Goal: Information Seeking & Learning: Learn about a topic

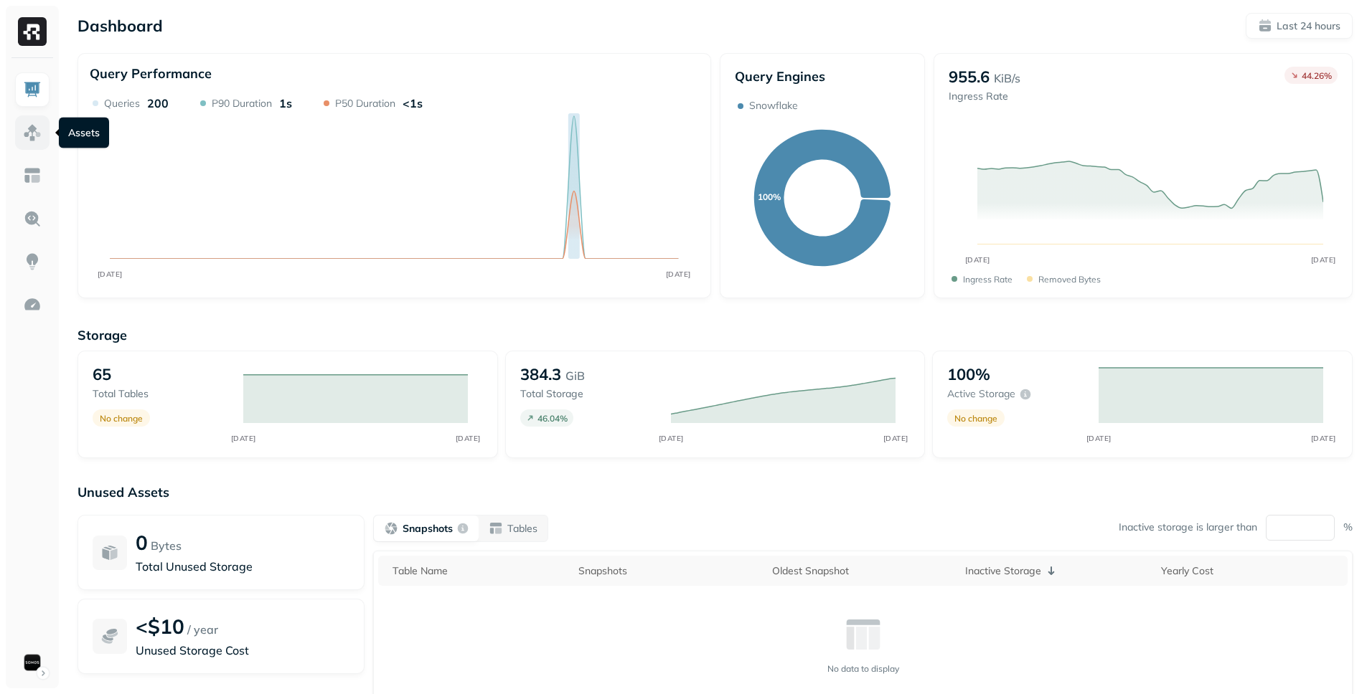
click at [29, 131] on img at bounding box center [32, 132] width 19 height 19
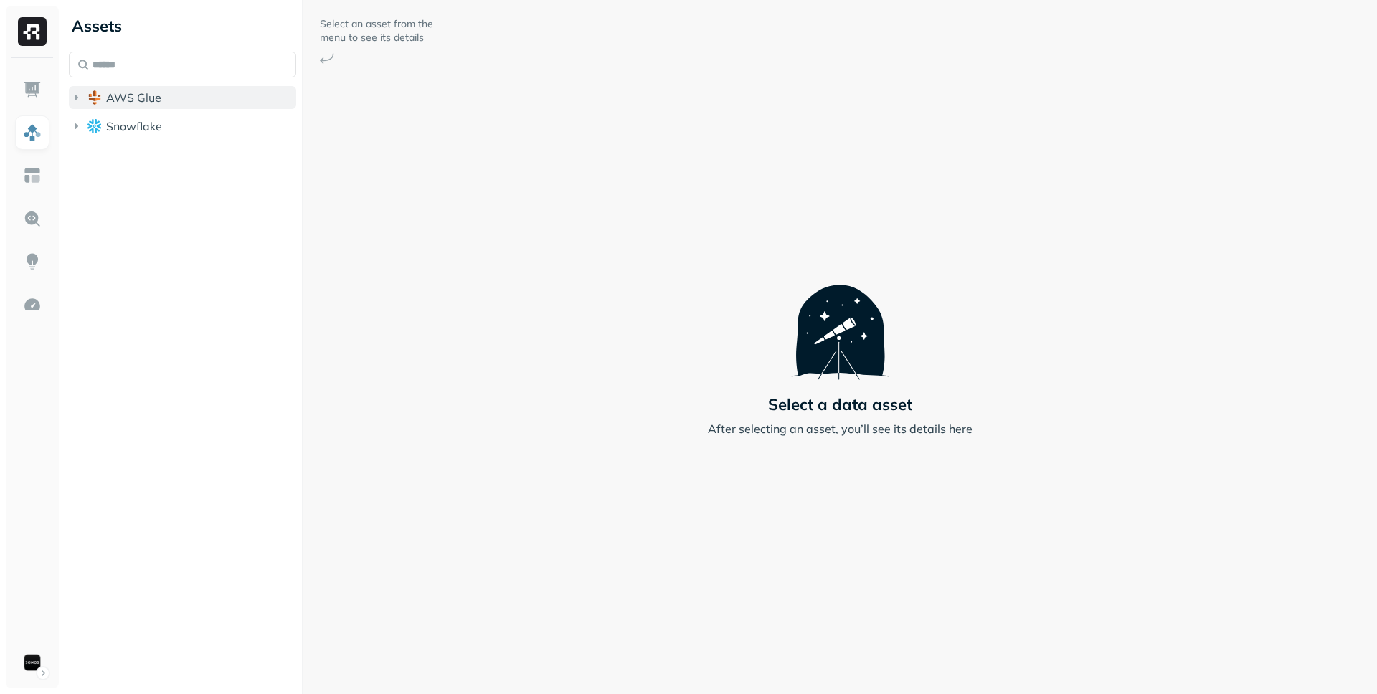
click at [163, 102] on button "AWS Glue" at bounding box center [182, 97] width 227 height 23
click at [166, 100] on button "AWS Glue" at bounding box center [182, 97] width 227 height 23
click at [164, 128] on button "Snowflake" at bounding box center [182, 126] width 227 height 23
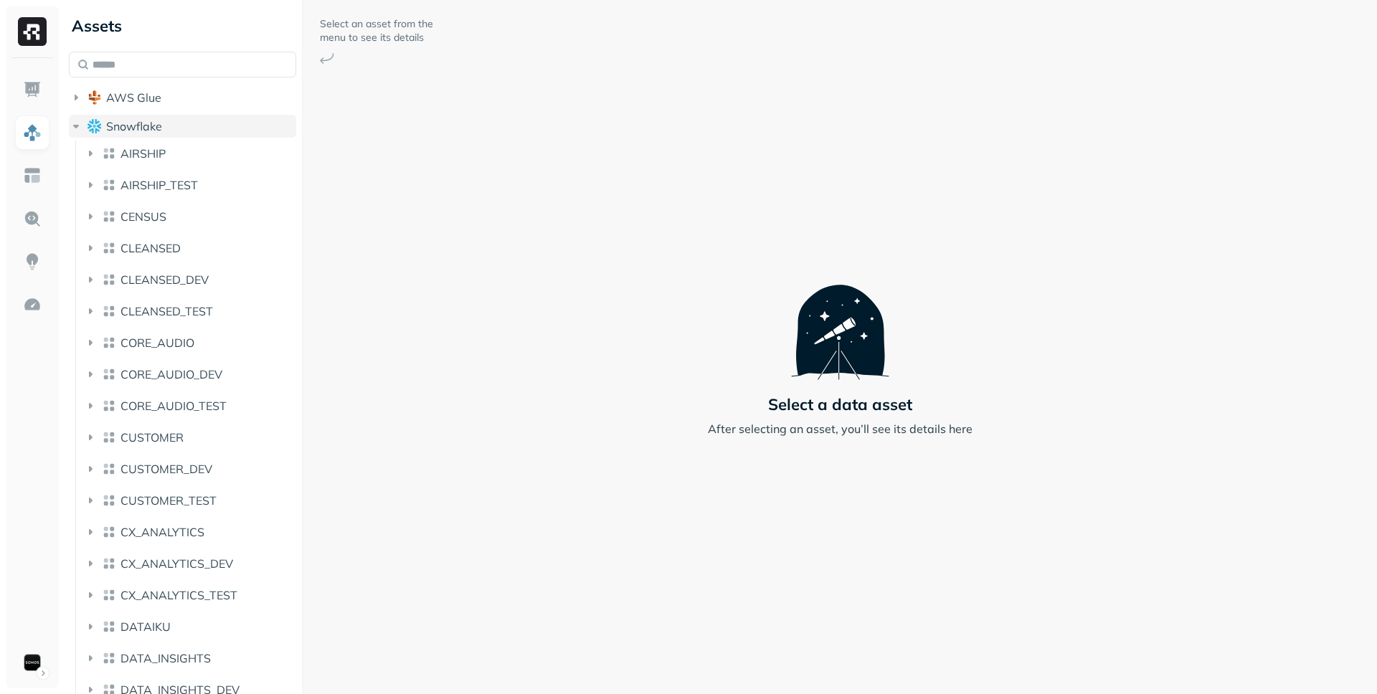
click at [164, 128] on button "Snowflake" at bounding box center [182, 126] width 227 height 23
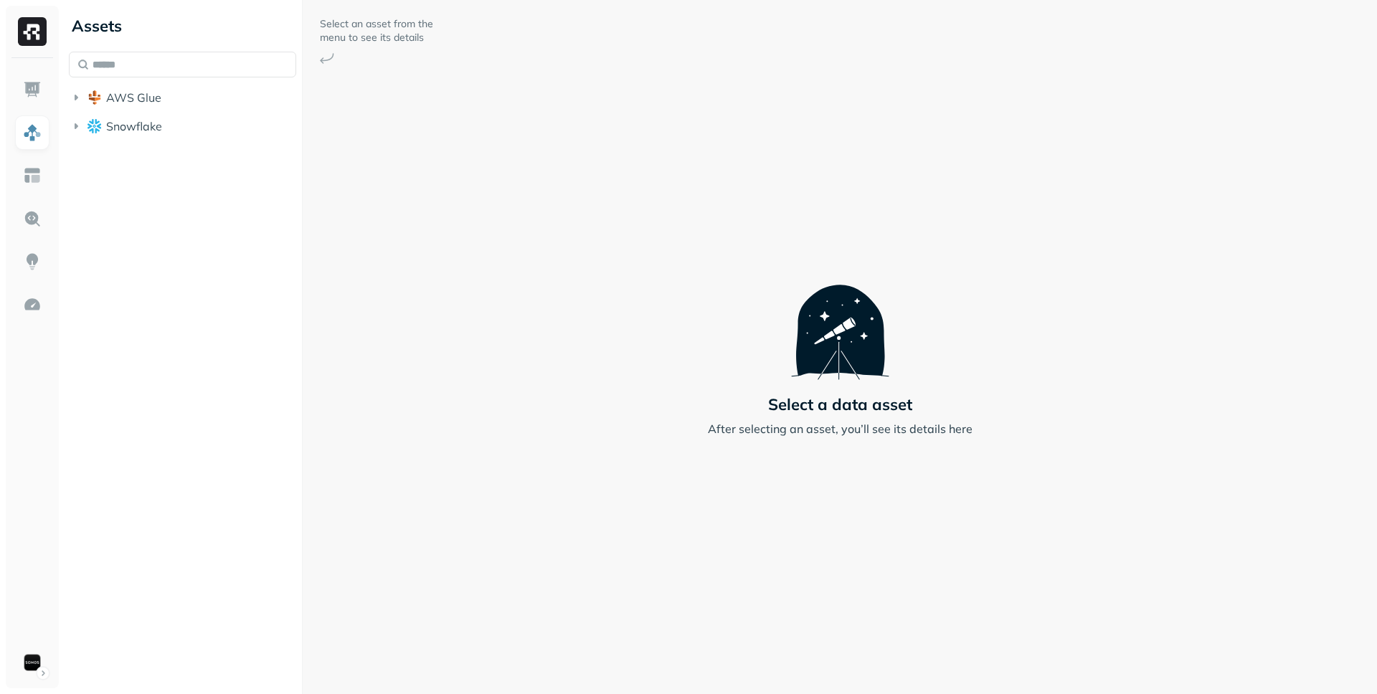
click at [170, 138] on li "Snowflake" at bounding box center [182, 128] width 227 height 26
click at [176, 129] on button "Snowflake" at bounding box center [182, 126] width 227 height 23
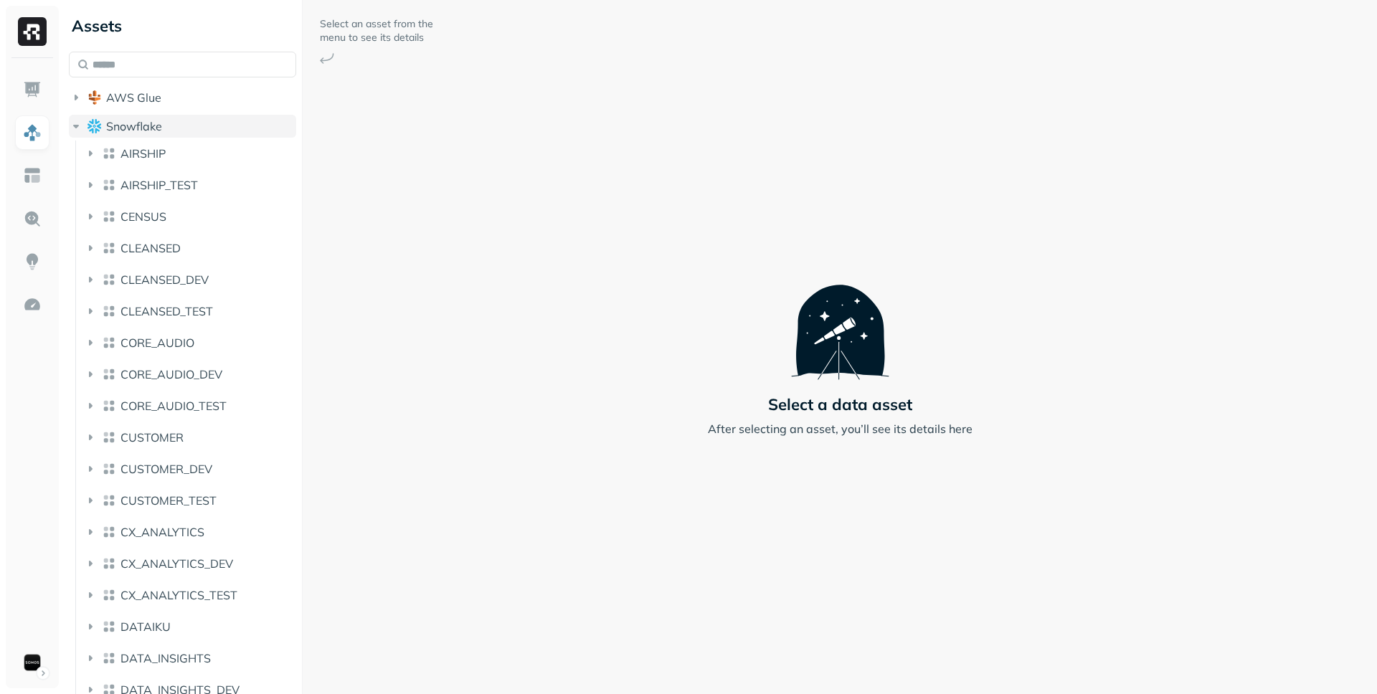
click at [145, 115] on button "Snowflake" at bounding box center [182, 126] width 227 height 23
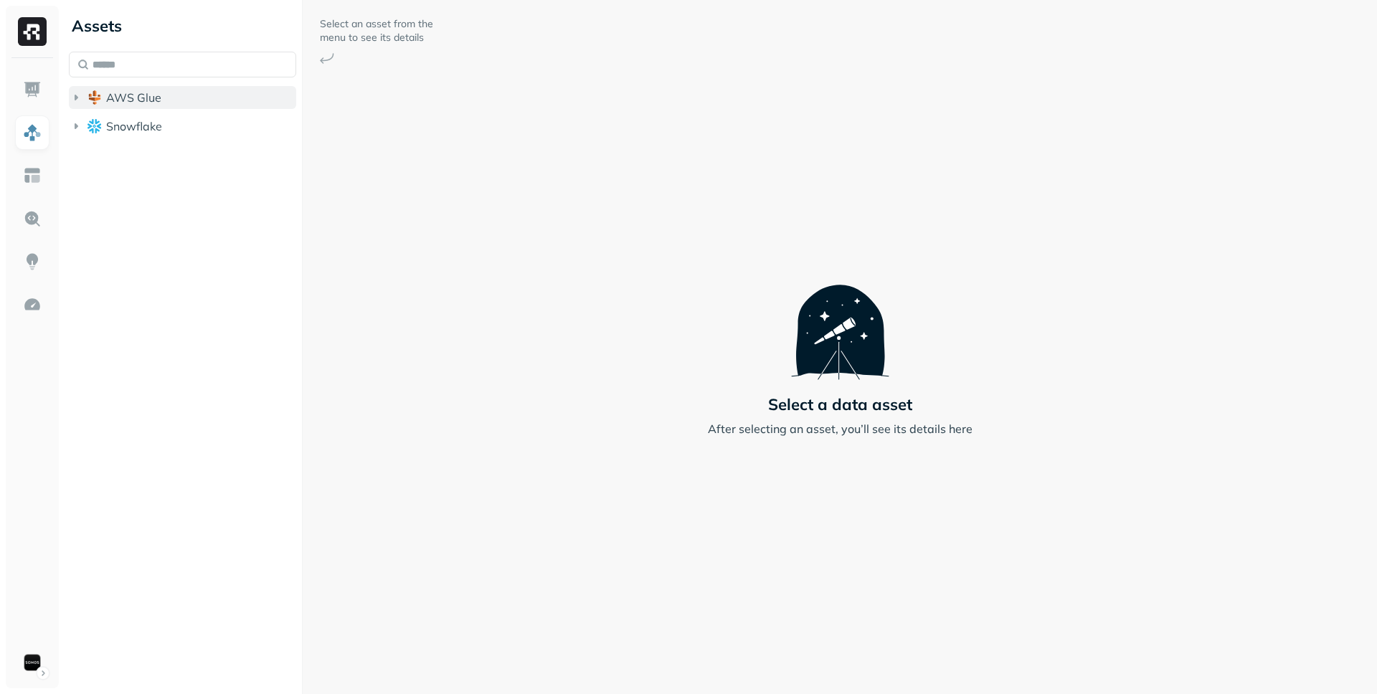
click at [151, 103] on span "AWS Glue" at bounding box center [133, 97] width 55 height 14
click at [151, 123] on span "iceberg_datalake_poc_db" at bounding box center [190, 125] width 139 height 14
drag, startPoint x: 151, startPoint y: 124, endPoint x: 154, endPoint y: 100, distance: 23.8
click at [151, 124] on span "iceberg_datalake_poc_db" at bounding box center [190, 125] width 139 height 14
click at [154, 100] on span "AWS Glue" at bounding box center [133, 97] width 55 height 14
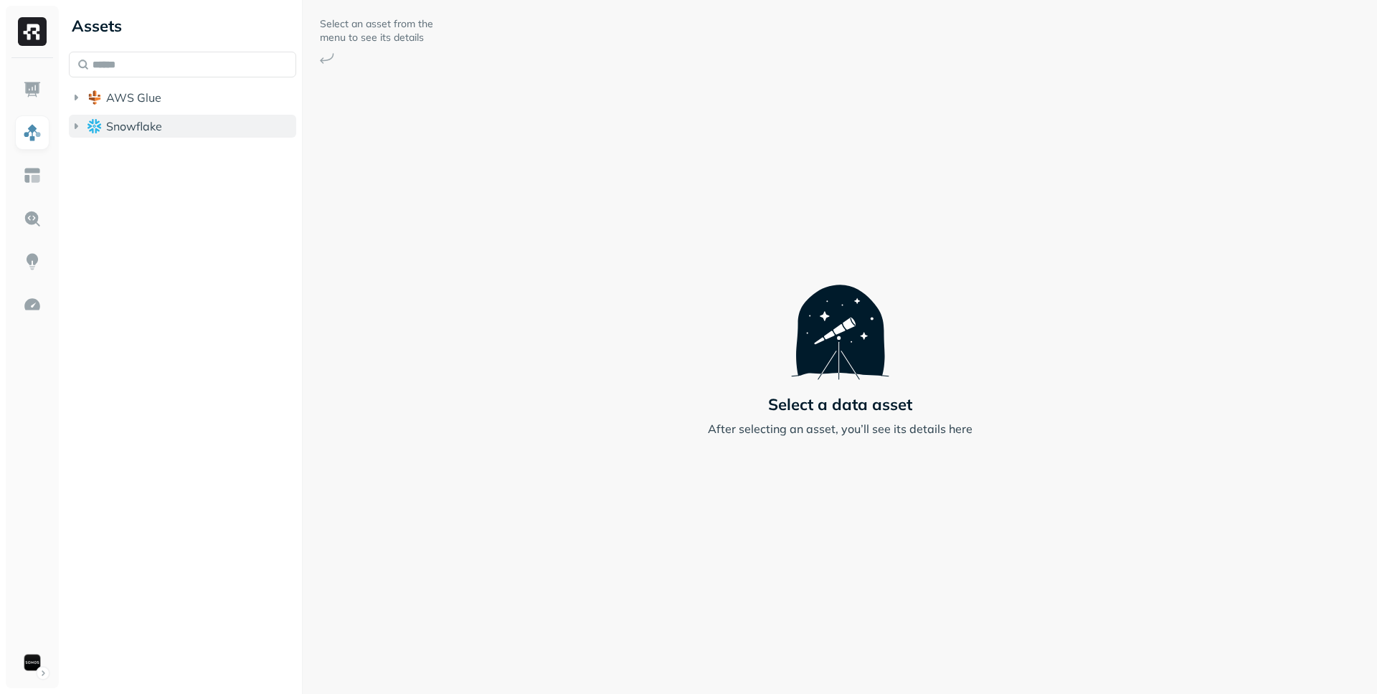
click at [149, 124] on span "Snowflake" at bounding box center [134, 126] width 56 height 14
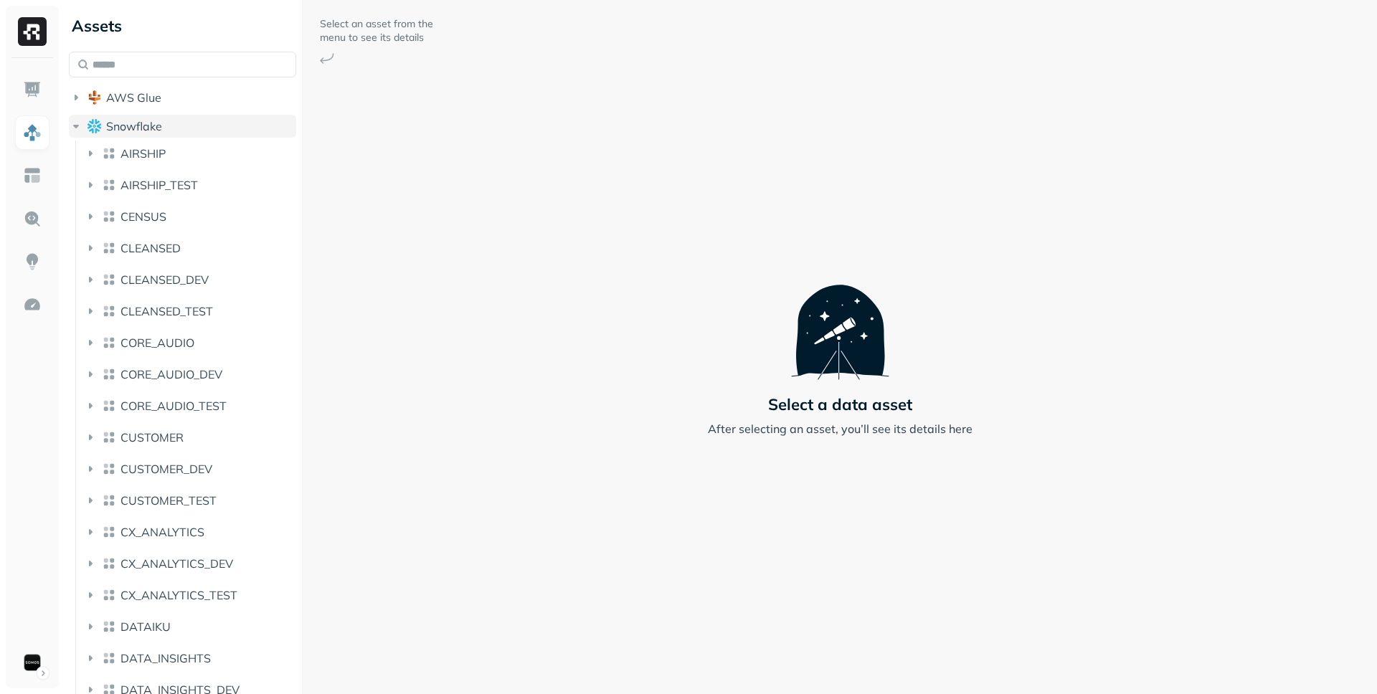
click at [149, 125] on span "Snowflake" at bounding box center [134, 126] width 56 height 14
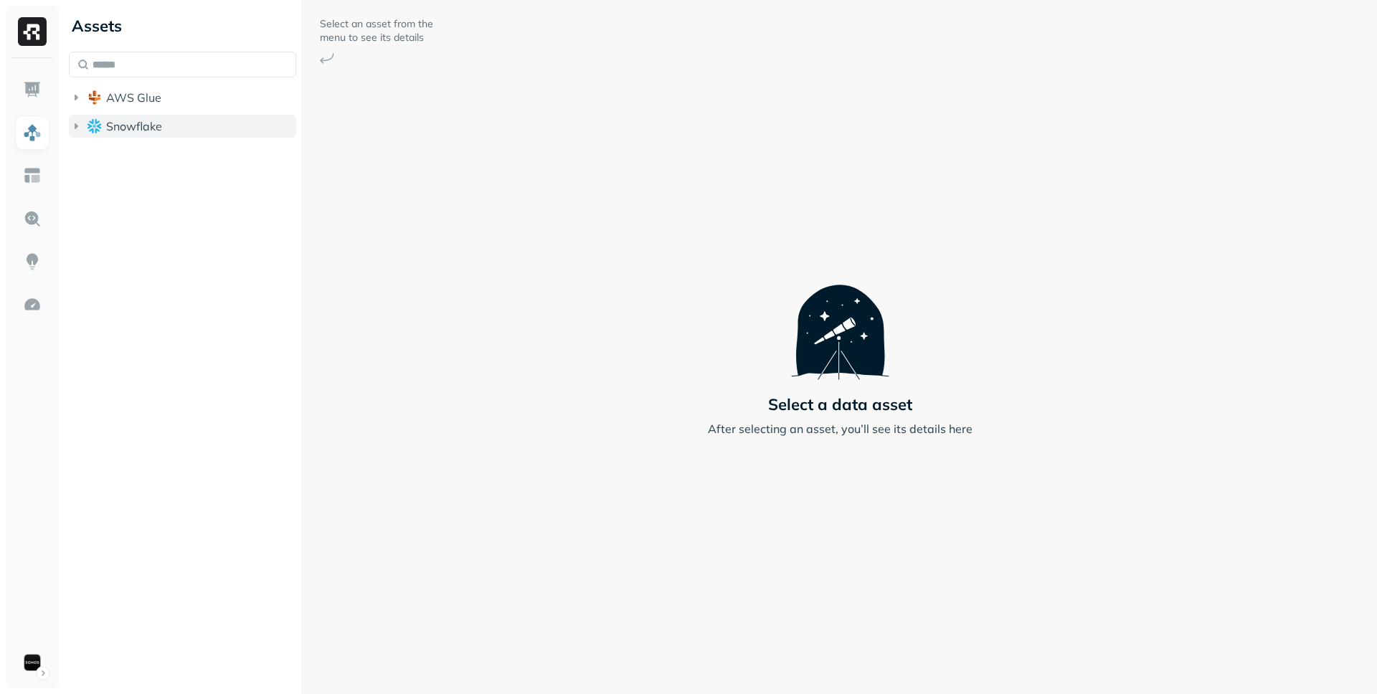
click at [149, 125] on span "Snowflake" at bounding box center [134, 126] width 56 height 14
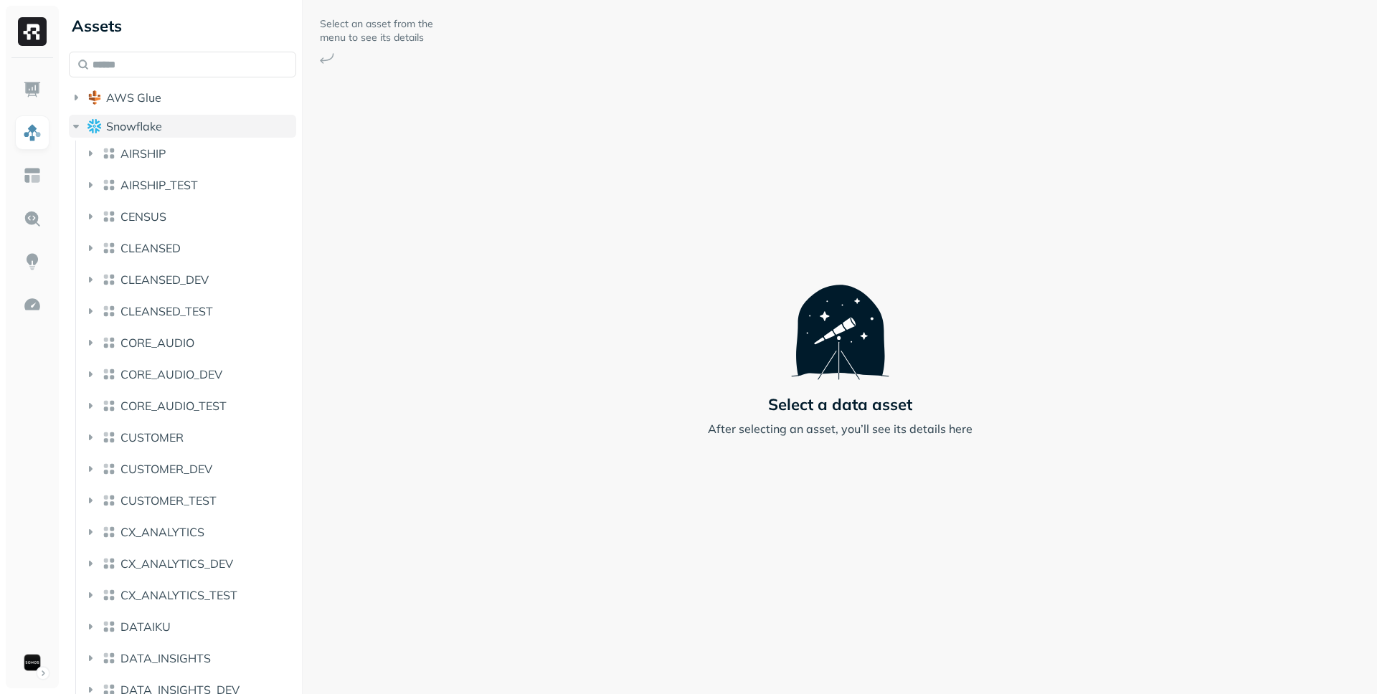
click at [149, 125] on span "Snowflake" at bounding box center [134, 126] width 56 height 14
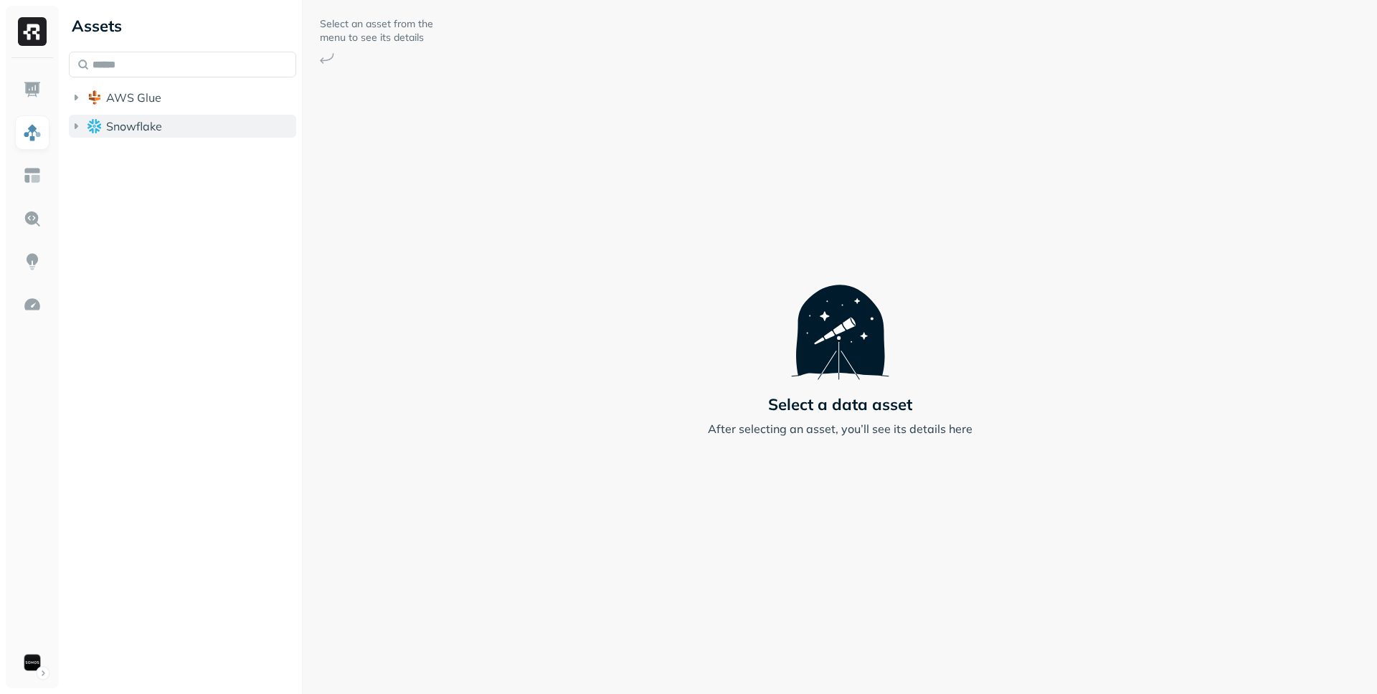
click at [149, 136] on button "Snowflake" at bounding box center [182, 126] width 227 height 23
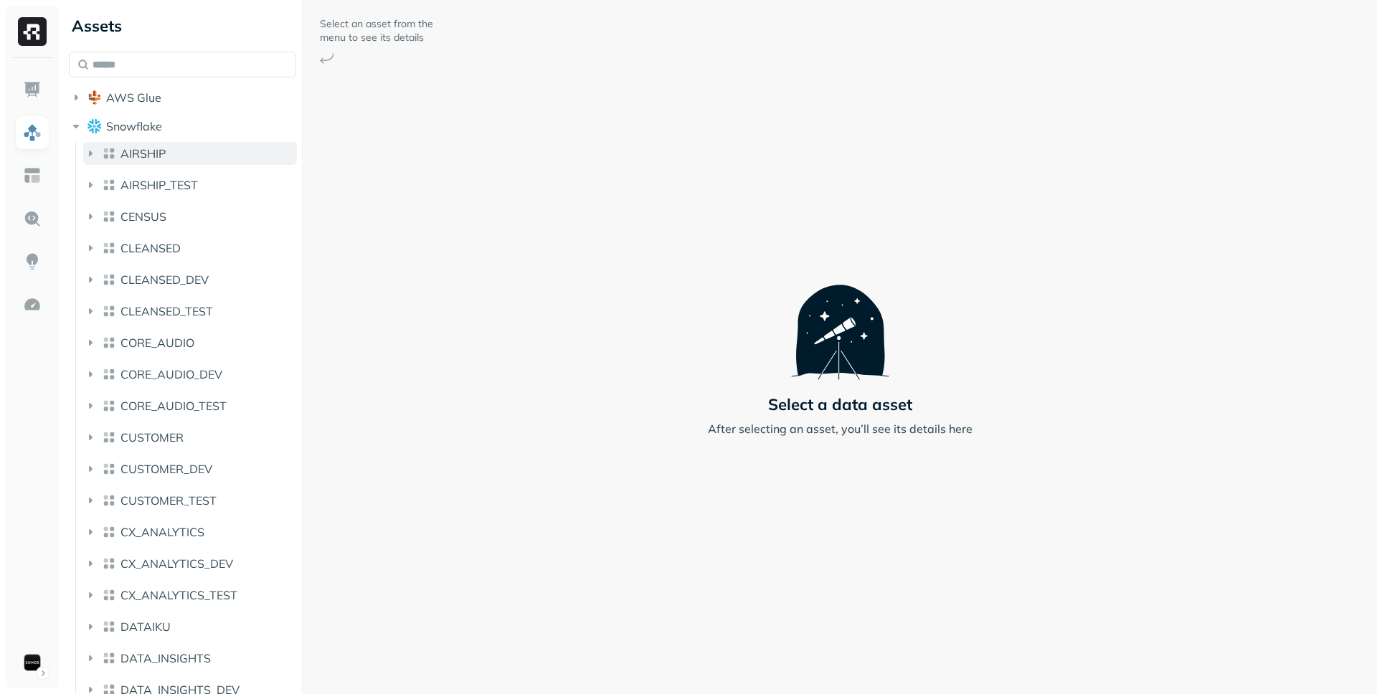
click at [152, 159] on span "AIRSHIP" at bounding box center [143, 153] width 45 height 14
click at [157, 159] on span "AIRSHIP" at bounding box center [143, 153] width 45 height 14
click at [156, 182] on span "EVENTS" at bounding box center [157, 183] width 44 height 14
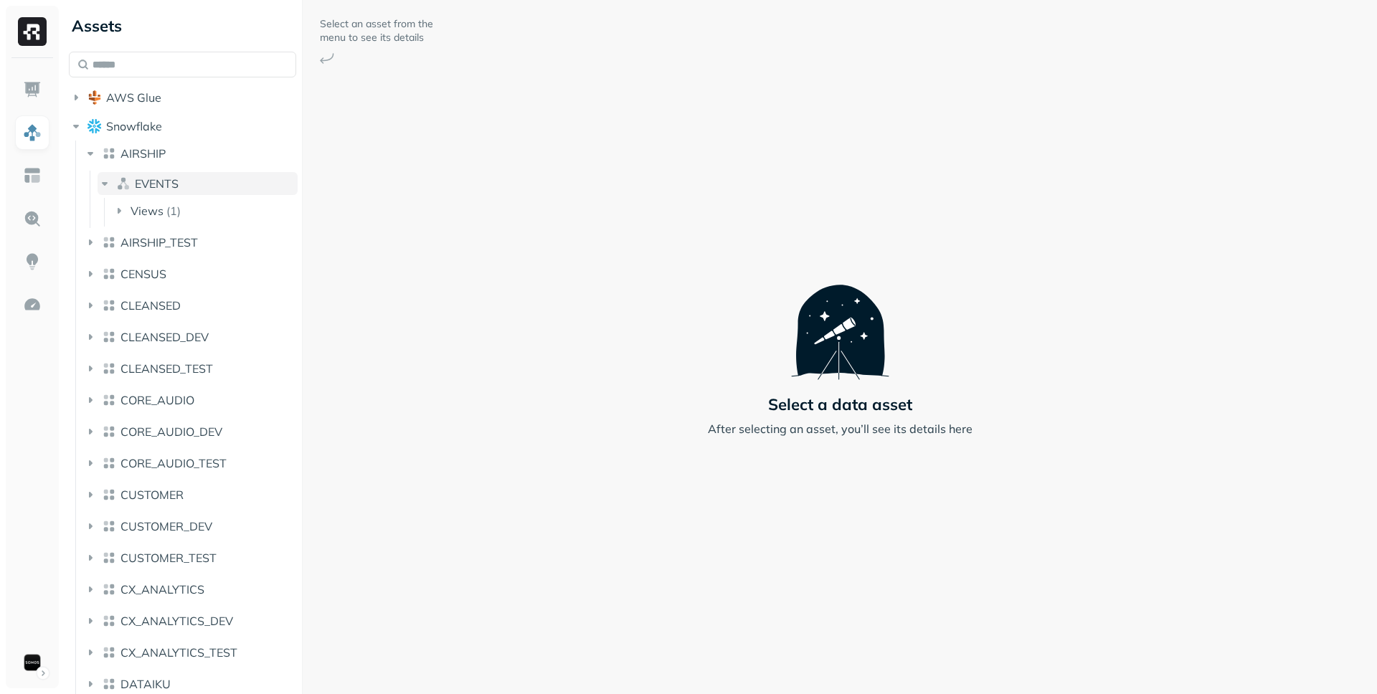
click at [156, 182] on span "EVENTS" at bounding box center [157, 183] width 44 height 14
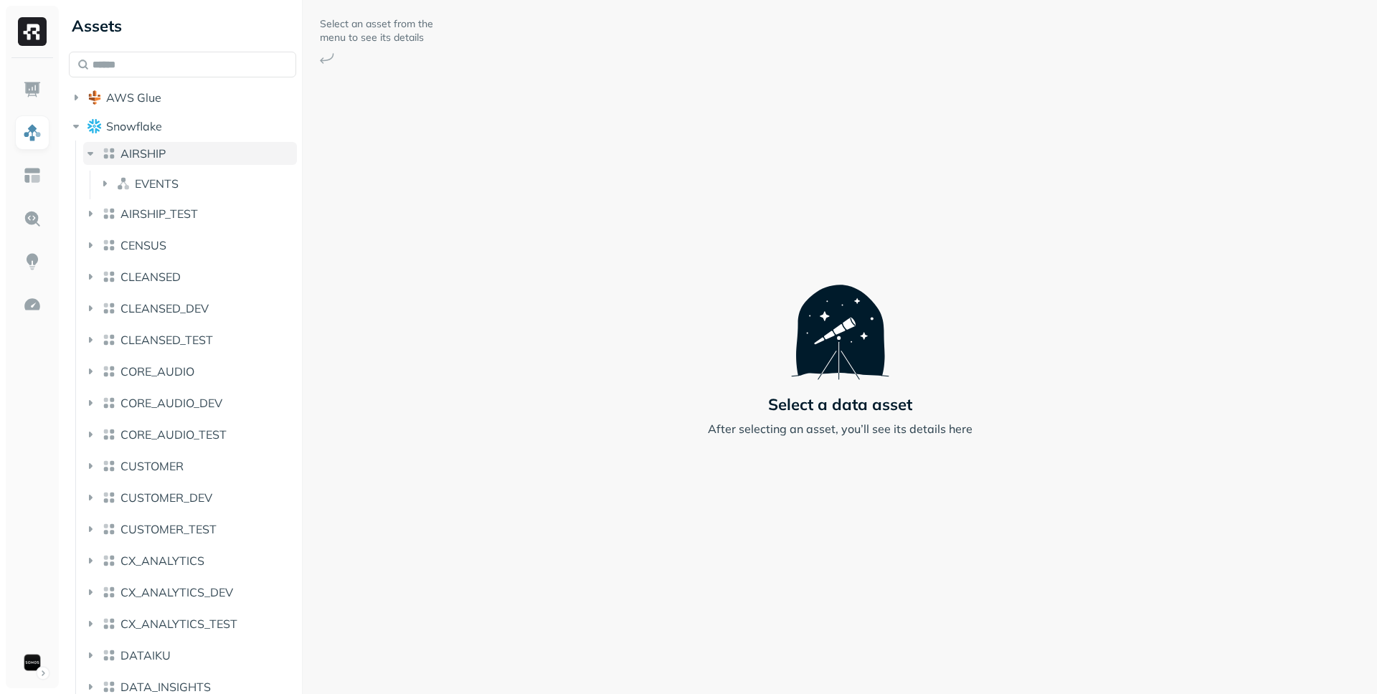
click at [161, 159] on span "AIRSHIP" at bounding box center [143, 153] width 45 height 14
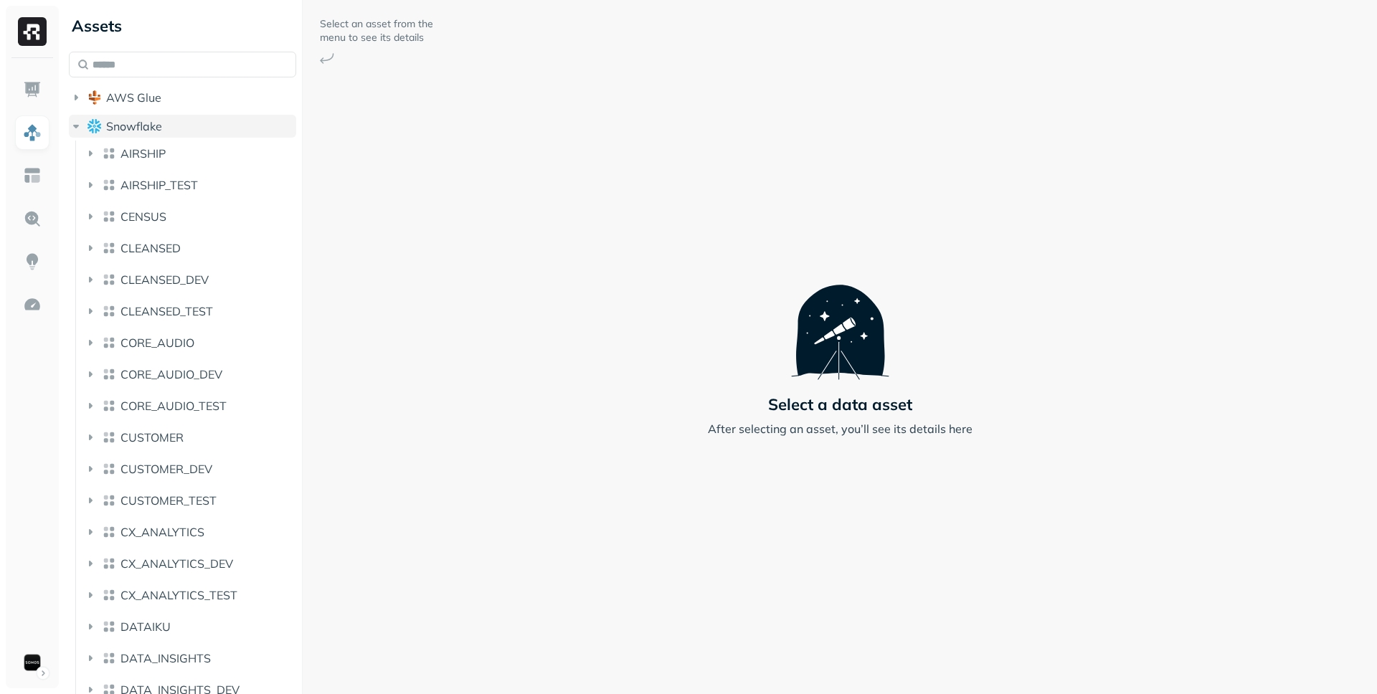
click at [166, 130] on button "Snowflake" at bounding box center [182, 126] width 227 height 23
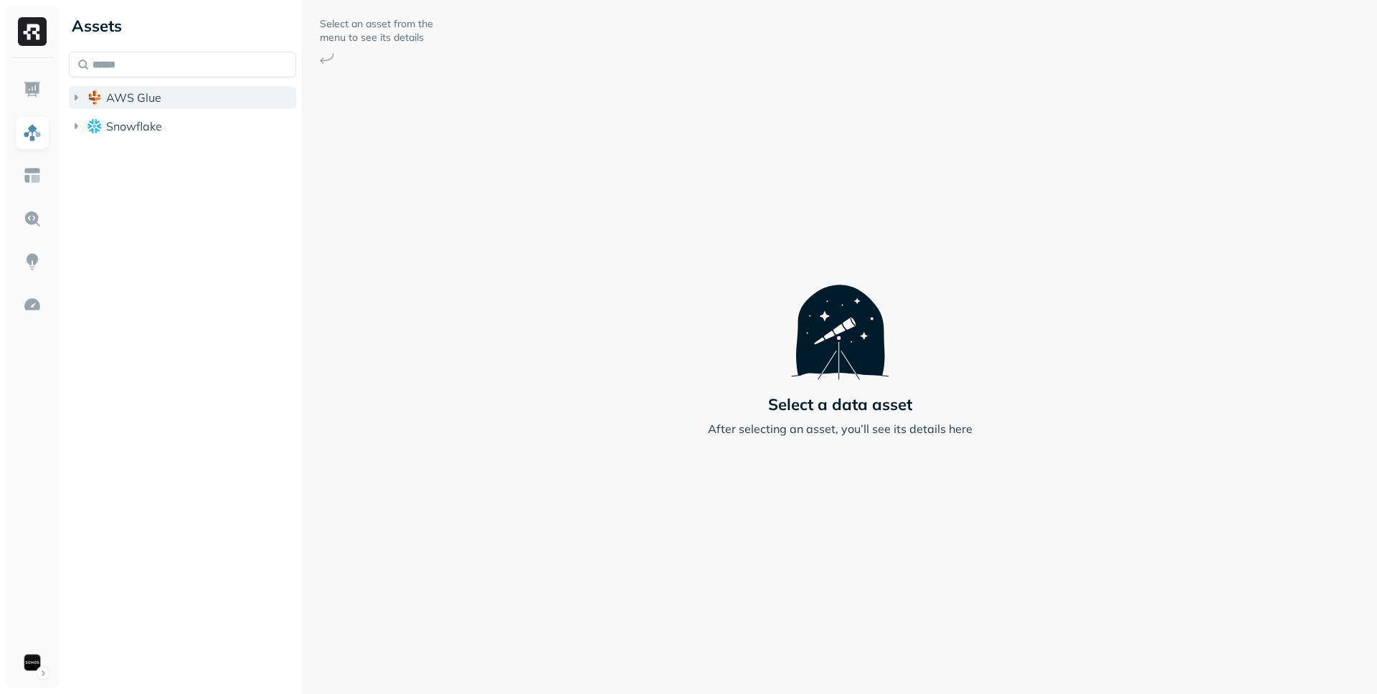
click at [166, 98] on button "AWS Glue" at bounding box center [182, 97] width 227 height 23
click at [164, 123] on span "iceberg_datalake_poc_db" at bounding box center [190, 125] width 139 height 14
click at [165, 103] on button "AWS Glue" at bounding box center [182, 97] width 227 height 23
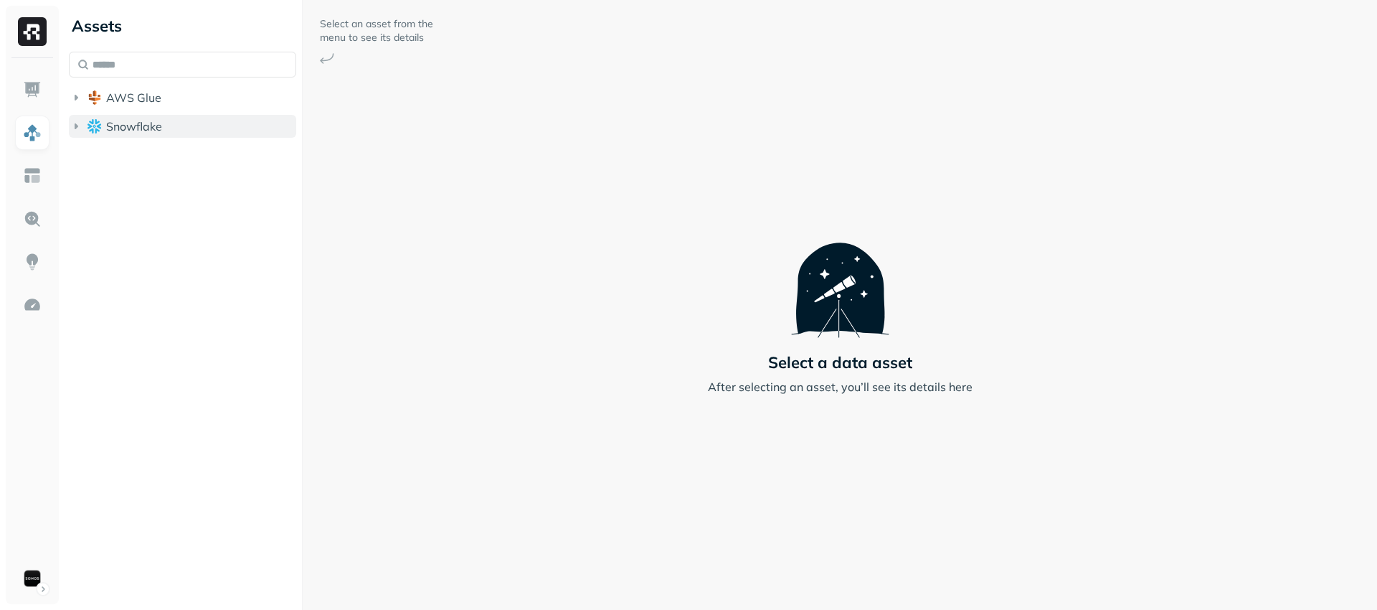
click at [129, 124] on span "Snowflake" at bounding box center [134, 126] width 56 height 14
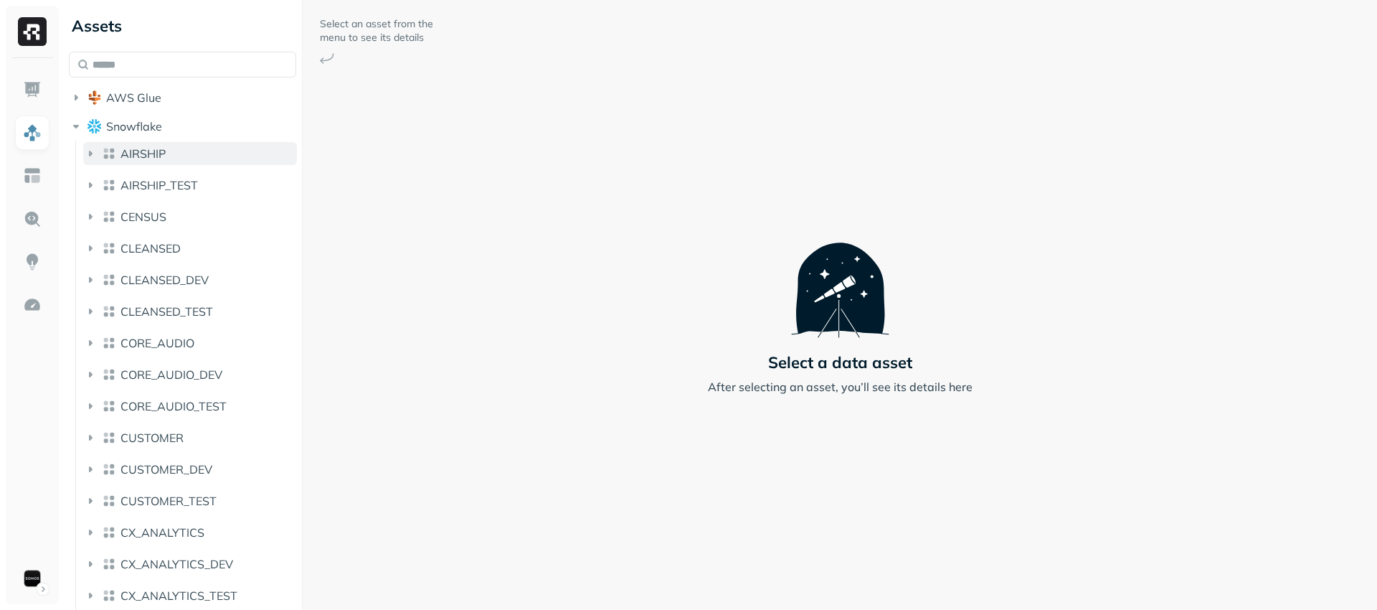
click at [169, 162] on button "AIRSHIP" at bounding box center [190, 153] width 214 height 23
click at [169, 174] on button "EVENTS" at bounding box center [198, 183] width 200 height 23
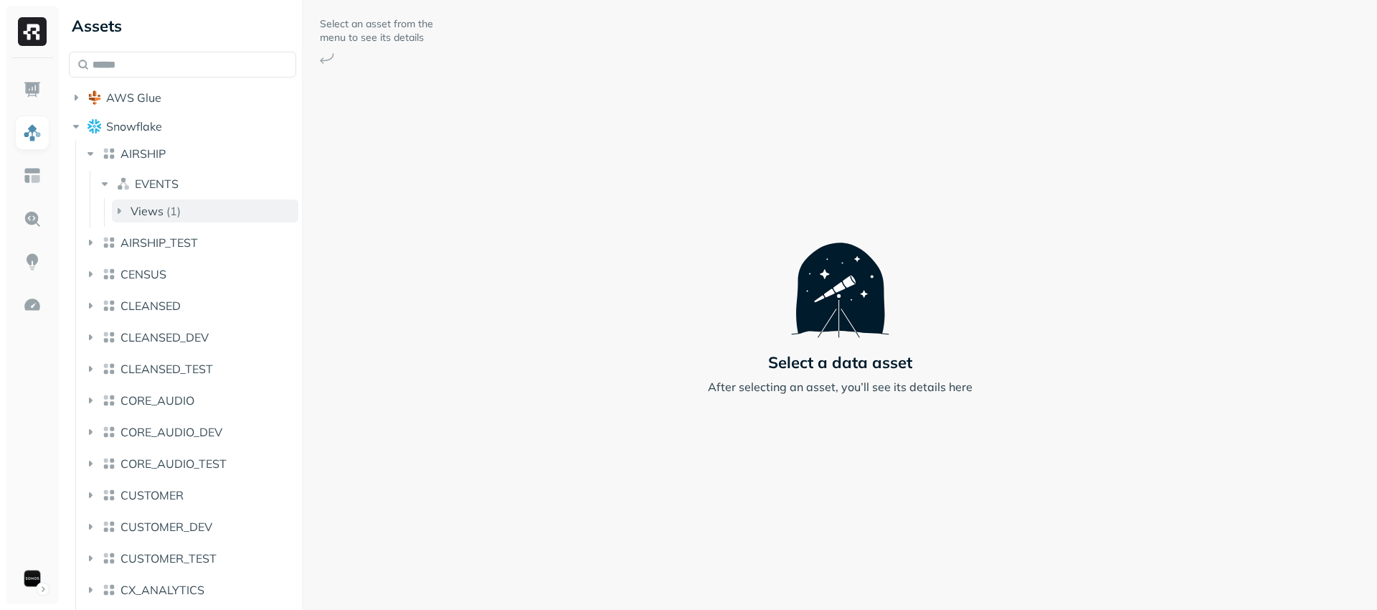
click at [176, 203] on button "Views ( 1 )" at bounding box center [205, 210] width 187 height 23
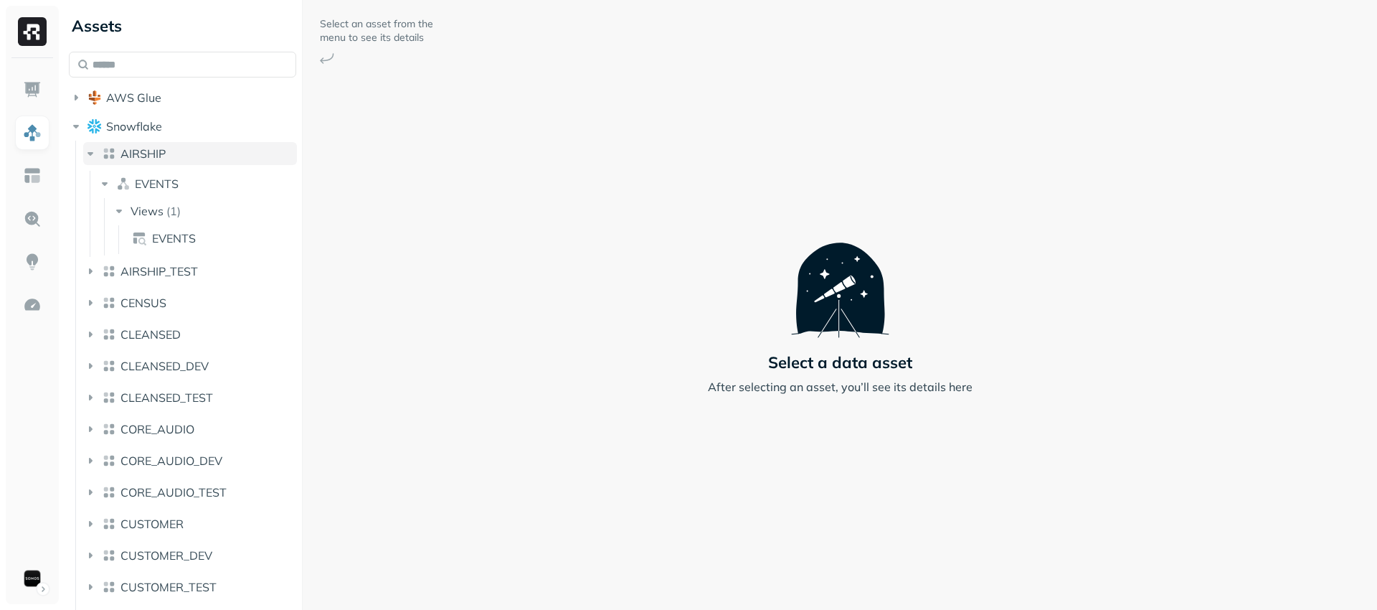
click at [185, 147] on button "AIRSHIP" at bounding box center [190, 153] width 214 height 23
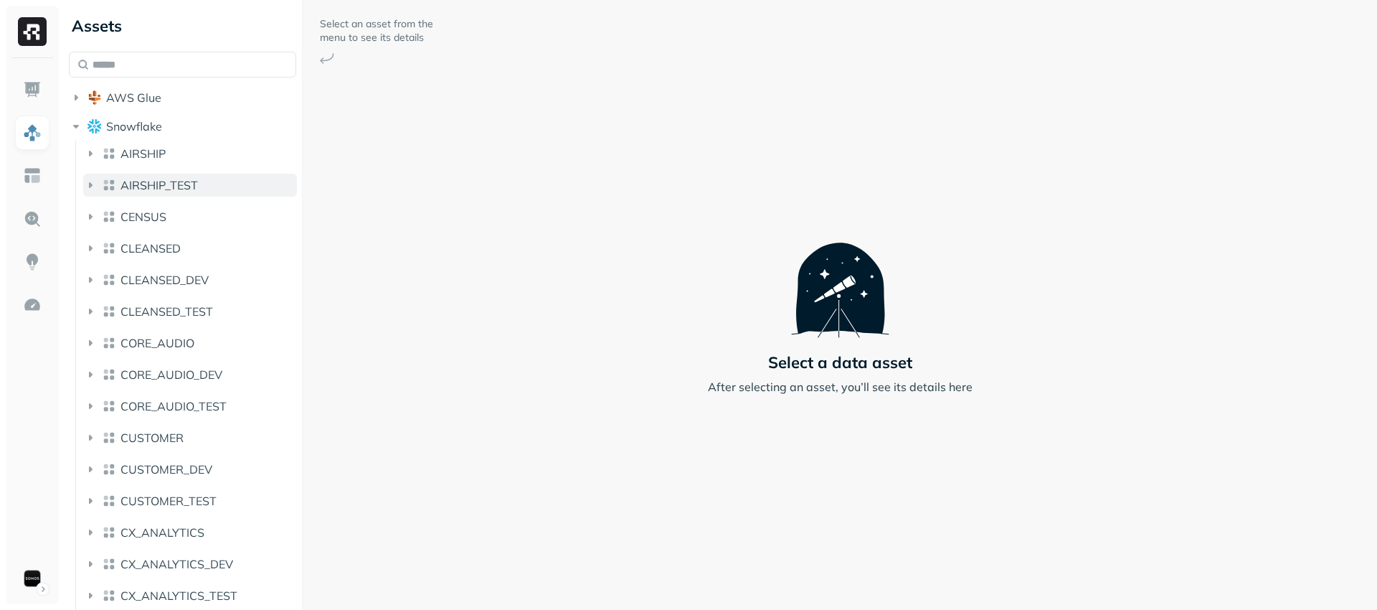
click at [174, 185] on span "AIRSHIP_TEST" at bounding box center [159, 185] width 77 height 14
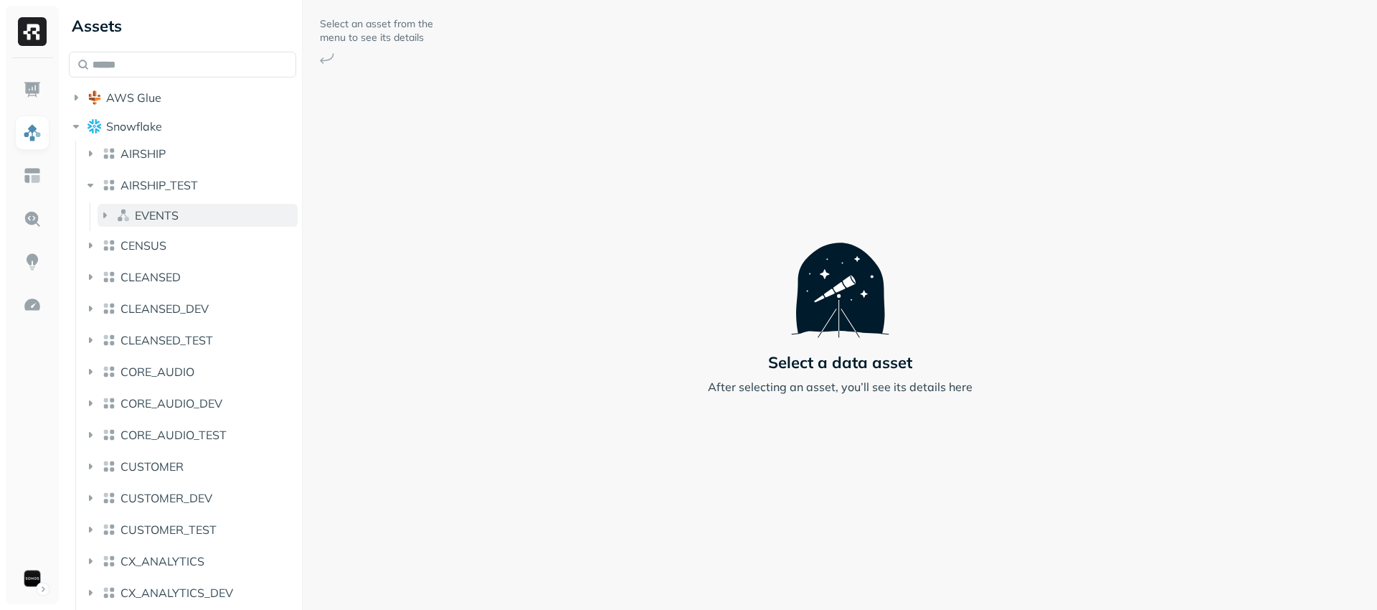
click at [182, 211] on button "EVENTS" at bounding box center [198, 215] width 200 height 23
click at [186, 238] on p "( 14 )" at bounding box center [180, 242] width 22 height 14
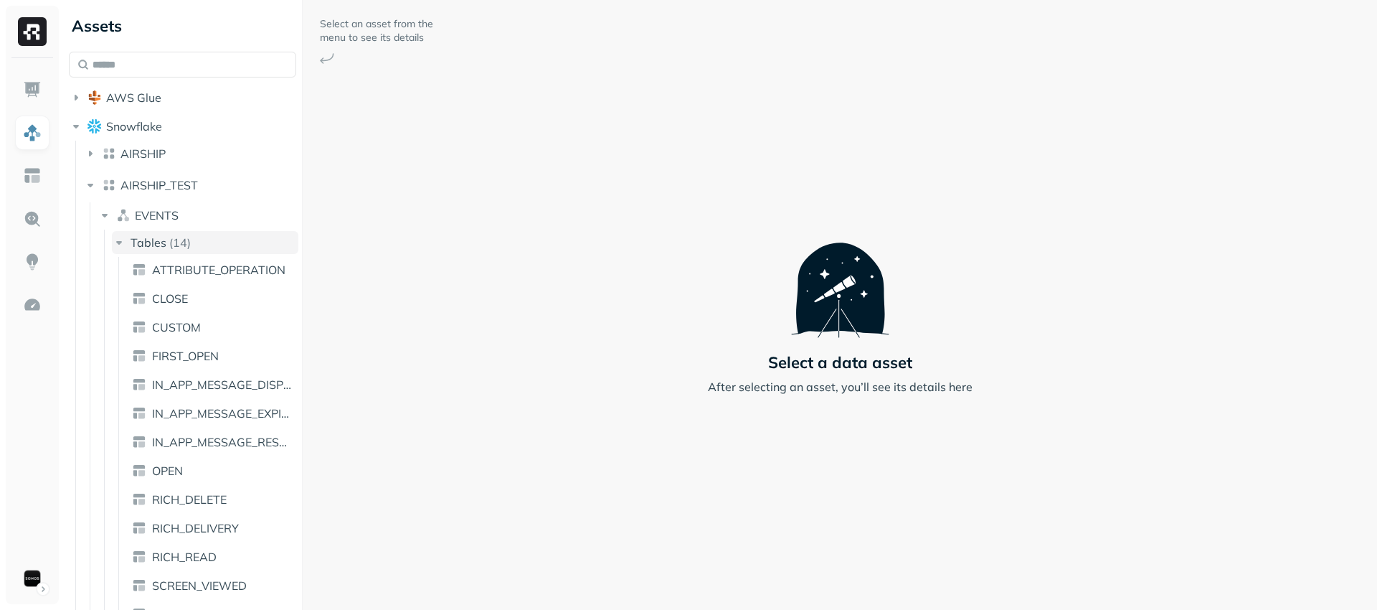
click at [186, 238] on p "( 14 )" at bounding box center [180, 242] width 22 height 14
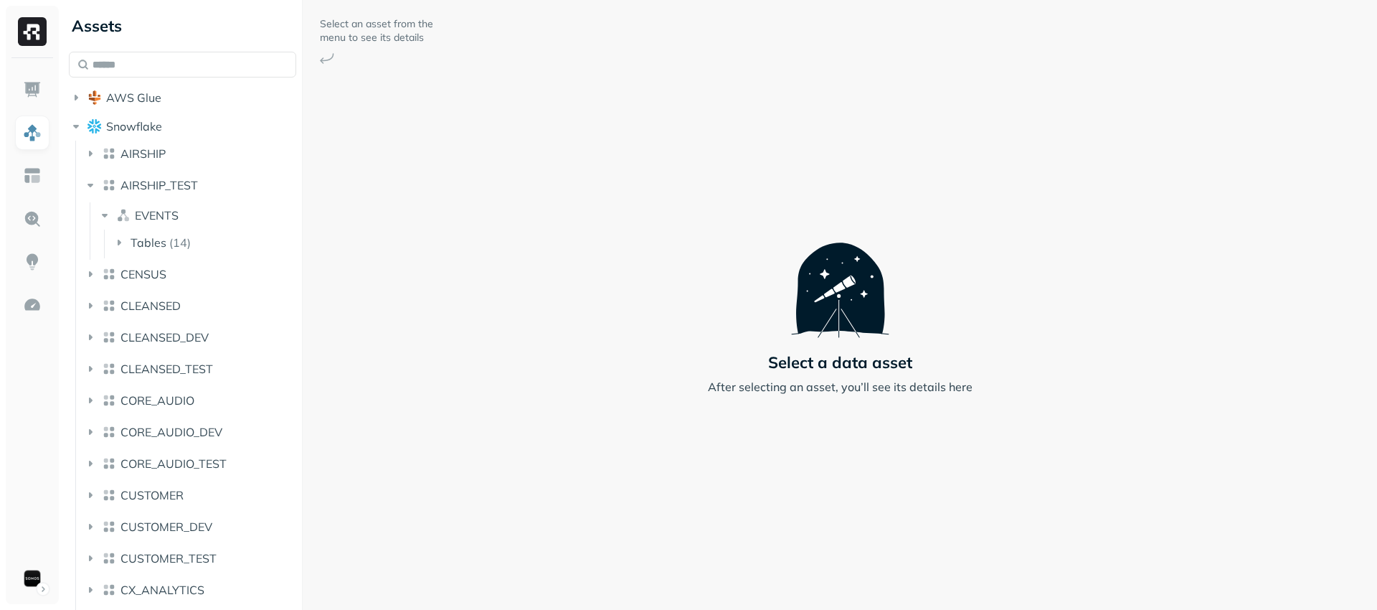
drag, startPoint x: 190, startPoint y: 211, endPoint x: 190, endPoint y: 201, distance: 10.0
click at [190, 211] on button "EVENTS" at bounding box center [198, 215] width 200 height 23
click at [192, 179] on span "AIRSHIP_TEST" at bounding box center [159, 185] width 77 height 14
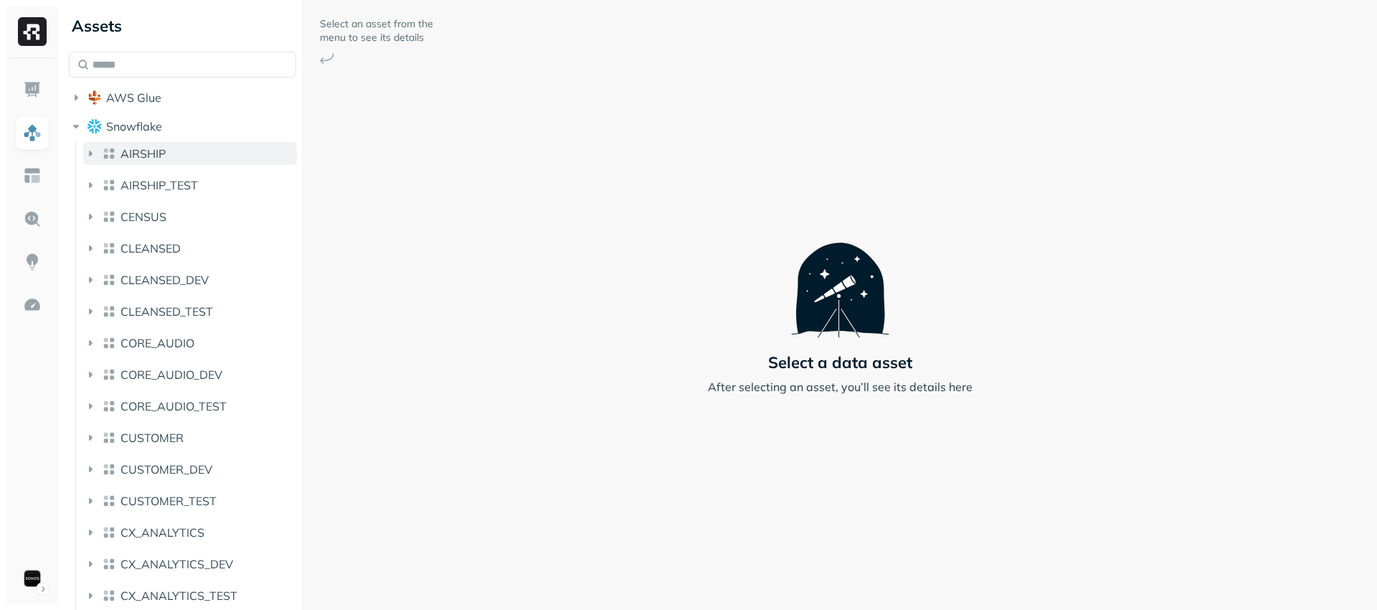
click at [169, 154] on button "AIRSHIP" at bounding box center [190, 153] width 214 height 23
click at [169, 169] on li "AIRSHIP" at bounding box center [190, 156] width 214 height 29
click at [174, 157] on button "AIRSHIP" at bounding box center [190, 153] width 214 height 23
click at [174, 179] on span "EVENTS" at bounding box center [157, 183] width 44 height 14
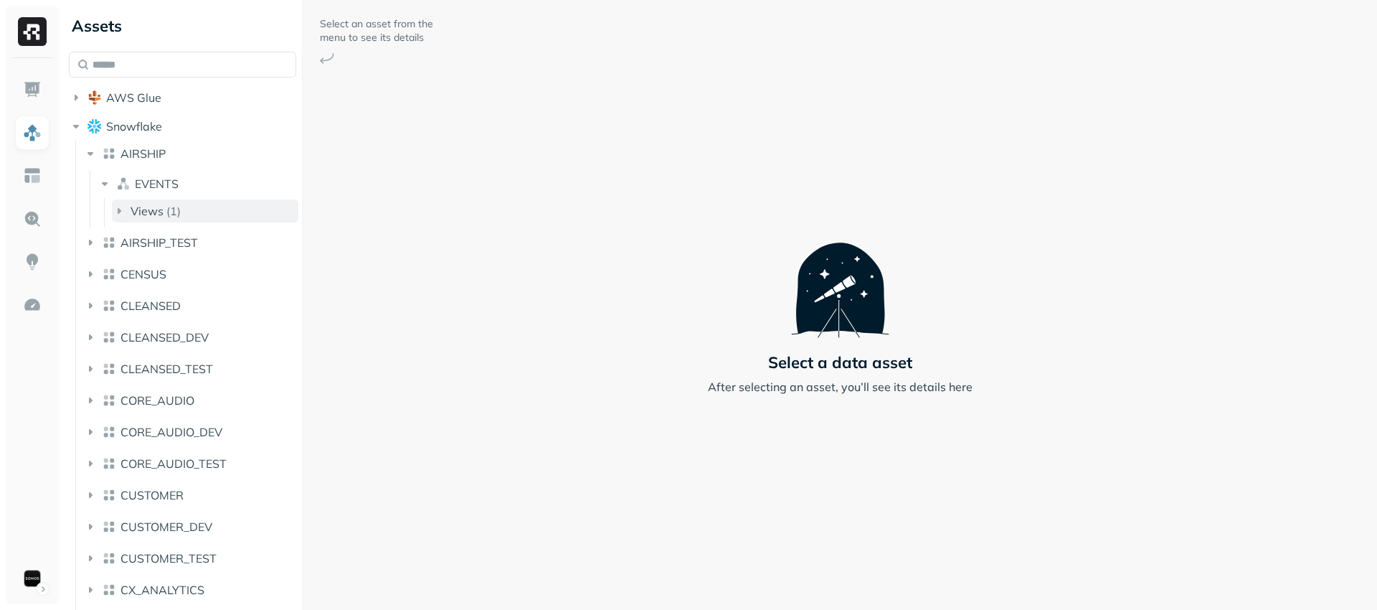
click at [178, 199] on button "Views ( 1 )" at bounding box center [205, 210] width 187 height 23
click at [181, 205] on button "Views ( 1 )" at bounding box center [205, 210] width 187 height 23
click at [185, 169] on div "AIRSHIP EVENTS Views ( 1 )" at bounding box center [190, 185] width 214 height 86
drag, startPoint x: 182, startPoint y: 179, endPoint x: 185, endPoint y: 165, distance: 14.8
click at [181, 180] on button "EVENTS" at bounding box center [198, 183] width 200 height 23
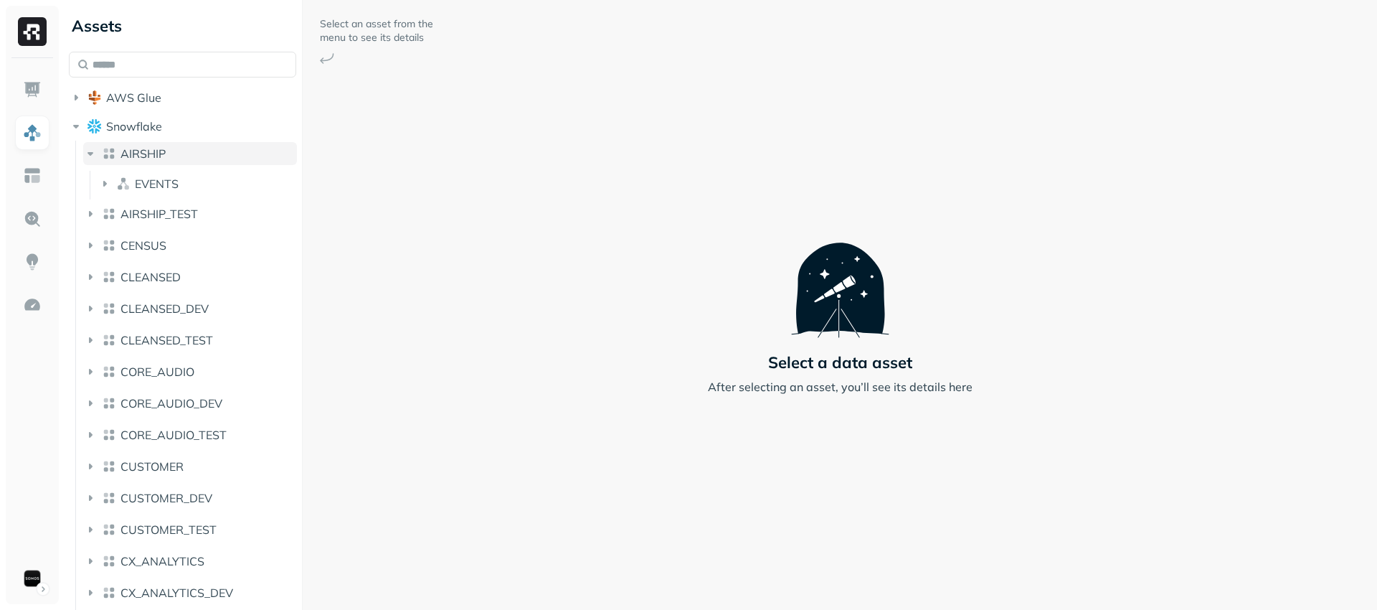
click at [190, 146] on button "AIRSHIP" at bounding box center [190, 153] width 214 height 23
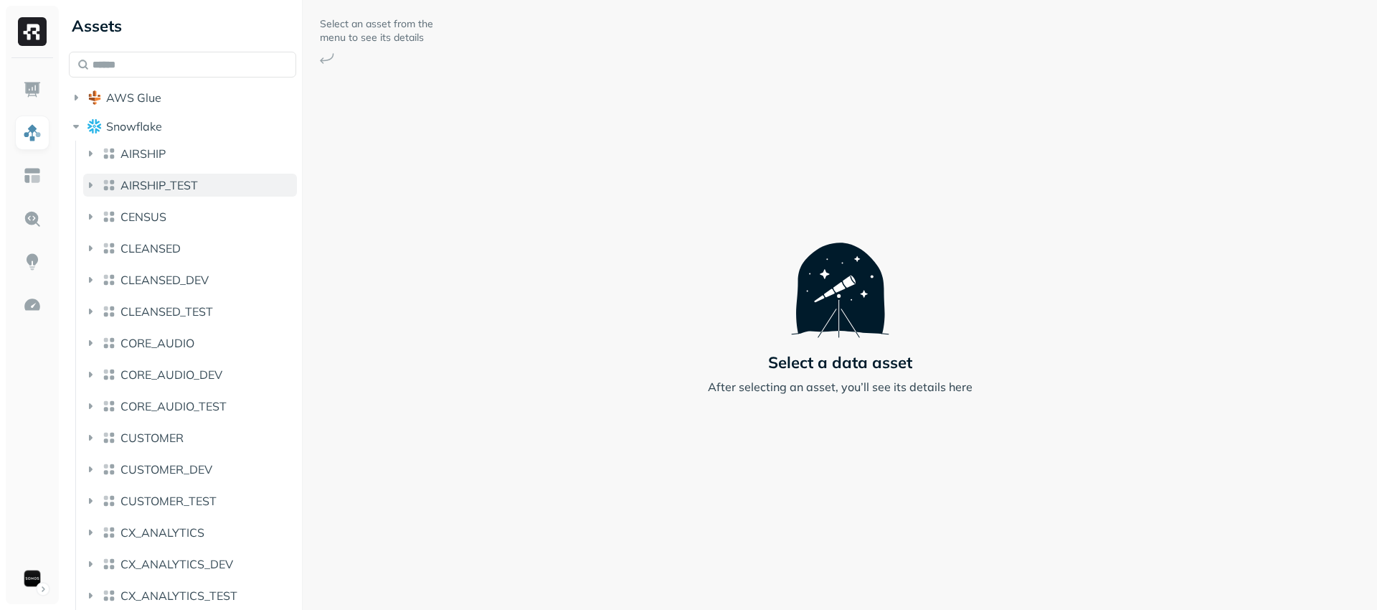
click at [187, 179] on span "AIRSHIP_TEST" at bounding box center [159, 185] width 77 height 14
click at [188, 179] on span "AIRSHIP_TEST" at bounding box center [159, 185] width 77 height 14
click at [199, 287] on button "CLEANSED_DEV" at bounding box center [190, 279] width 214 height 23
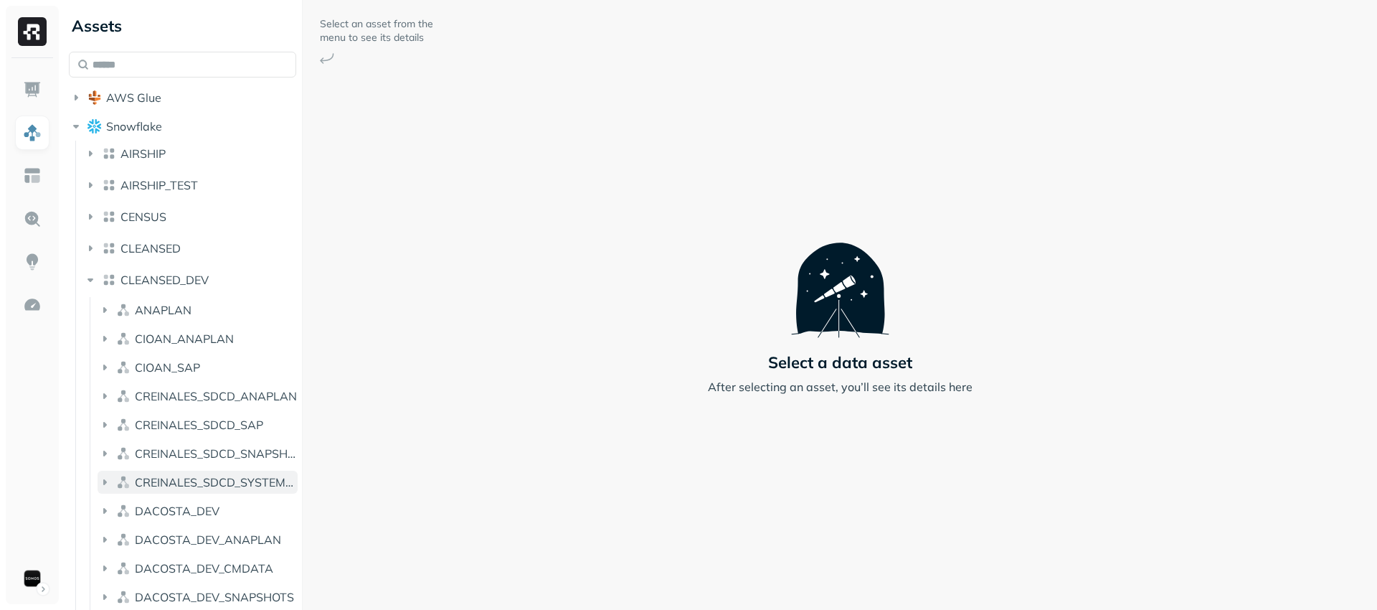
scroll to position [153, 0]
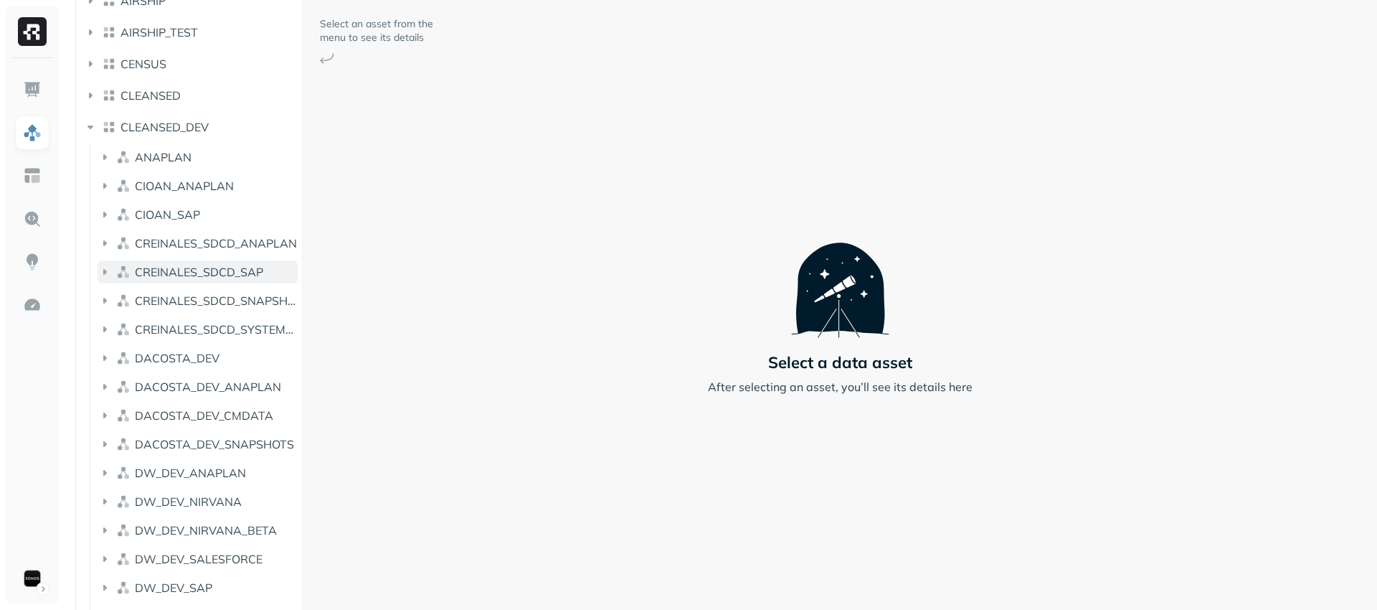
click at [233, 279] on button "CREINALES_SDCD_SAP" at bounding box center [198, 271] width 200 height 23
click at [230, 305] on button "Views ( 194 )" at bounding box center [205, 299] width 187 height 23
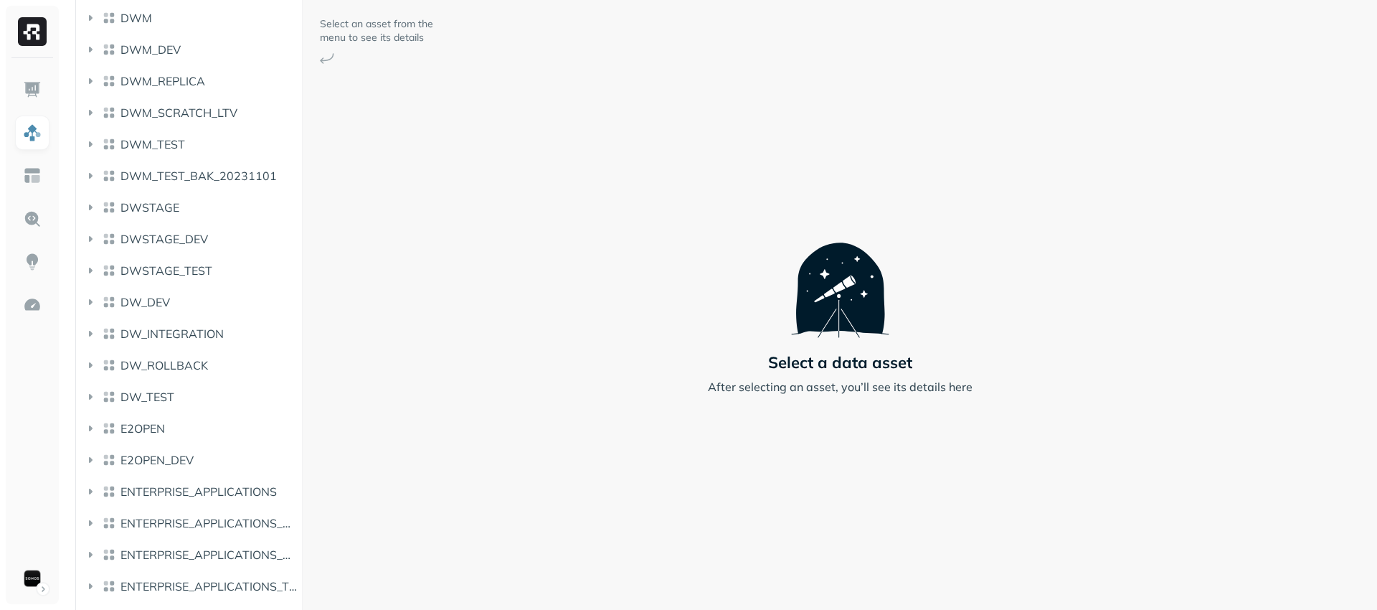
scroll to position [9150, 0]
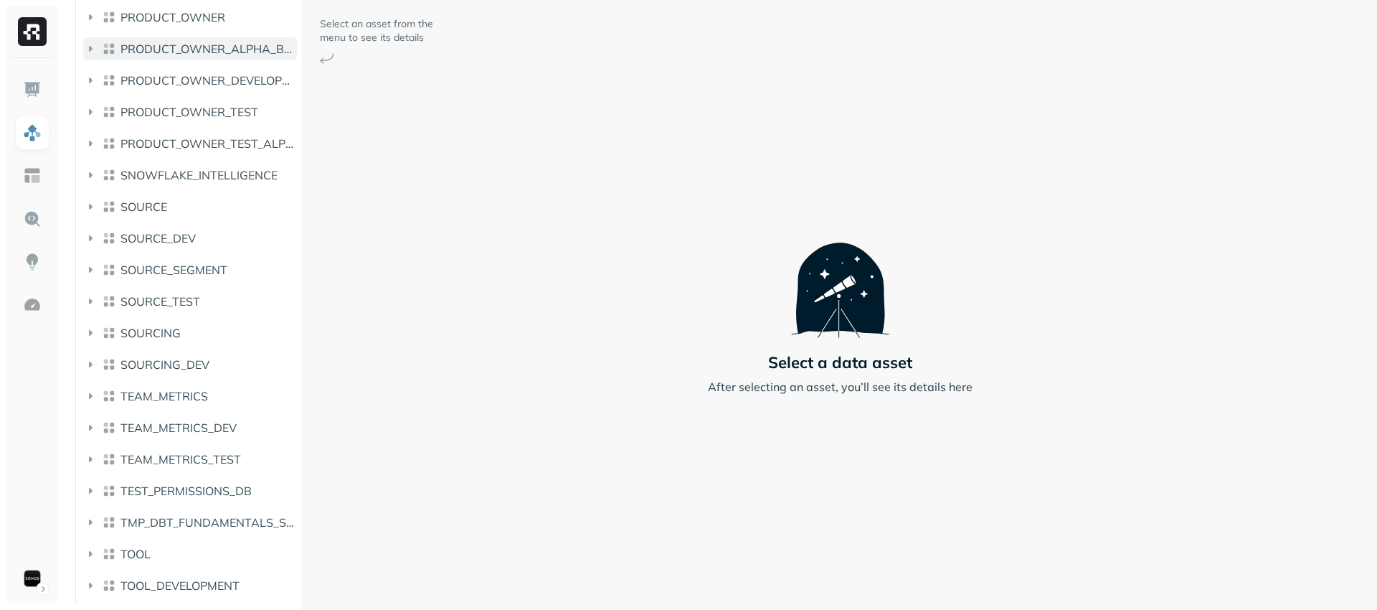
click at [207, 58] on button "PRODUCT_OWNER_ALPHA_BETA" at bounding box center [190, 48] width 214 height 23
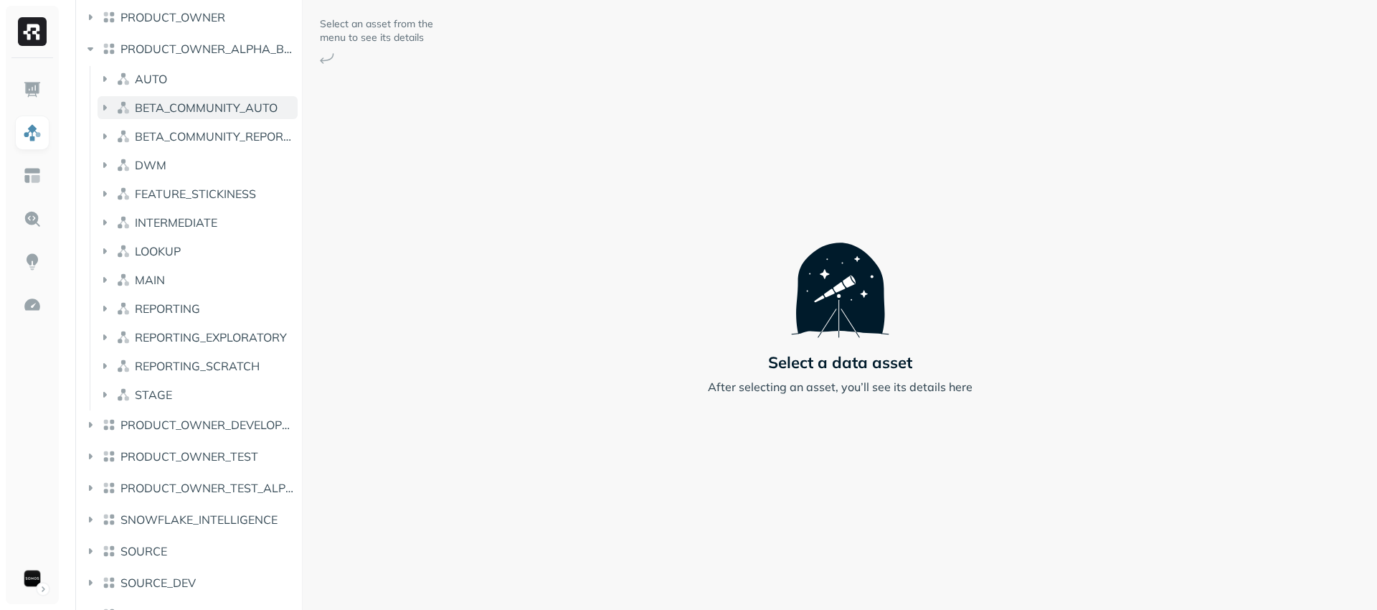
click at [211, 110] on span "BETA_COMMUNITY_AUTO" at bounding box center [206, 107] width 143 height 14
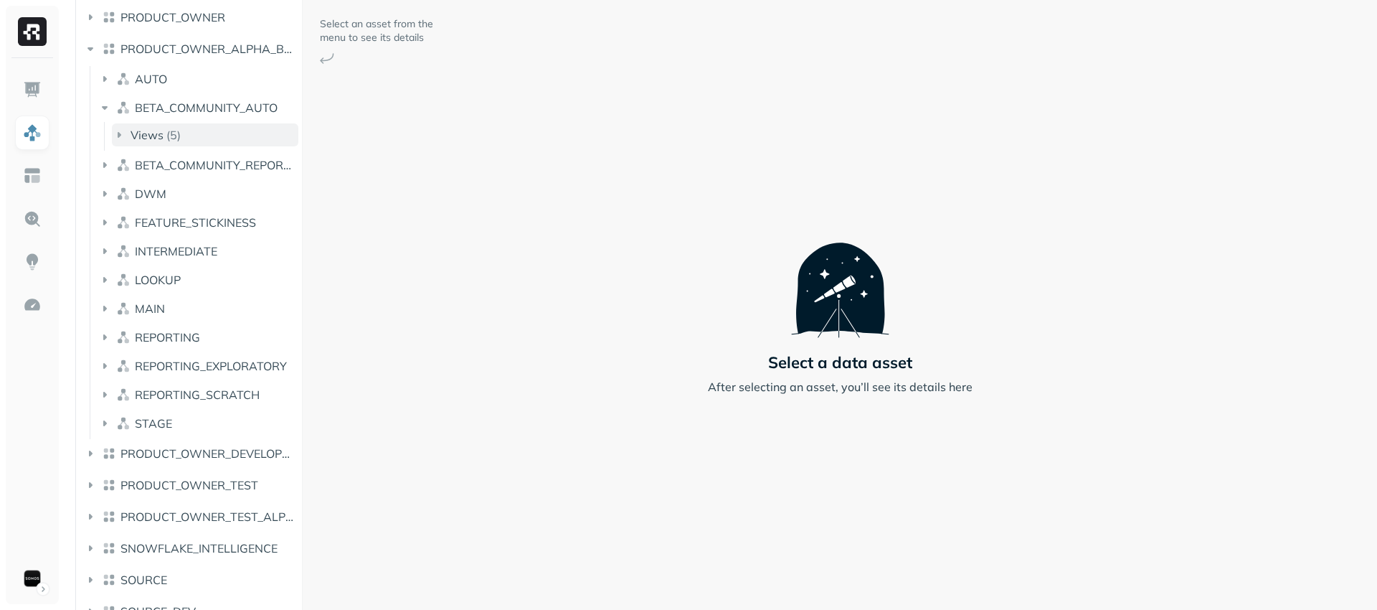
click at [218, 126] on button "Views ( 5 )" at bounding box center [205, 134] width 187 height 23
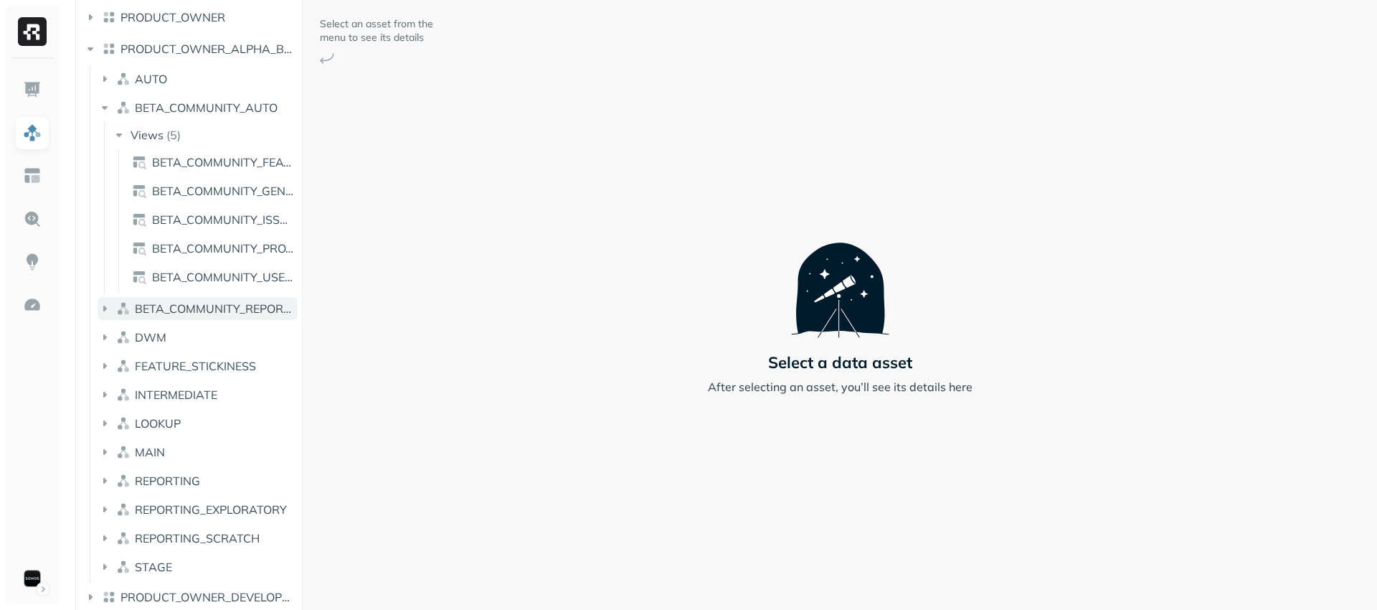
click at [205, 311] on span "BETA_COMMUNITY_REPORTING" at bounding box center [216, 308] width 163 height 14
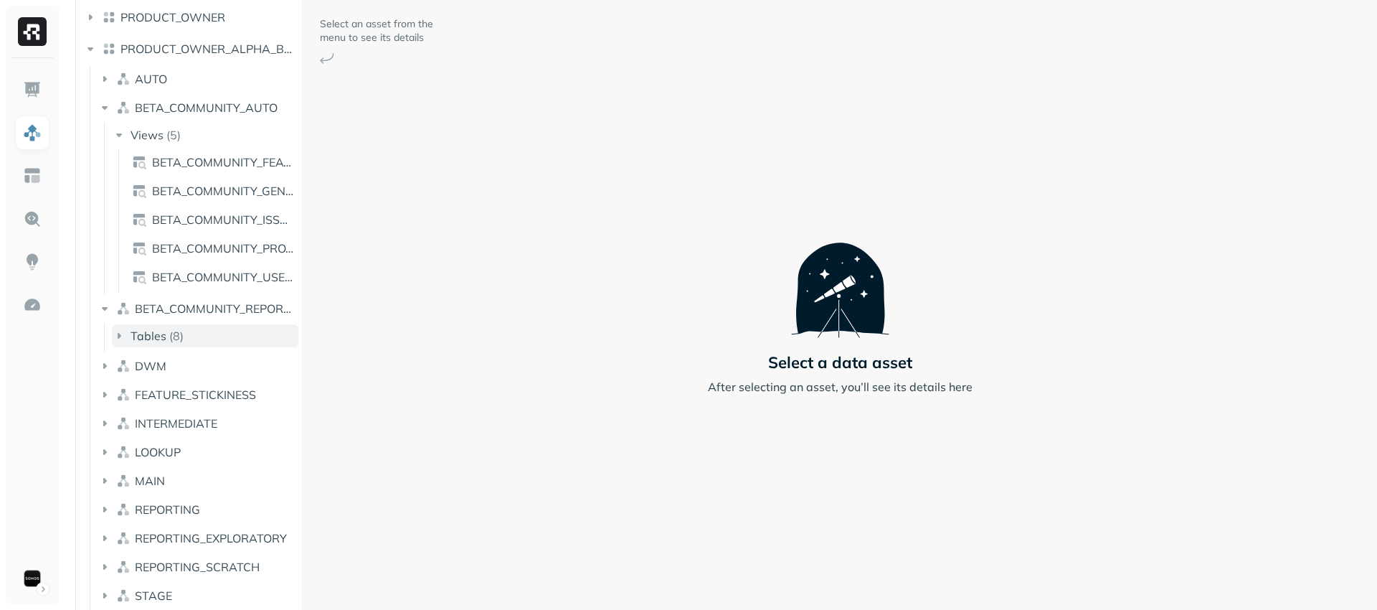
click at [202, 341] on button "Tables ( 8 )" at bounding box center [205, 335] width 187 height 23
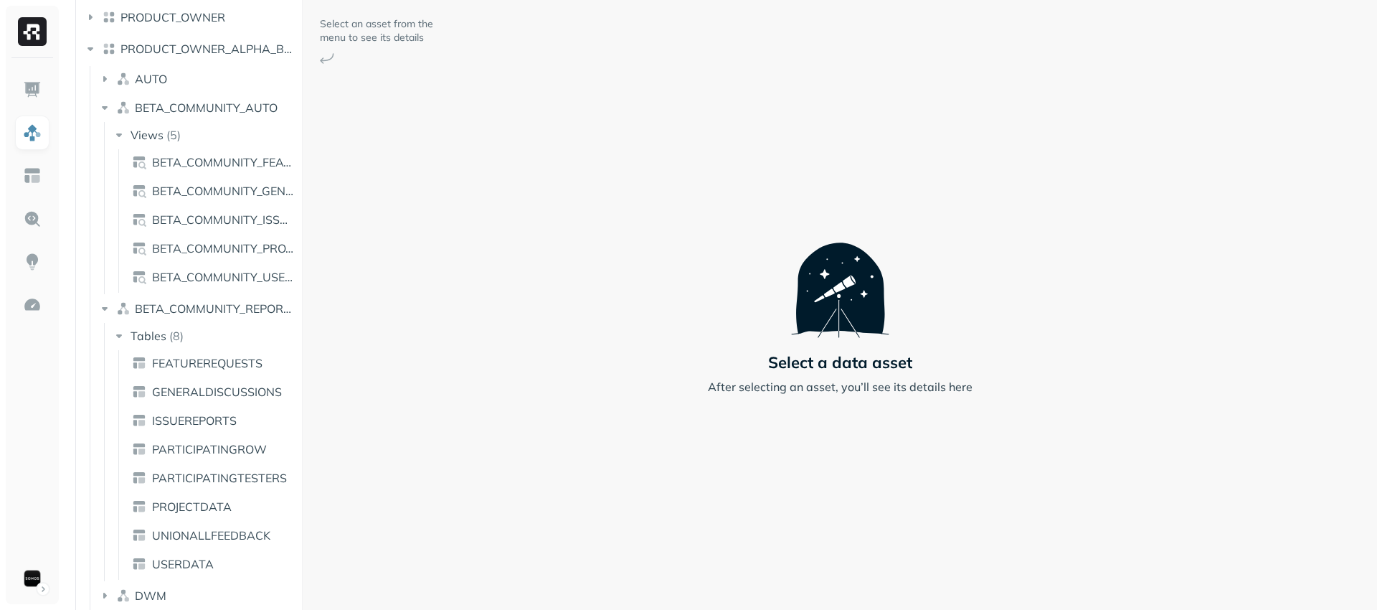
scroll to position [9399, 0]
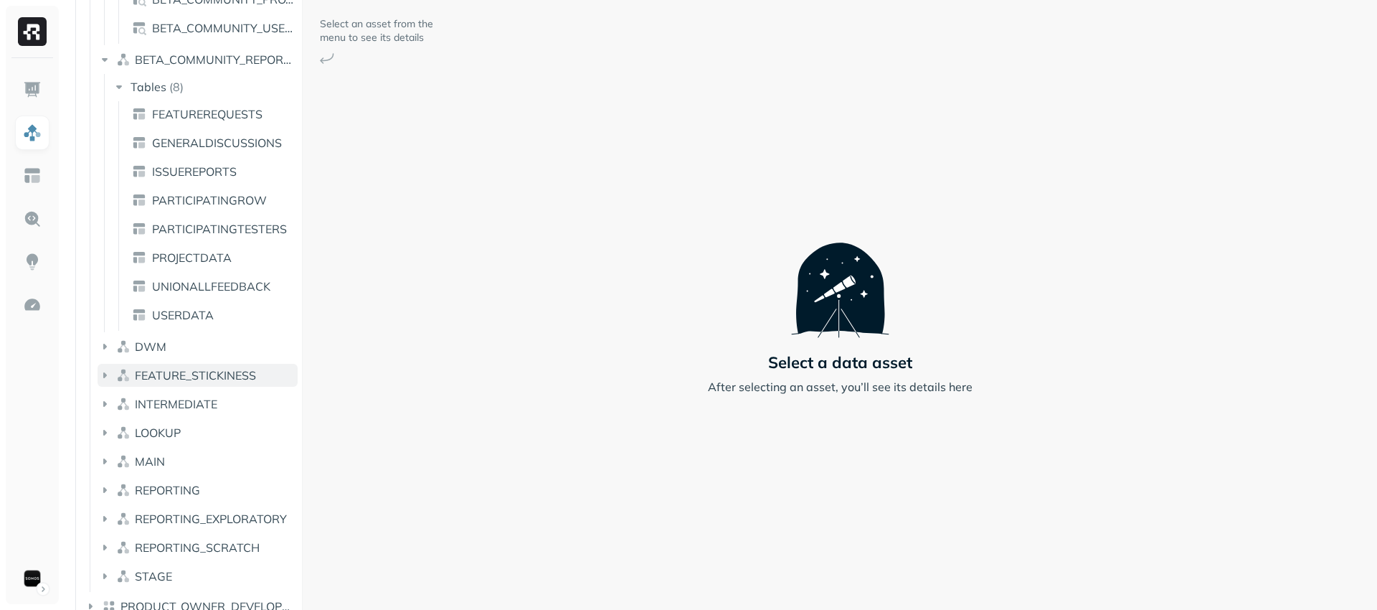
click at [205, 378] on span "FEATURE_STICKINESS" at bounding box center [195, 375] width 121 height 14
click at [203, 407] on button "Tables ( 59 )" at bounding box center [205, 402] width 187 height 23
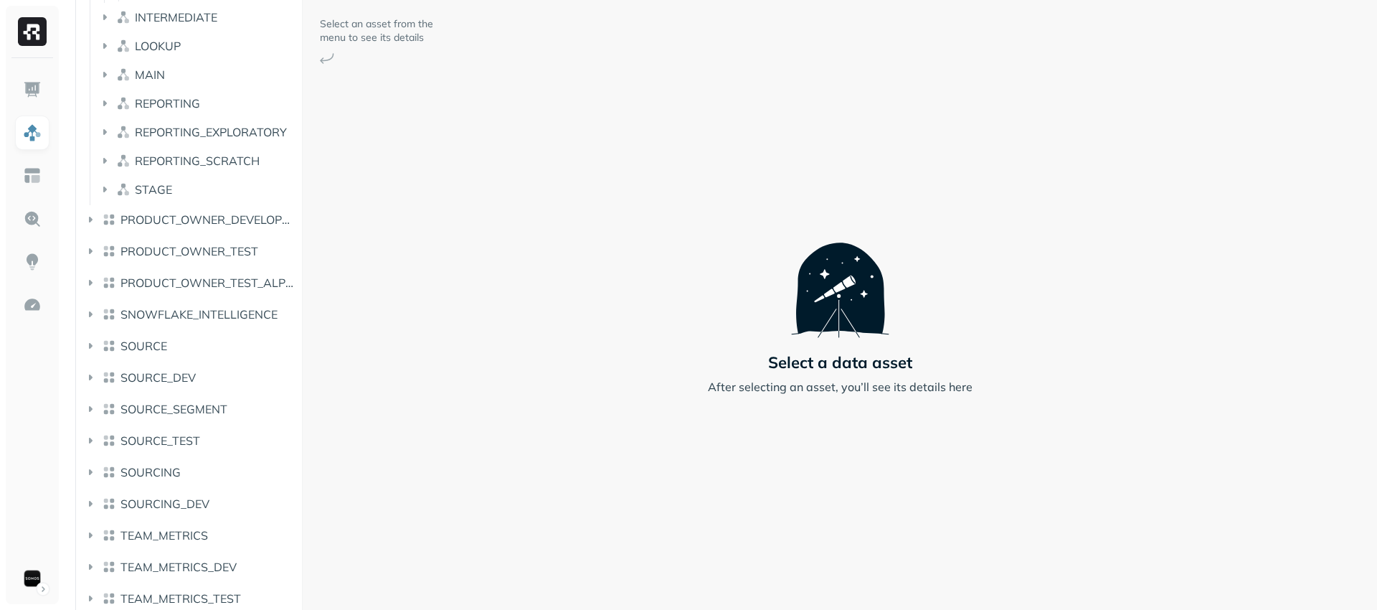
scroll to position [11647, 0]
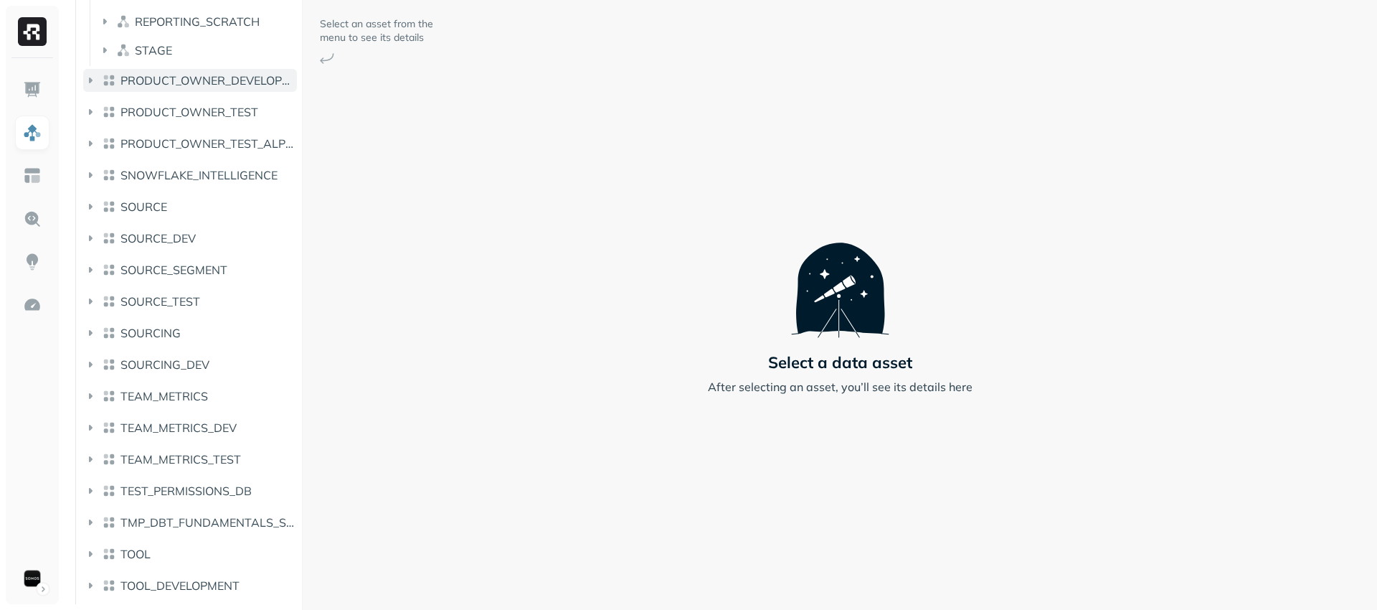
click at [224, 77] on span "PRODUCT_OWNER_DEVELOPMENT" at bounding box center [209, 80] width 176 height 14
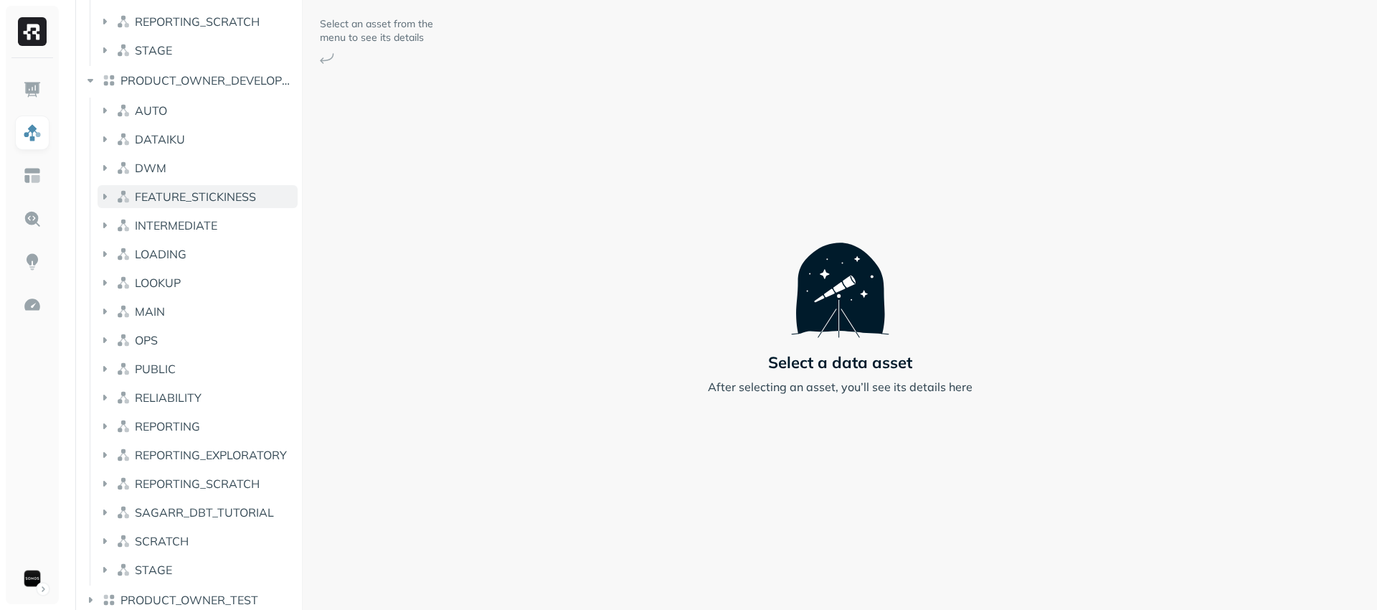
click at [182, 201] on span "FEATURE_STICKINESS" at bounding box center [195, 196] width 121 height 14
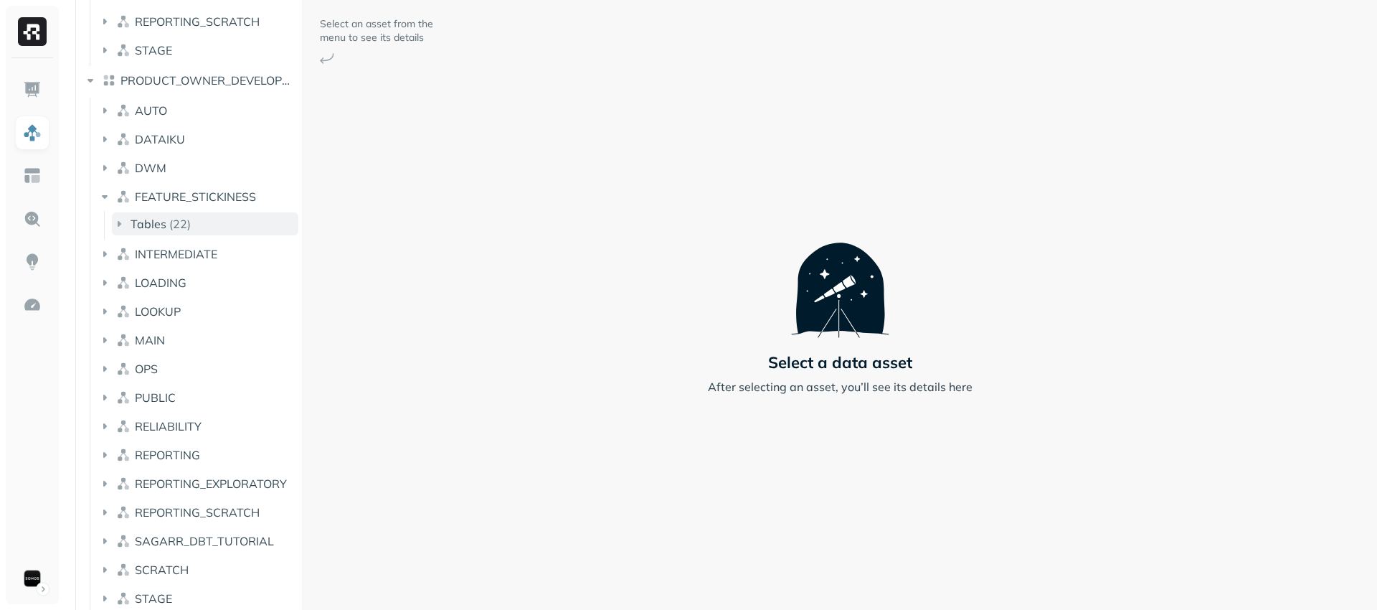
click at [185, 220] on p "( 22 )" at bounding box center [180, 224] width 22 height 14
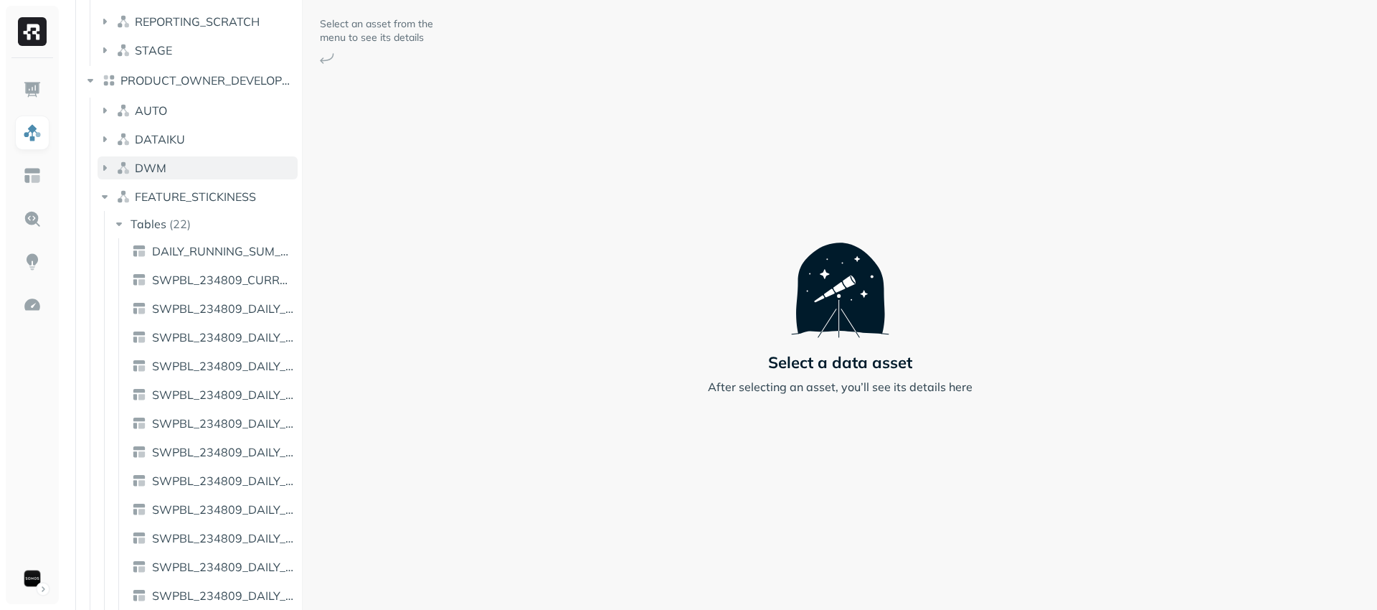
click at [202, 171] on button "DWM" at bounding box center [198, 167] width 200 height 23
click at [200, 196] on button "Tables ( 4 )" at bounding box center [205, 195] width 187 height 23
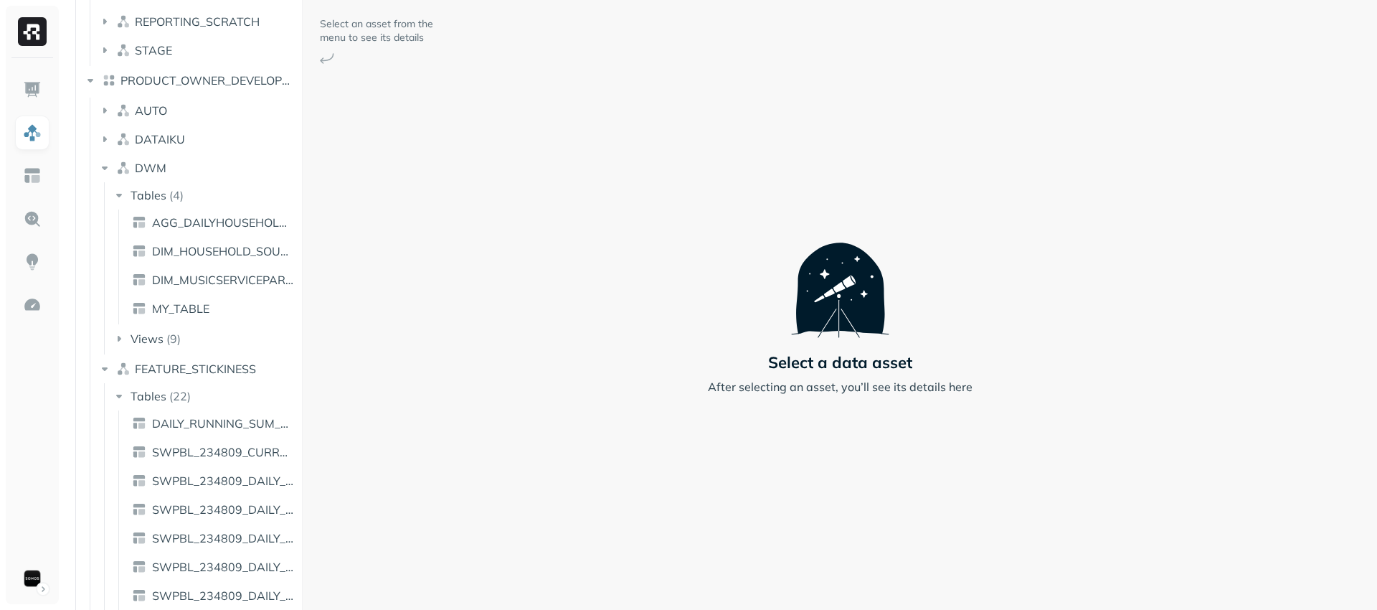
click at [184, 151] on li "DATAIKU" at bounding box center [198, 141] width 200 height 26
click at [189, 136] on button "DATAIKU" at bounding box center [198, 139] width 200 height 23
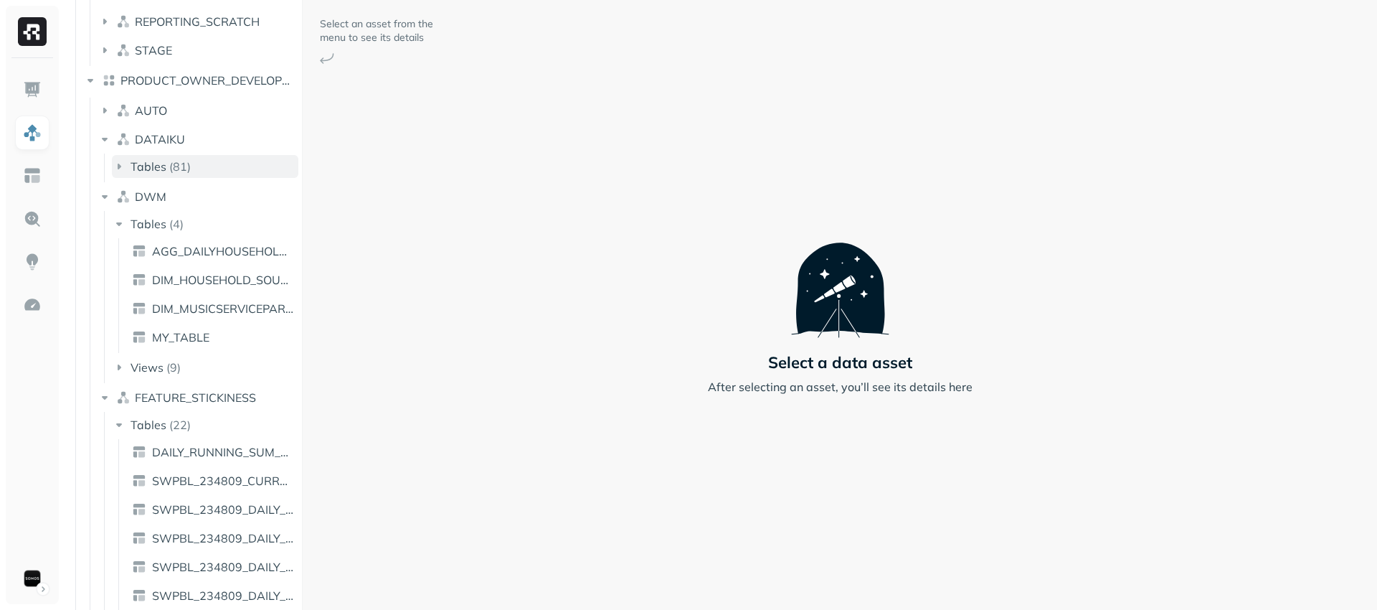
click at [189, 168] on button "Tables ( 81 )" at bounding box center [205, 166] width 187 height 23
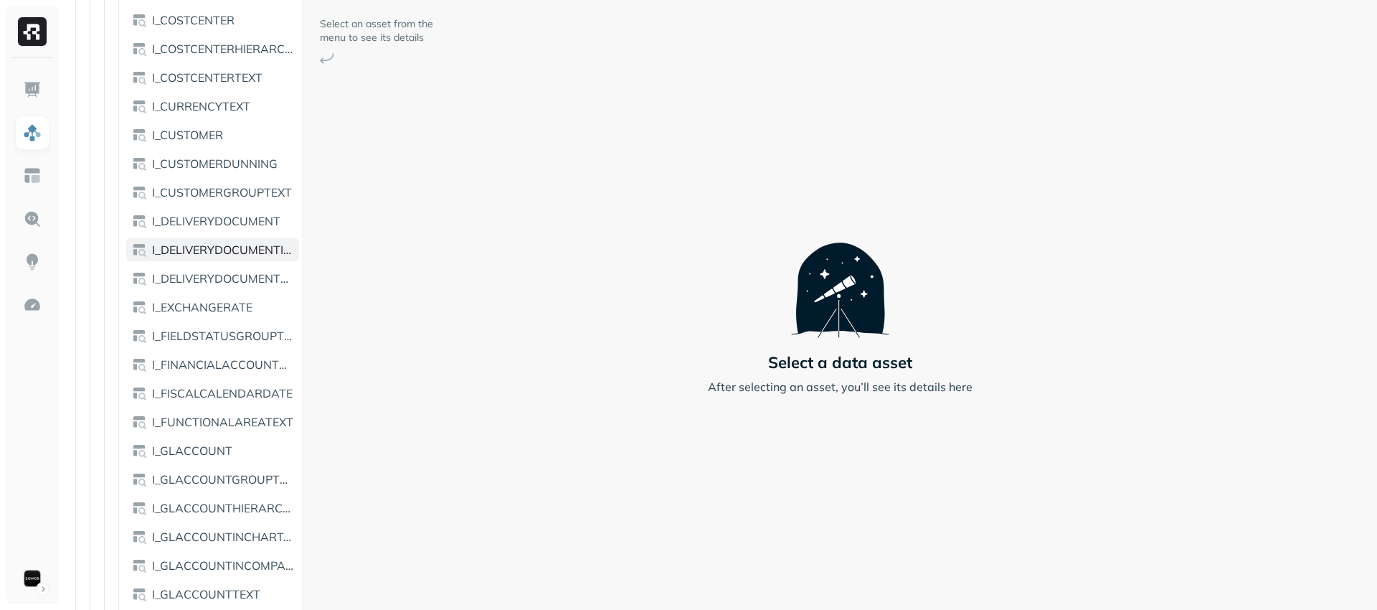
scroll to position [0, 0]
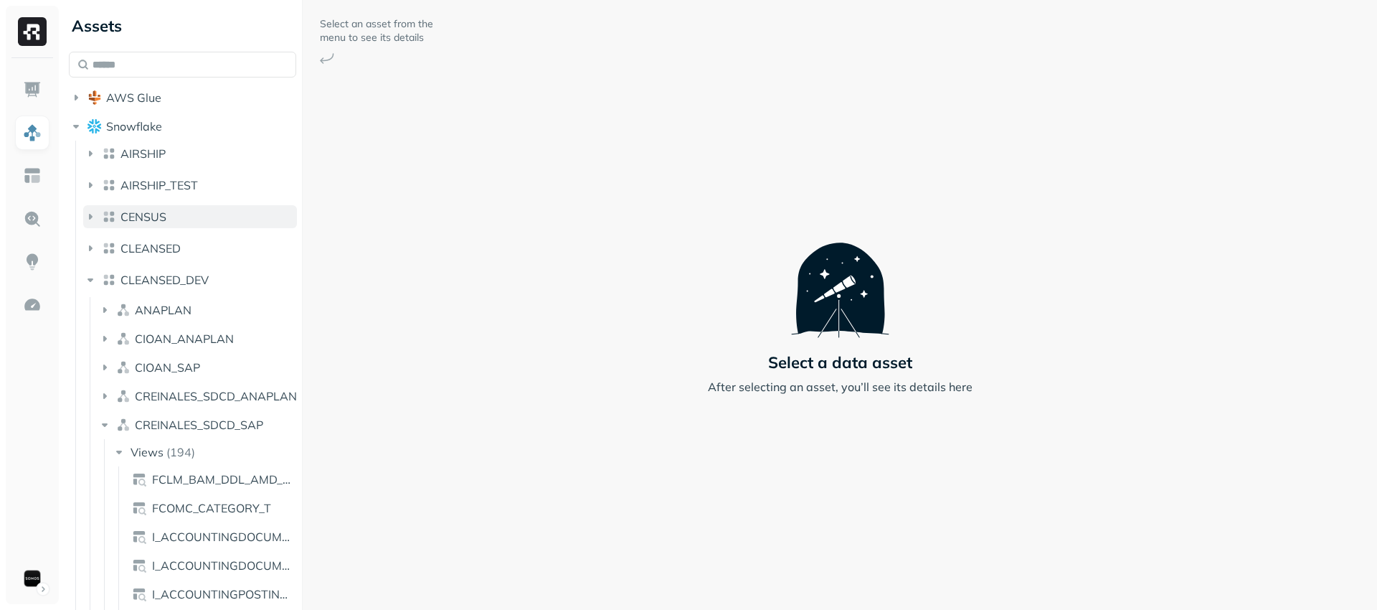
click at [174, 215] on button "CENSUS" at bounding box center [190, 216] width 214 height 23
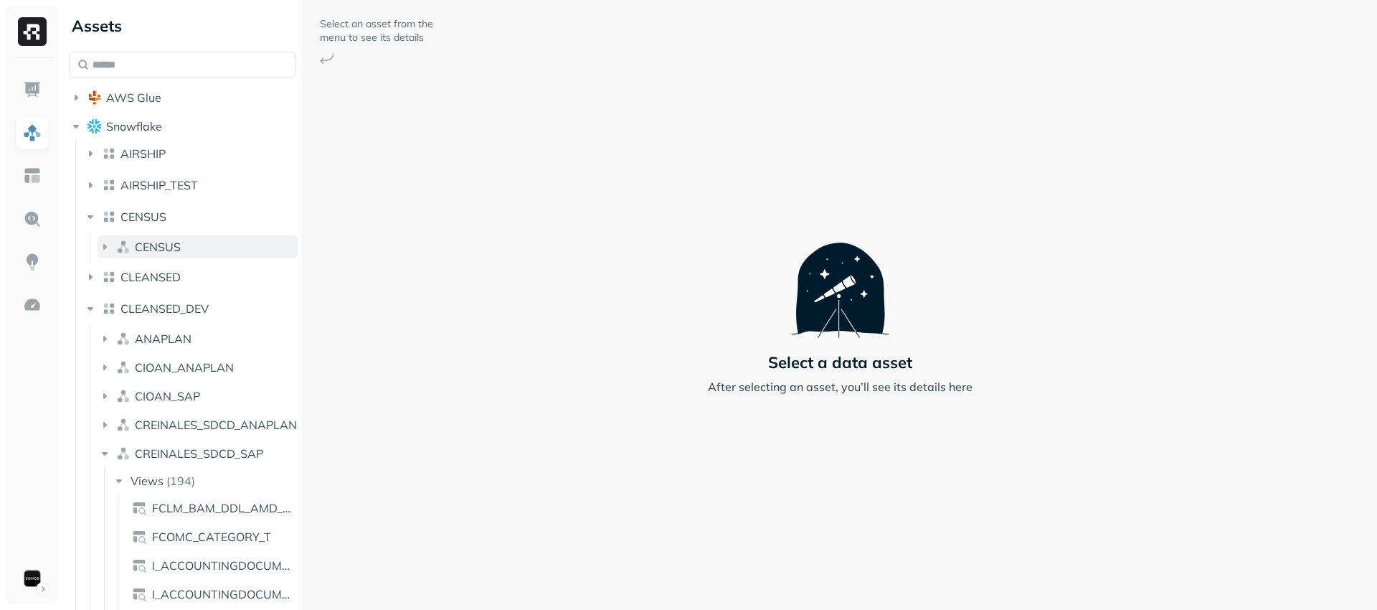
click at [176, 240] on span "CENSUS" at bounding box center [158, 247] width 46 height 14
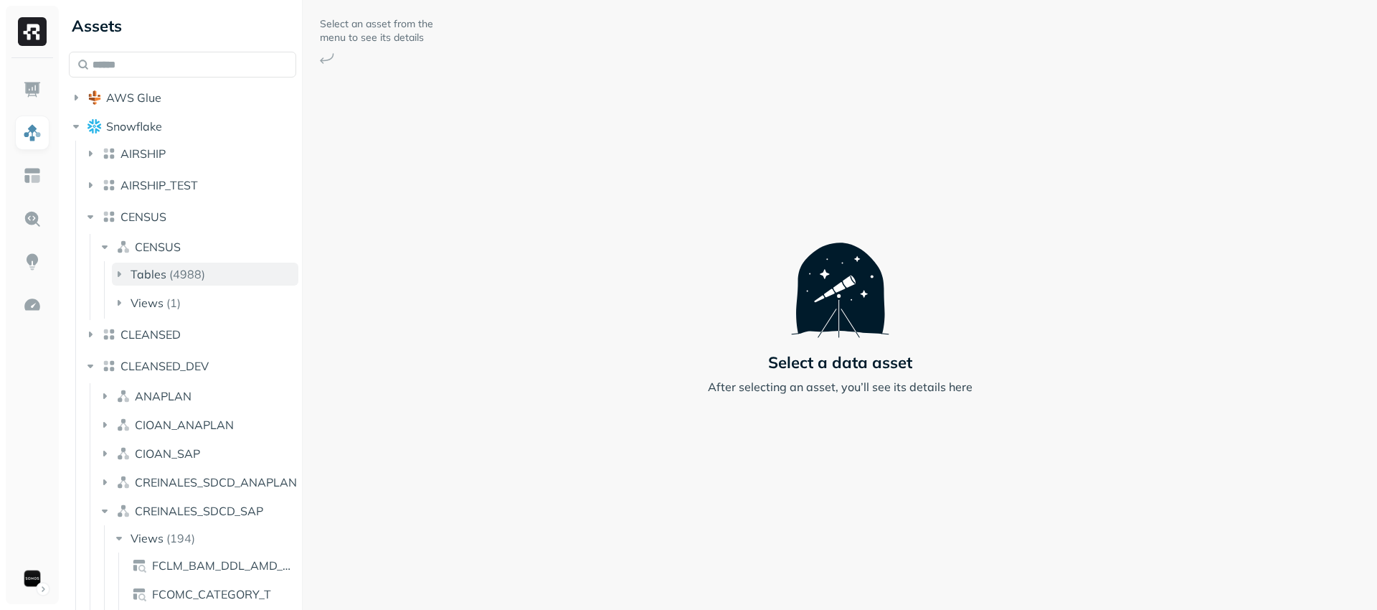
click at [180, 273] on p "( 4988 )" at bounding box center [187, 274] width 36 height 14
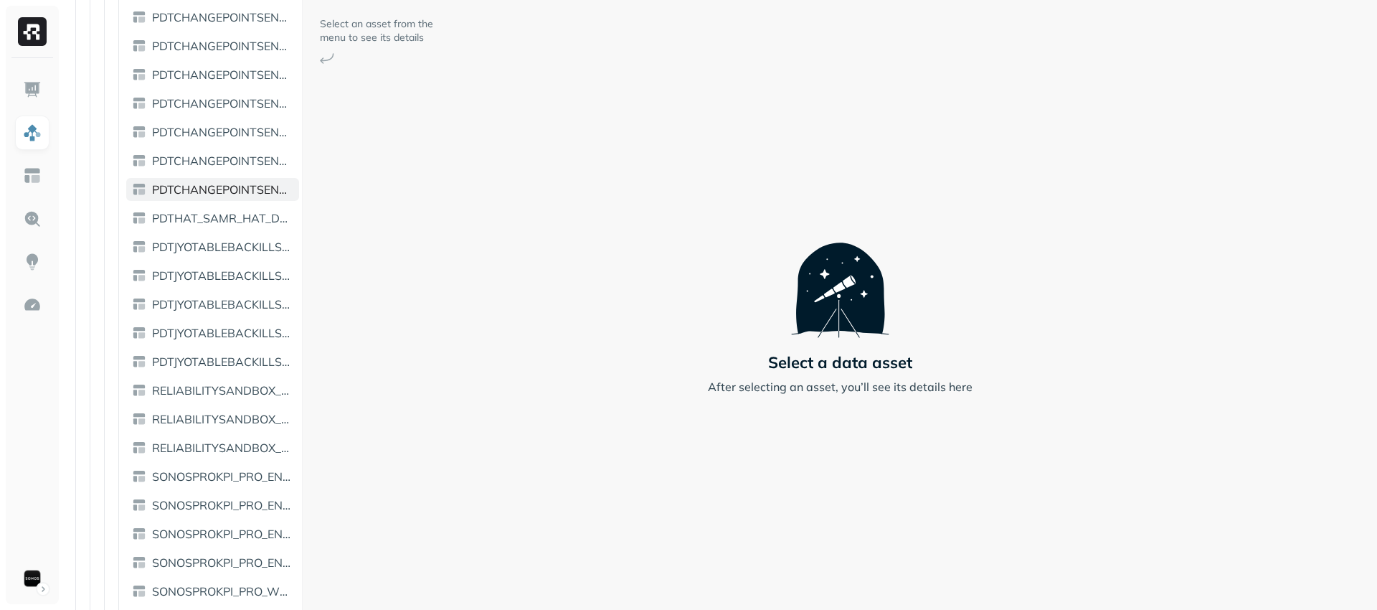
scroll to position [158545, 0]
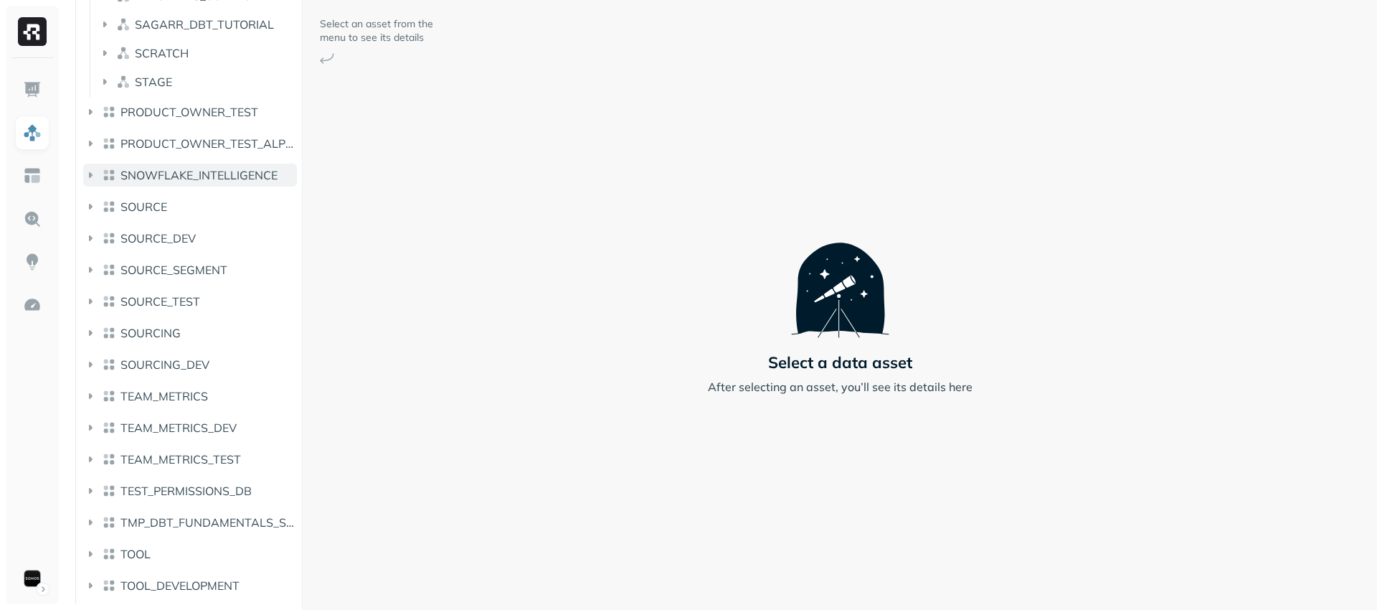
click at [217, 166] on button "SNOWFLAKE_INTELLIGENCE" at bounding box center [190, 175] width 214 height 23
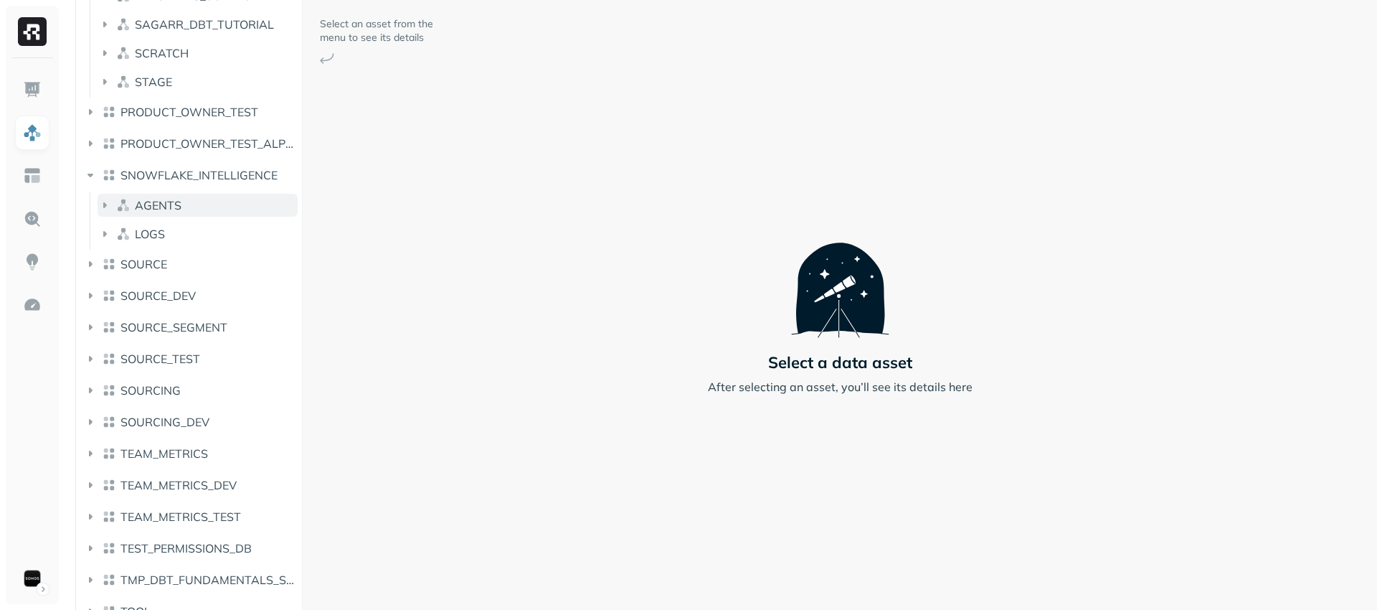
click at [212, 199] on button "AGENTS" at bounding box center [198, 205] width 200 height 23
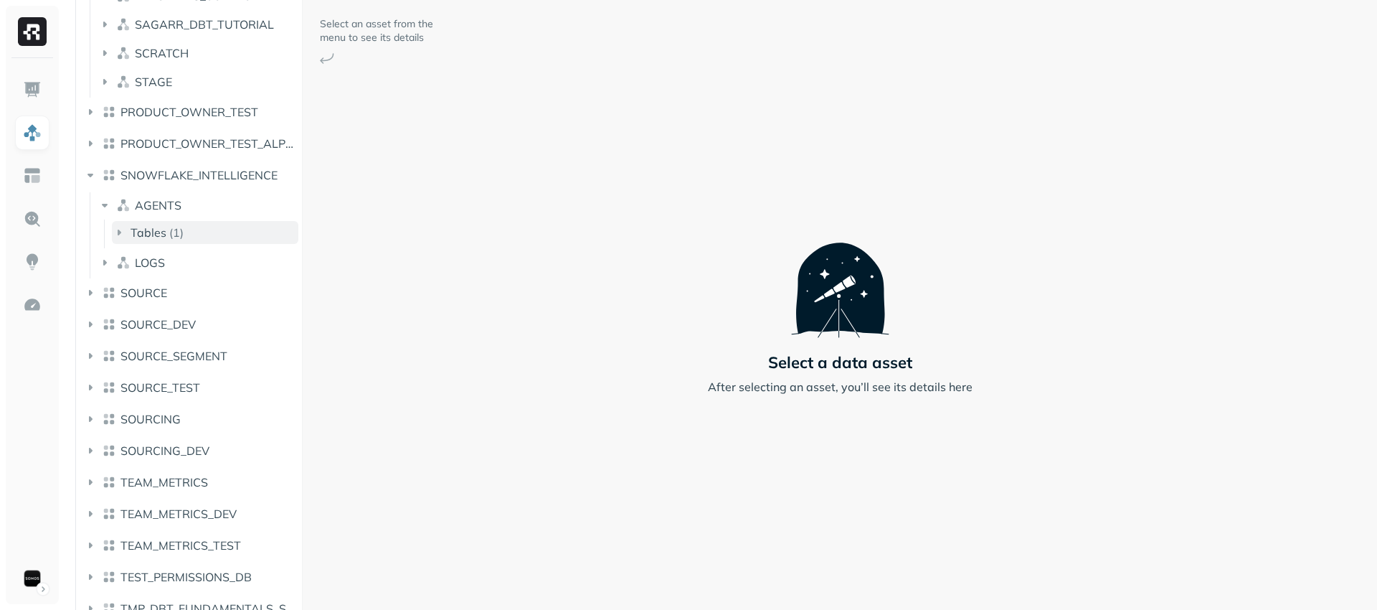
click at [200, 240] on button "Tables ( 1 )" at bounding box center [205, 232] width 187 height 23
click at [182, 293] on button "LOGS" at bounding box center [198, 291] width 200 height 23
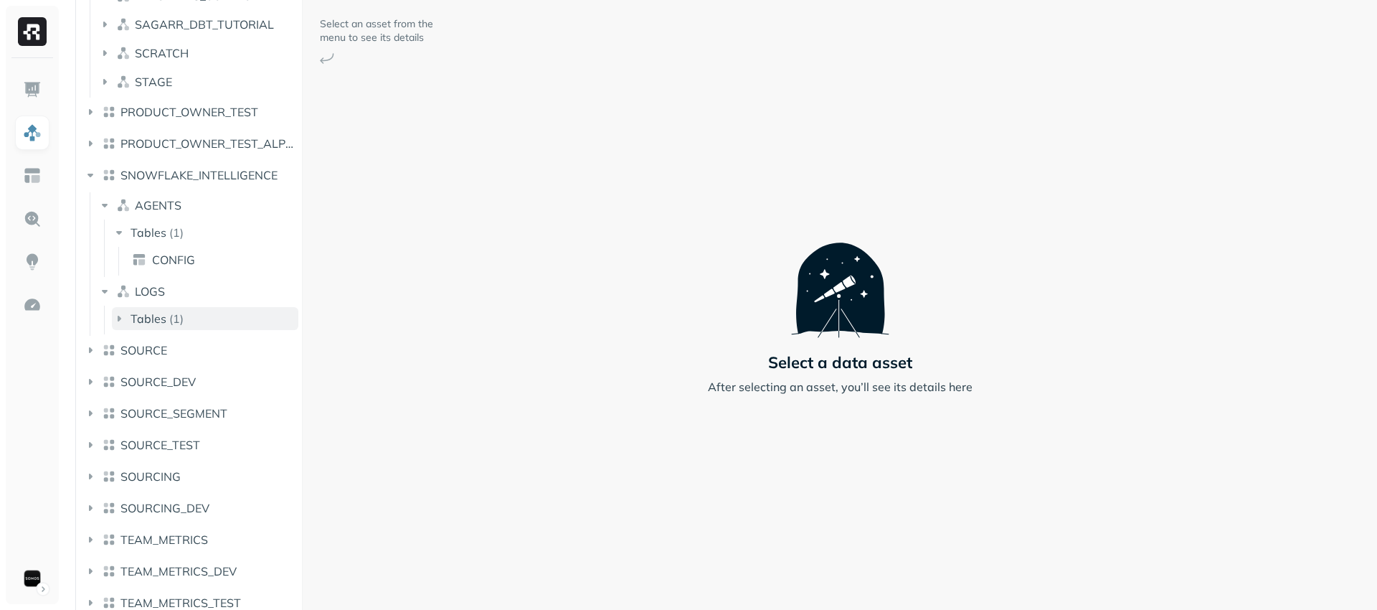
click at [187, 315] on button "Tables ( 1 )" at bounding box center [205, 318] width 187 height 23
click at [202, 382] on button "SOURCE" at bounding box center [190, 378] width 214 height 23
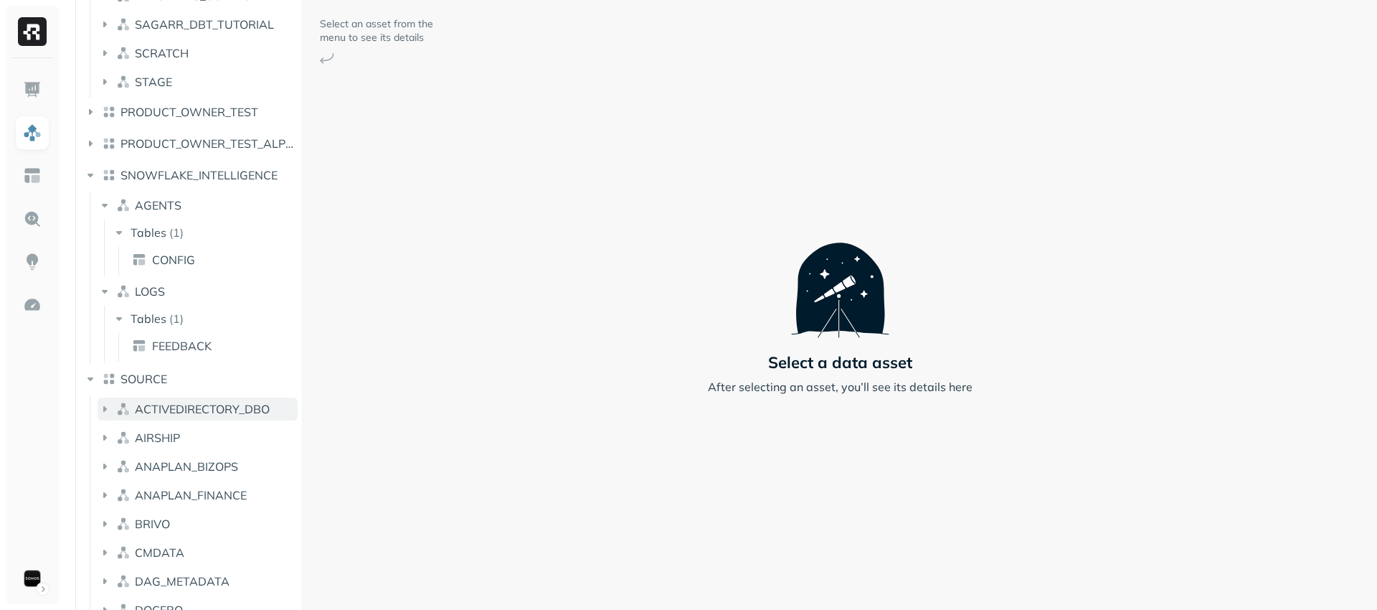
click at [206, 413] on span "ACTIVEDIRECTORY_DBO" at bounding box center [202, 409] width 135 height 14
click at [207, 470] on button "AIRSHIP" at bounding box center [198, 466] width 200 height 23
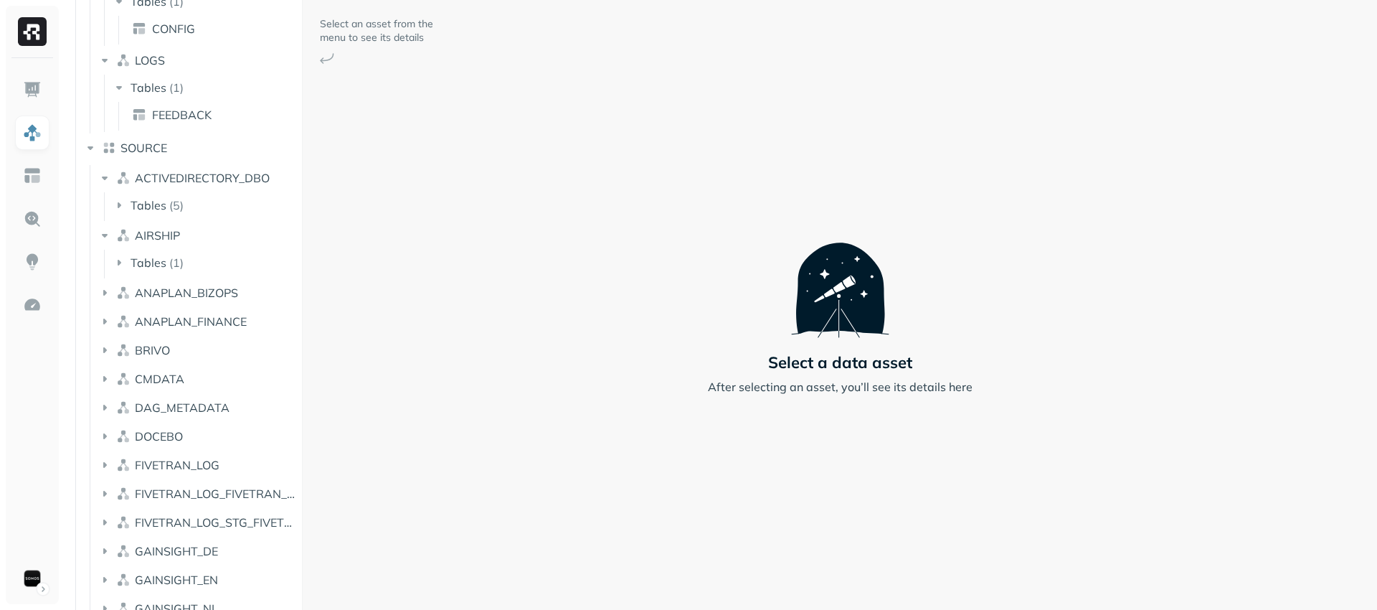
click at [230, 327] on span "ANAPLAN_FINANCE" at bounding box center [191, 321] width 112 height 14
click at [238, 286] on button "ANAPLAN_BIZOPS" at bounding box center [198, 292] width 200 height 23
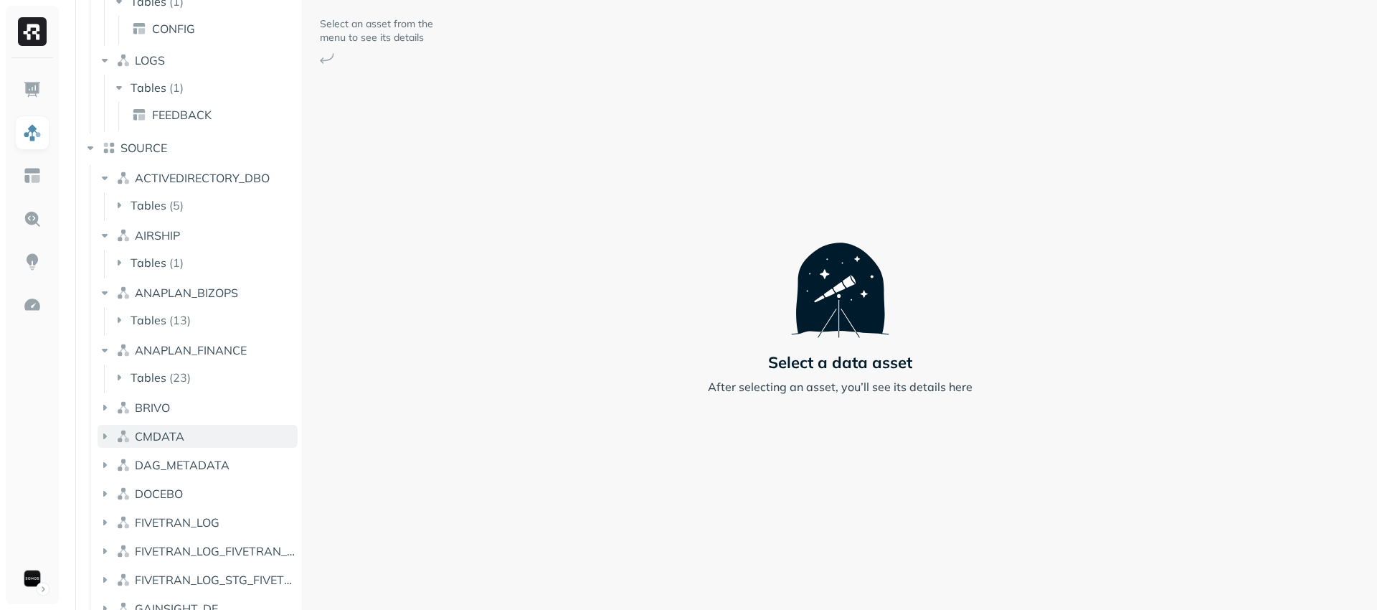
click at [215, 438] on button "CMDATA" at bounding box center [198, 436] width 200 height 23
click at [224, 407] on button "BRIVO" at bounding box center [198, 407] width 200 height 23
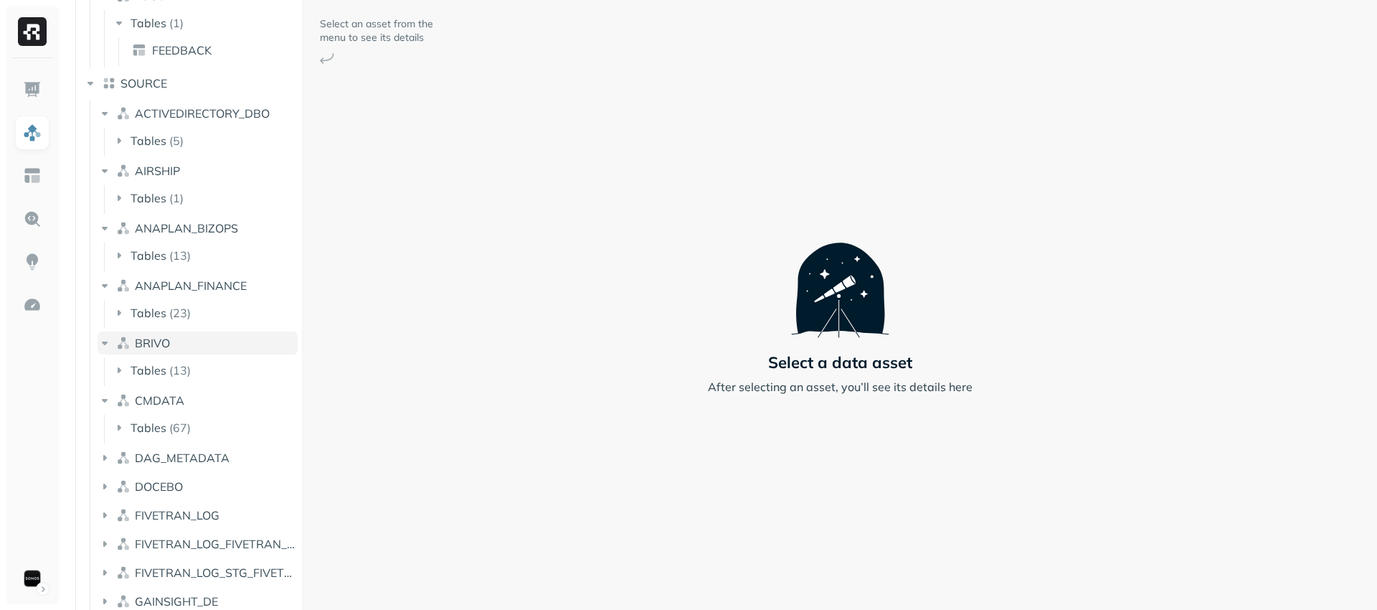
scroll to position [158909, 0]
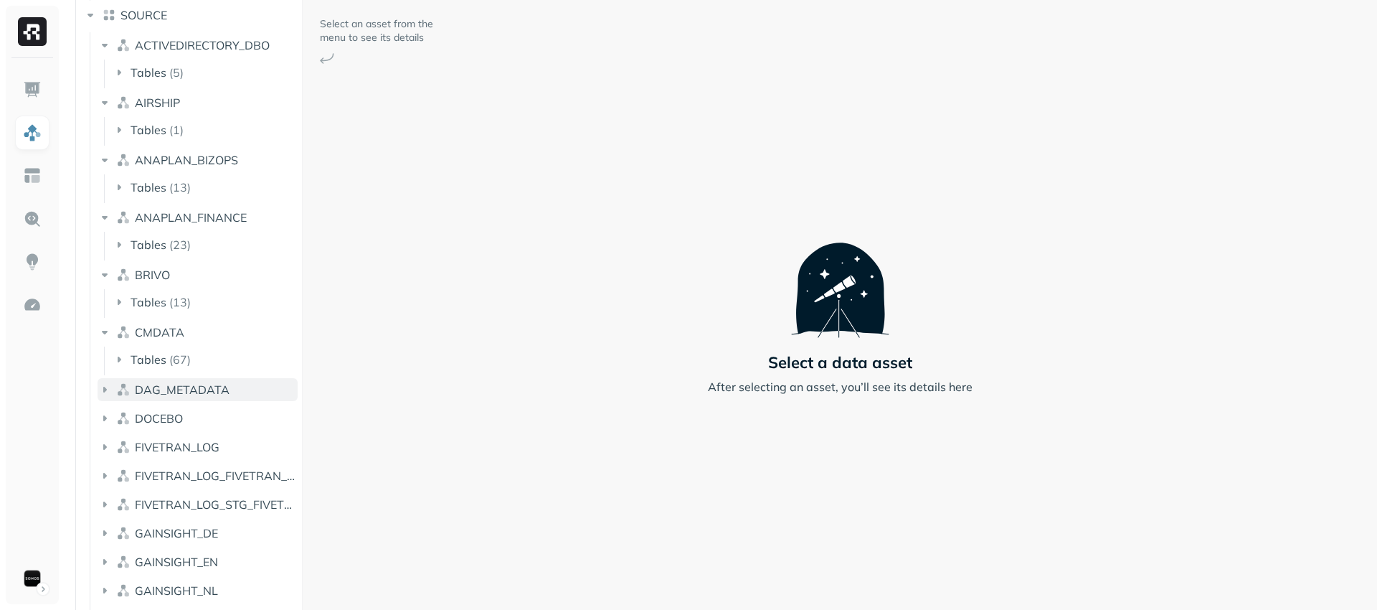
click at [229, 385] on button "DAG_METADATA" at bounding box center [198, 389] width 200 height 23
click at [213, 451] on button "DOCEBO" at bounding box center [198, 446] width 200 height 23
click at [217, 443] on span "FIVETRAN_LOG" at bounding box center [177, 445] width 85 height 14
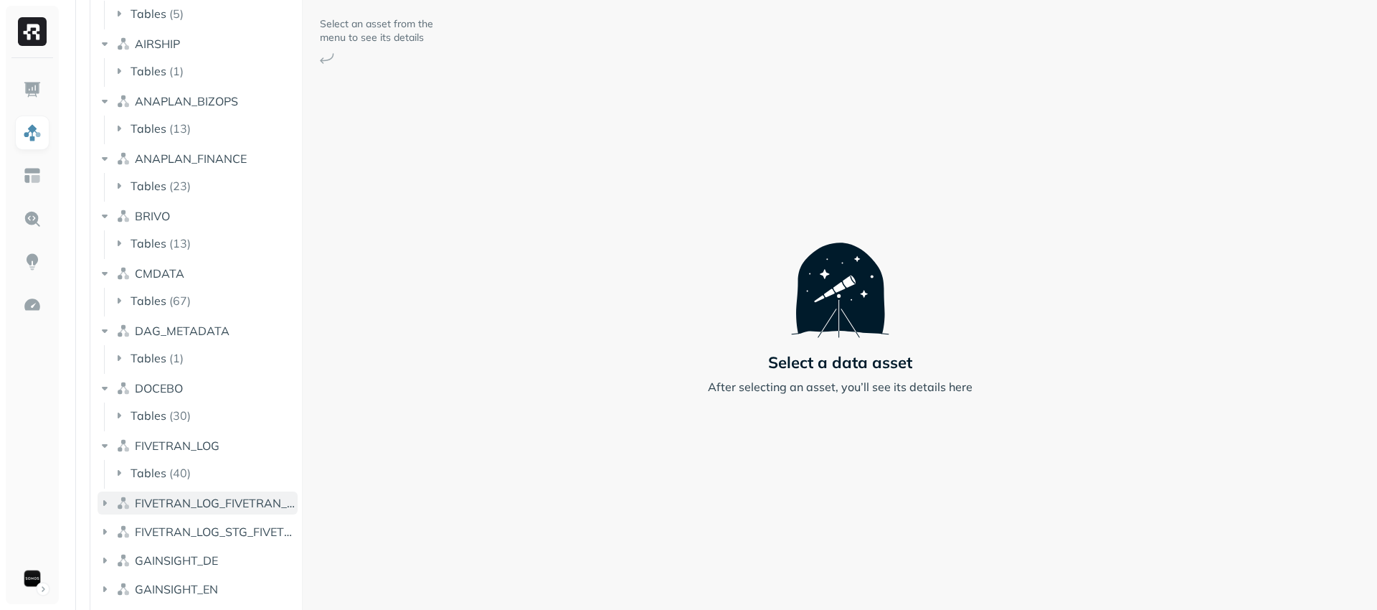
click at [215, 494] on button "FIVETRAN_LOG_FIVETRAN_PLATFORM" at bounding box center [198, 502] width 200 height 23
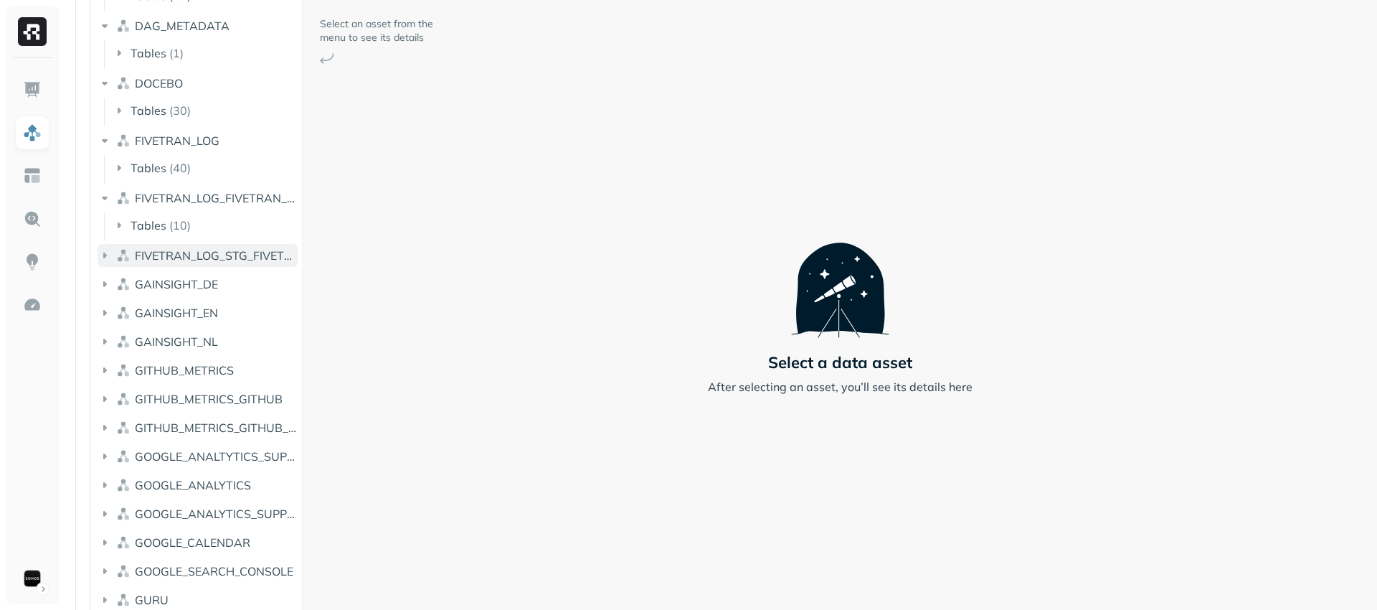
click at [235, 248] on span "FIVETRAN_LOG_STG_FIVETRAN_PLATFORM" at bounding box center [216, 255] width 163 height 14
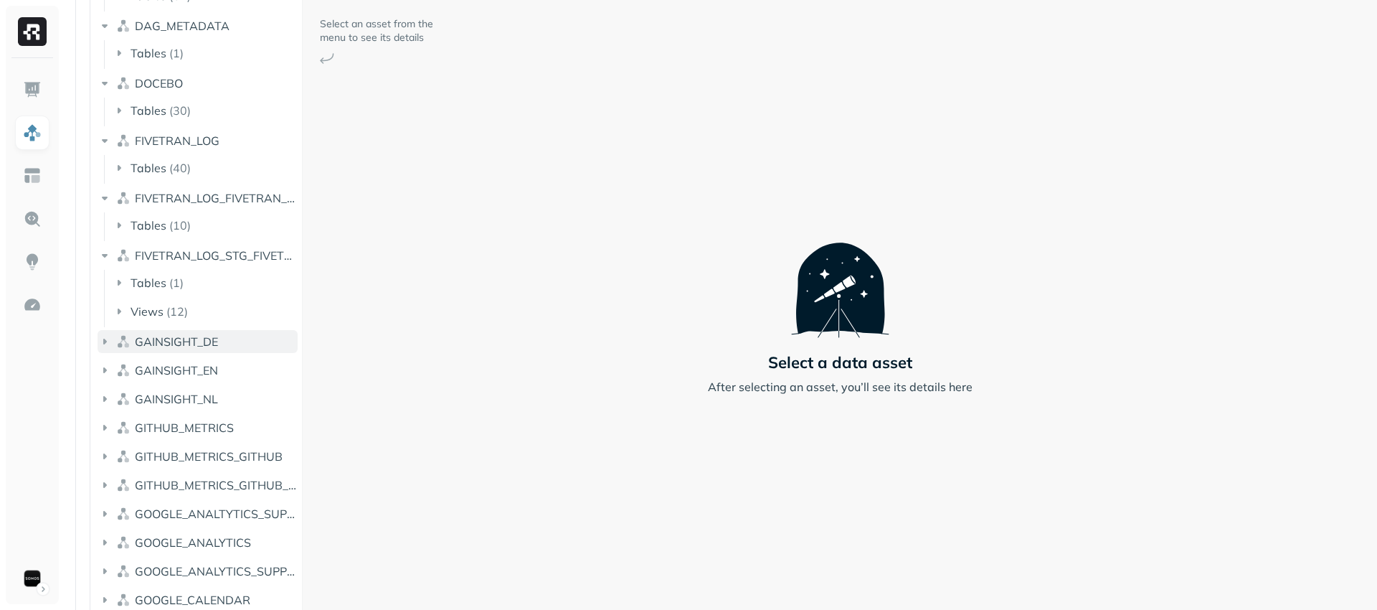
click at [218, 337] on button "GAINSIGHT_DE" at bounding box center [198, 341] width 200 height 23
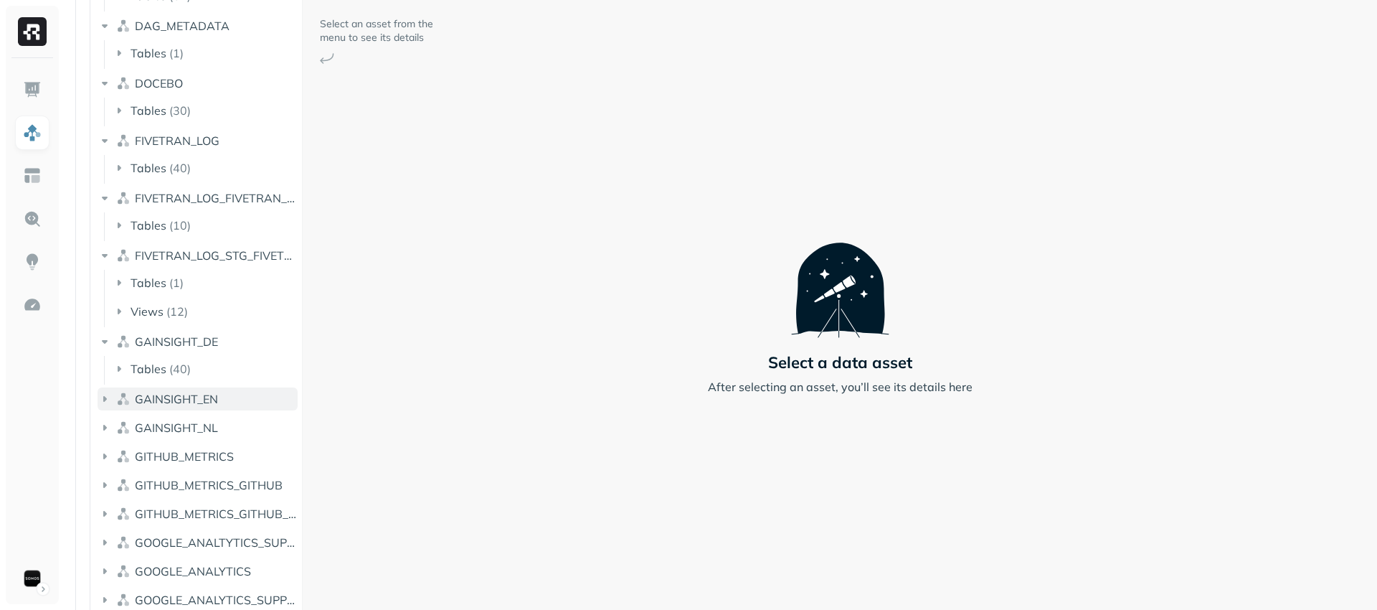
click at [218, 401] on button "GAINSIGHT_EN" at bounding box center [198, 398] width 200 height 23
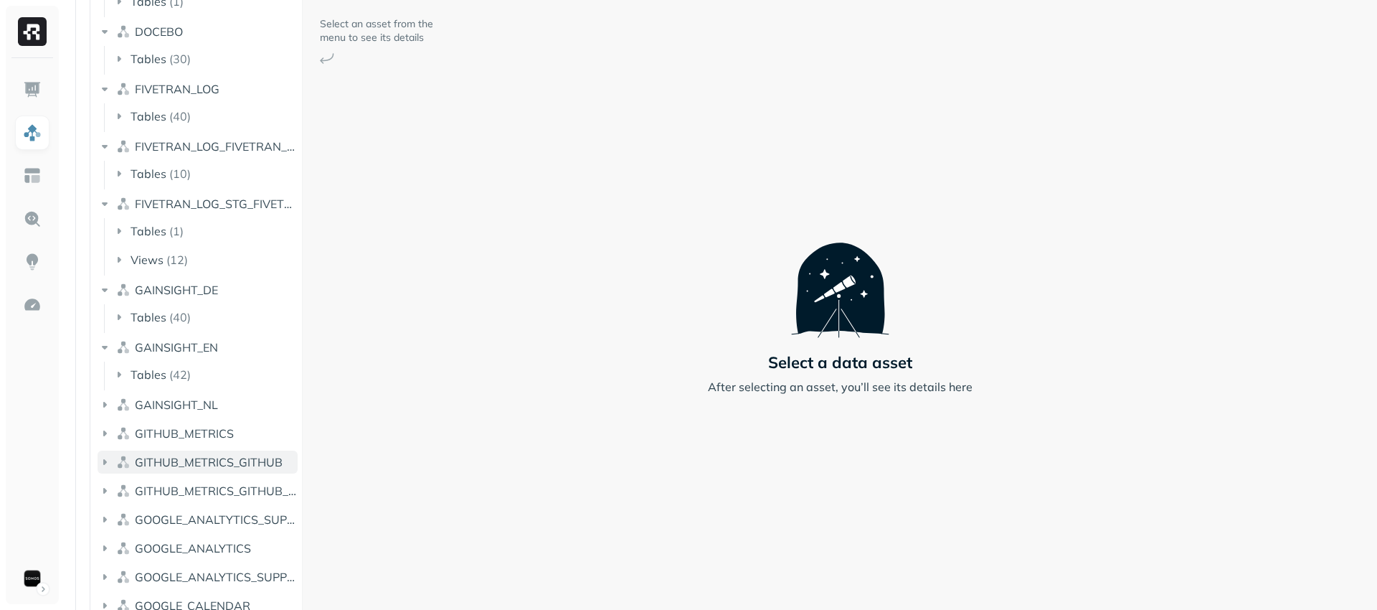
click at [223, 458] on span "GITHUB_METRICS_GITHUB" at bounding box center [209, 462] width 148 height 14
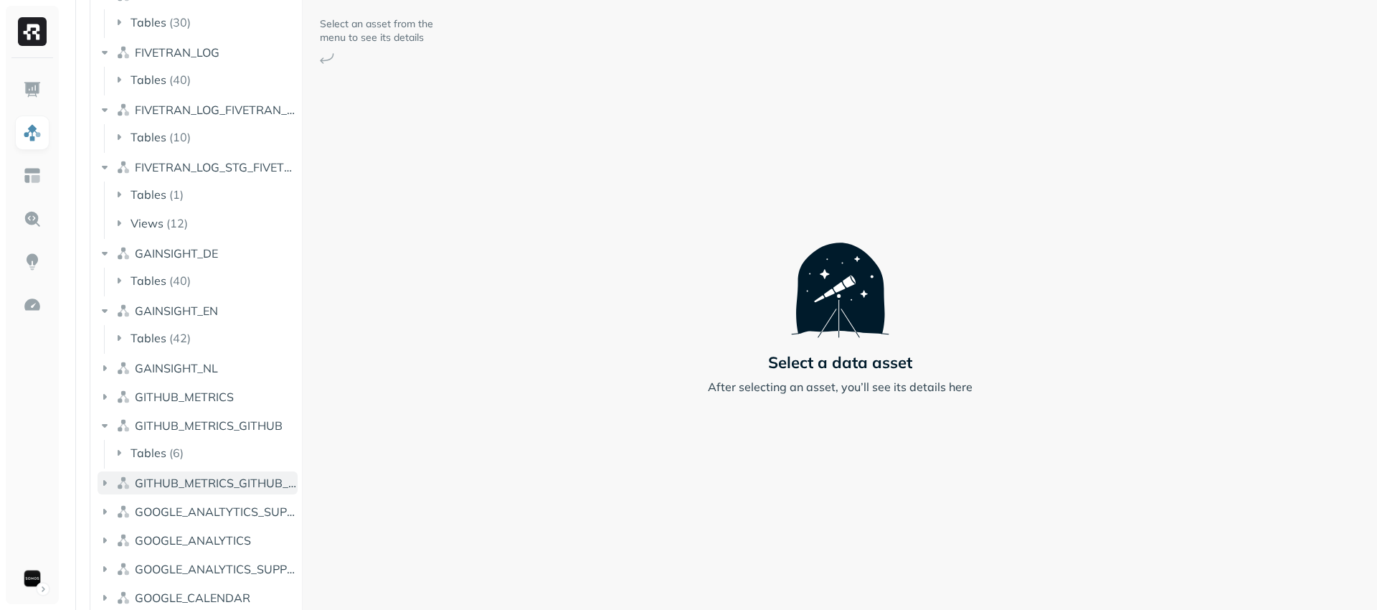
click at [230, 486] on span "GITHUB_METRICS_GITHUB_SOURCE" at bounding box center [216, 483] width 163 height 14
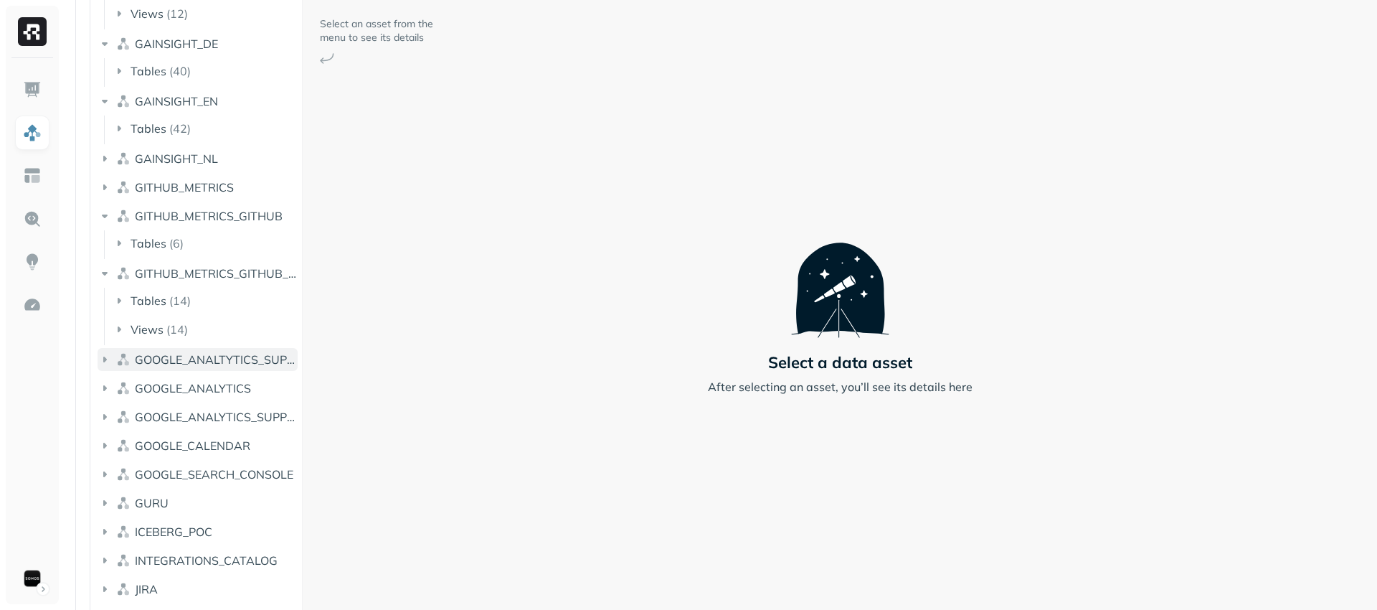
click at [212, 369] on button "GOOGLE_ANALTYTICS_SUPPORT_SITE" at bounding box center [198, 359] width 200 height 23
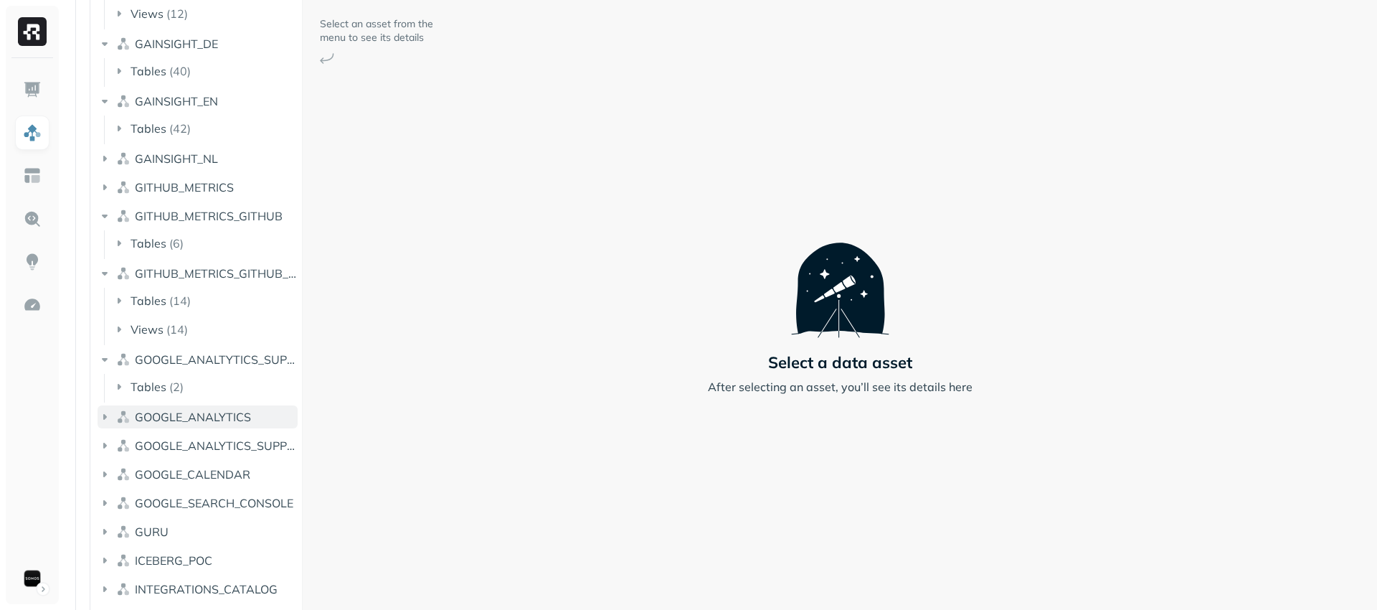
click at [217, 418] on span "GOOGLE_ANALYTICS" at bounding box center [193, 417] width 116 height 14
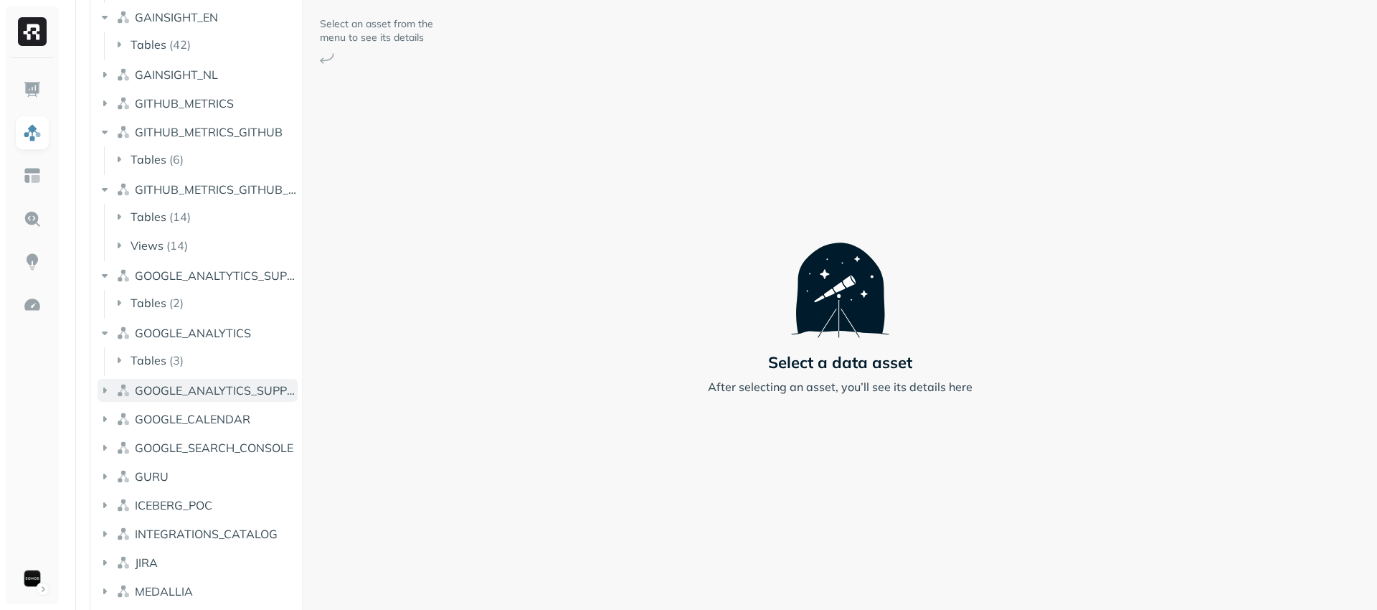
click at [222, 389] on span "GOOGLE_ANALYTICS_SUPPORT_SITE" at bounding box center [216, 390] width 163 height 14
click at [224, 446] on span "GOOGLE_CALENDAR" at bounding box center [193, 447] width 116 height 14
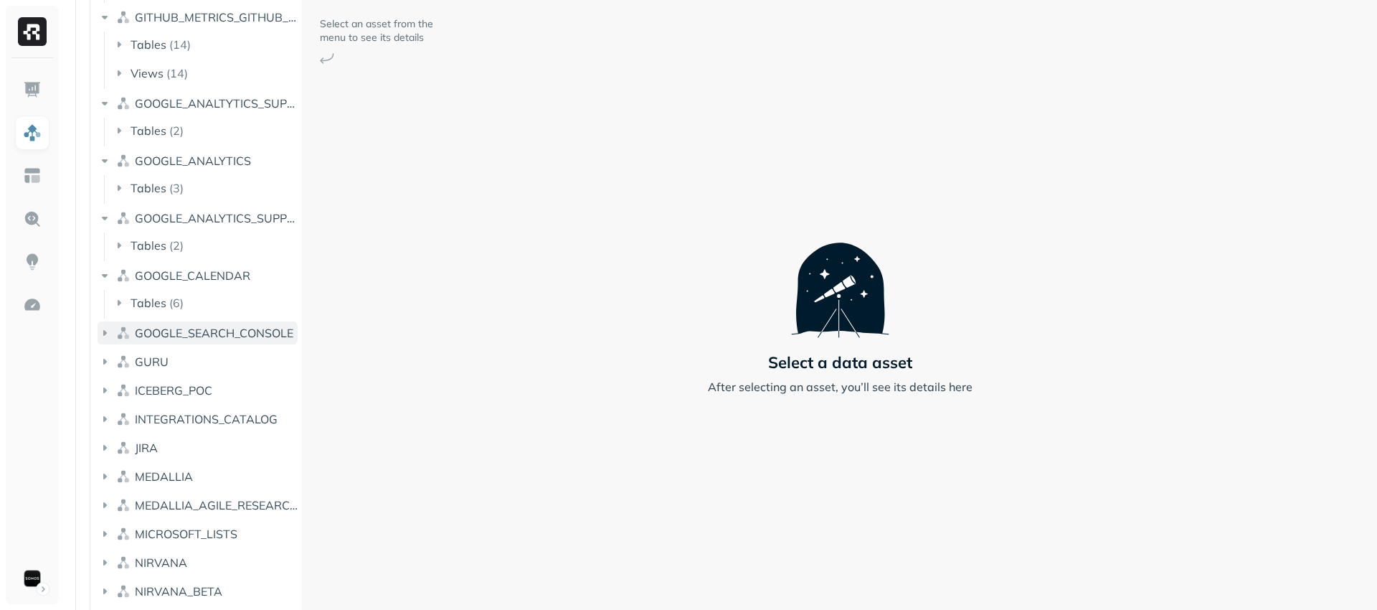
click at [217, 331] on span "GOOGLE_SEARCH_CONSOLE" at bounding box center [214, 333] width 159 height 14
click at [196, 428] on button "ICEBERG_POC" at bounding box center [198, 418] width 200 height 23
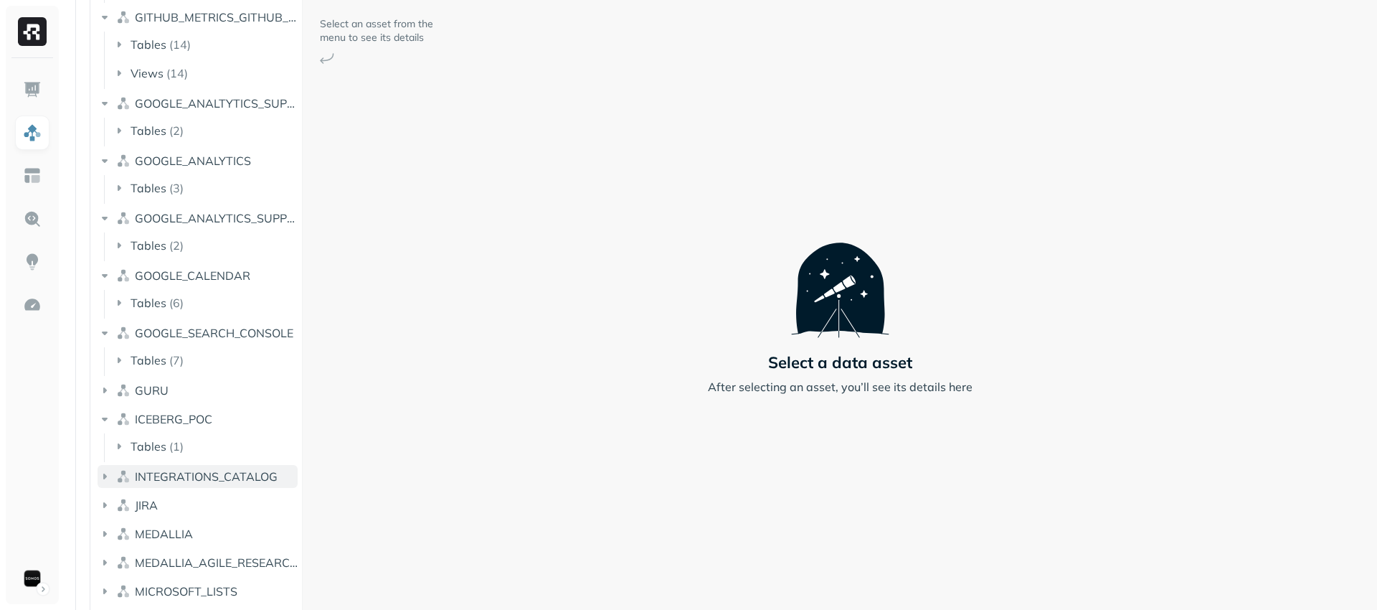
click at [208, 471] on span "INTEGRATIONS_CATALOG" at bounding box center [206, 476] width 143 height 14
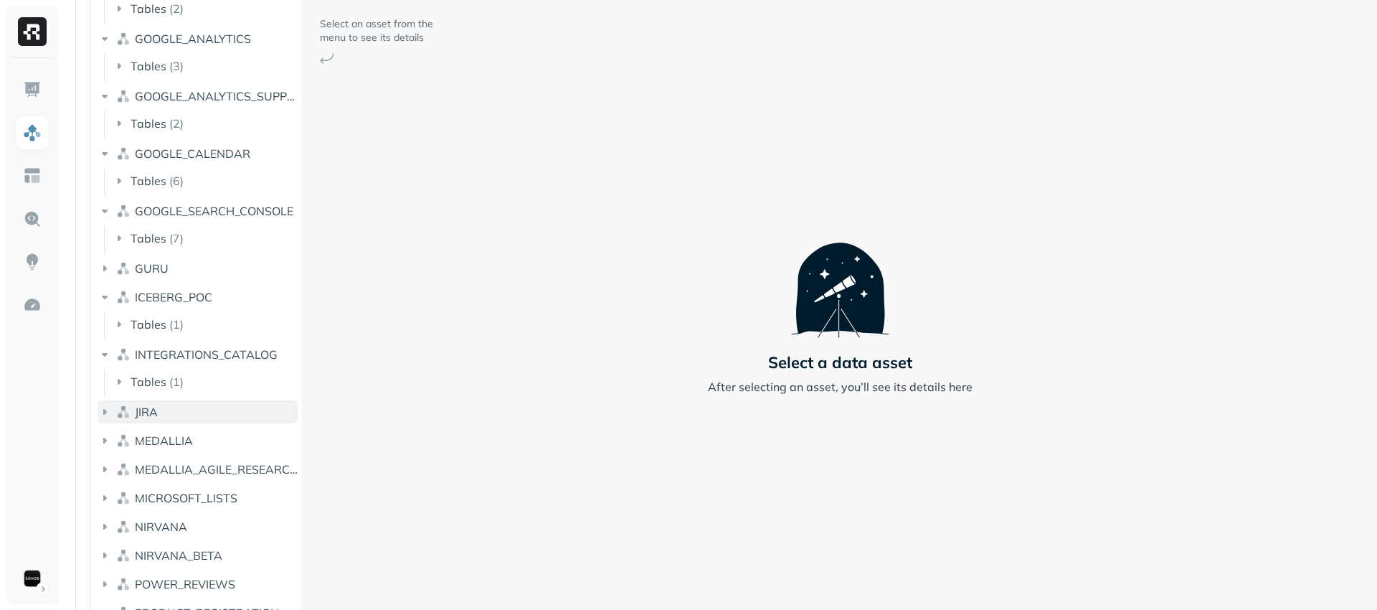
click at [216, 417] on button "JIRA" at bounding box center [198, 411] width 200 height 23
click at [216, 458] on button "MEDALLIA" at bounding box center [198, 469] width 200 height 23
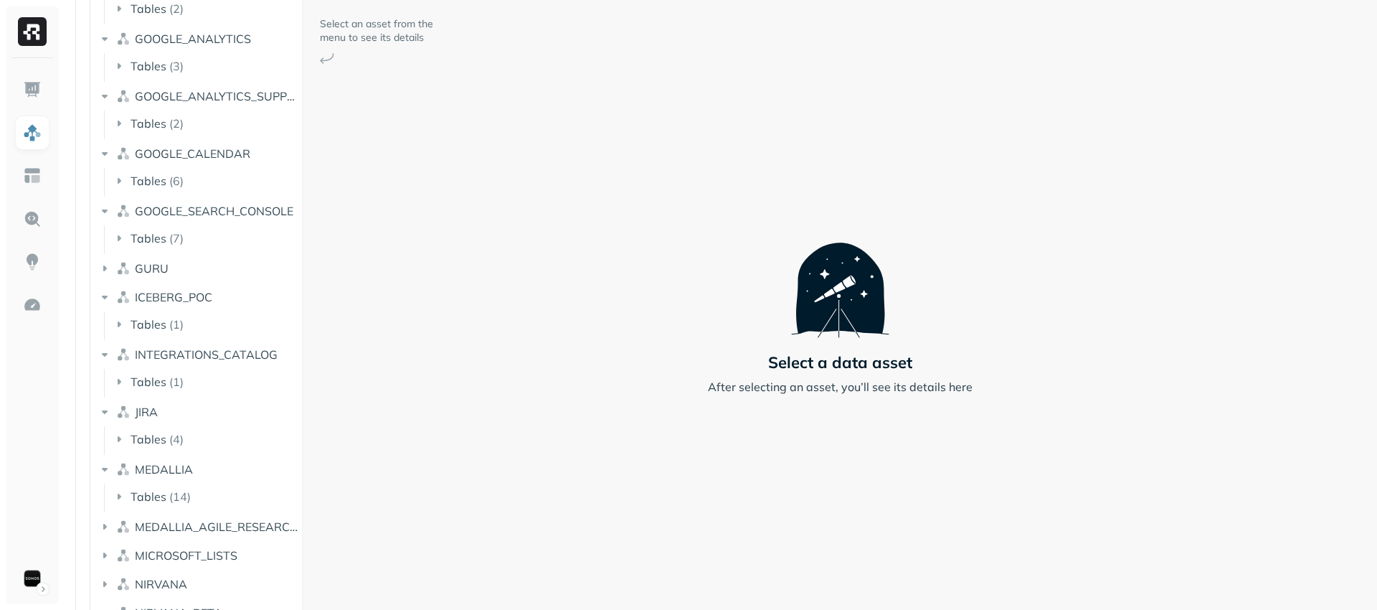
scroll to position [160252, 0]
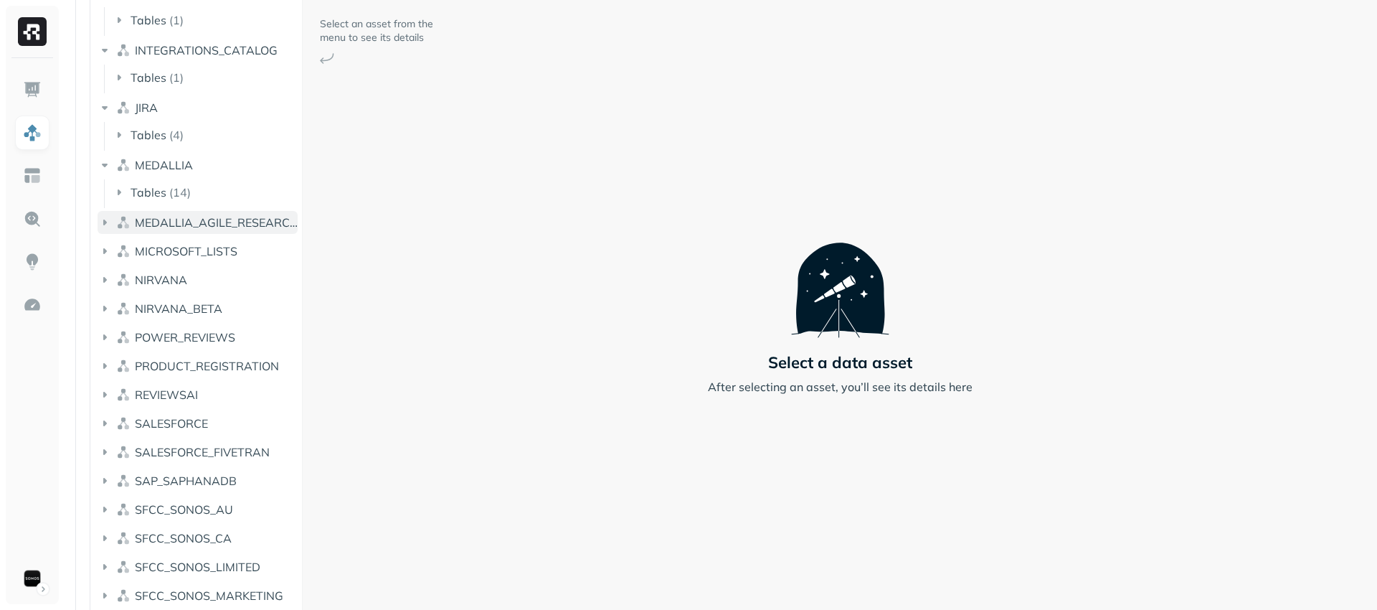
click at [237, 224] on span "MEDALLIA_AGILE_RESEARCH" at bounding box center [216, 222] width 163 height 14
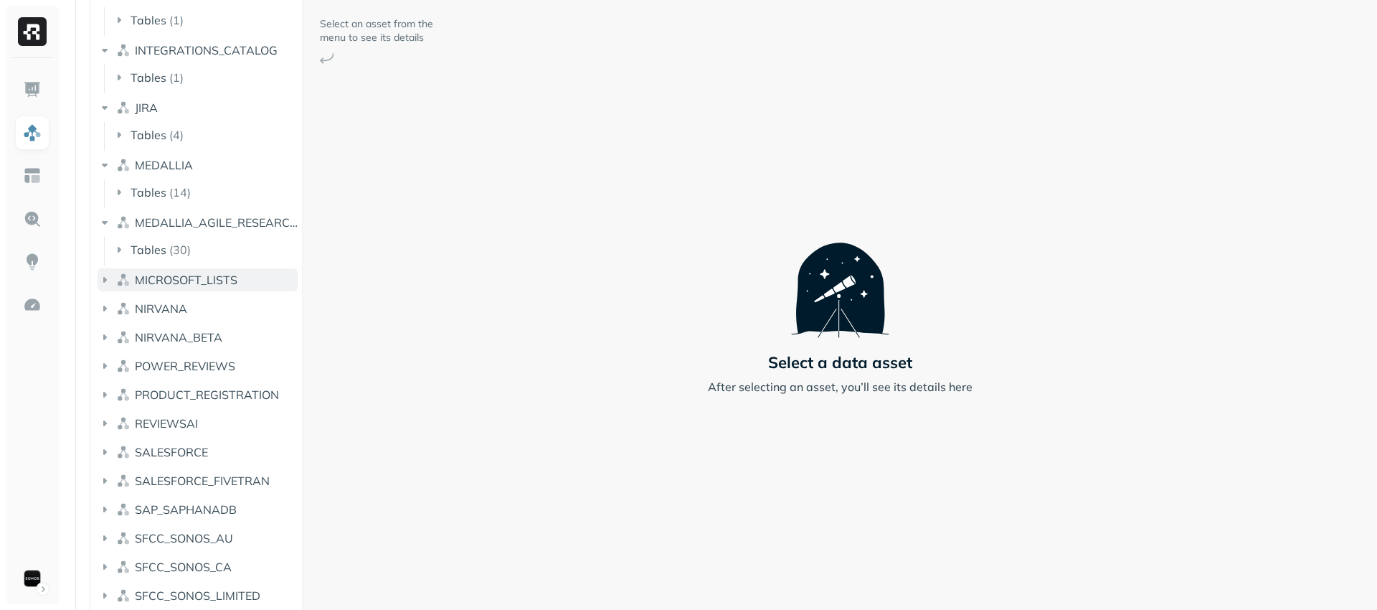
click at [225, 278] on span "MICROSOFT_LISTS" at bounding box center [186, 280] width 103 height 14
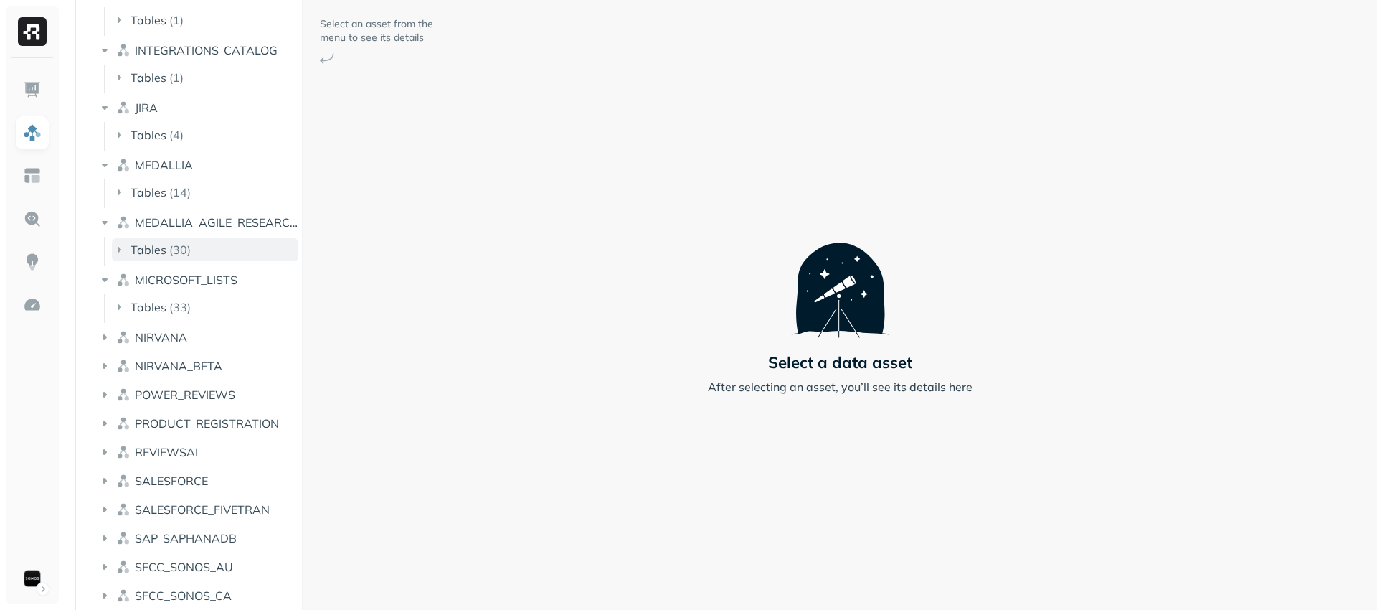
click at [234, 239] on button "Tables ( 30 )" at bounding box center [205, 249] width 187 height 23
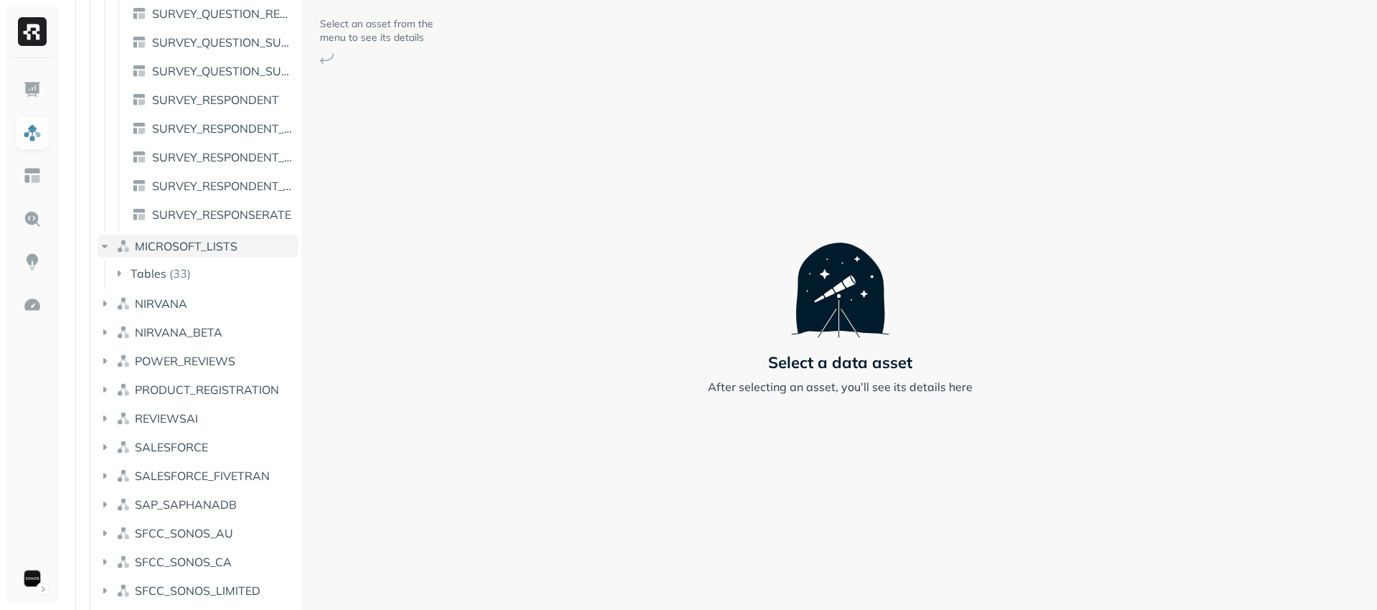
scroll to position [161166, 0]
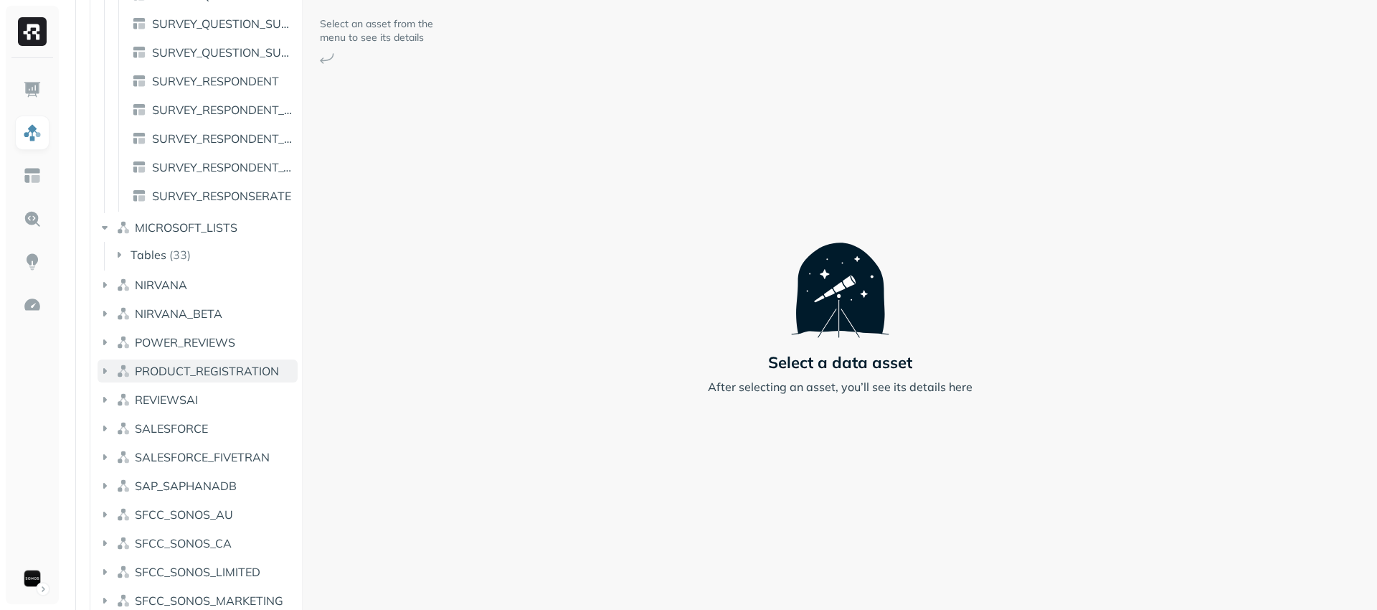
click at [223, 366] on span "PRODUCT_REGISTRATION" at bounding box center [207, 371] width 144 height 14
click at [228, 345] on span "POWER_REVIEWS" at bounding box center [185, 342] width 100 height 14
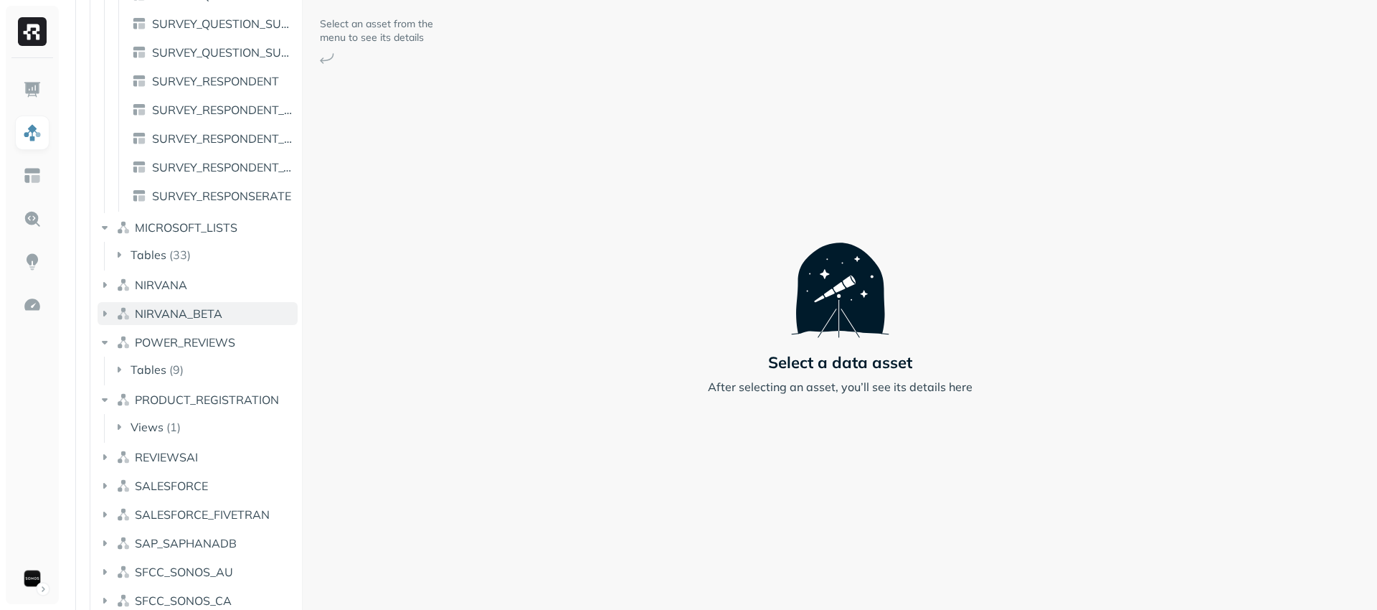
click at [240, 309] on button "NIRVANA_BETA" at bounding box center [198, 313] width 200 height 23
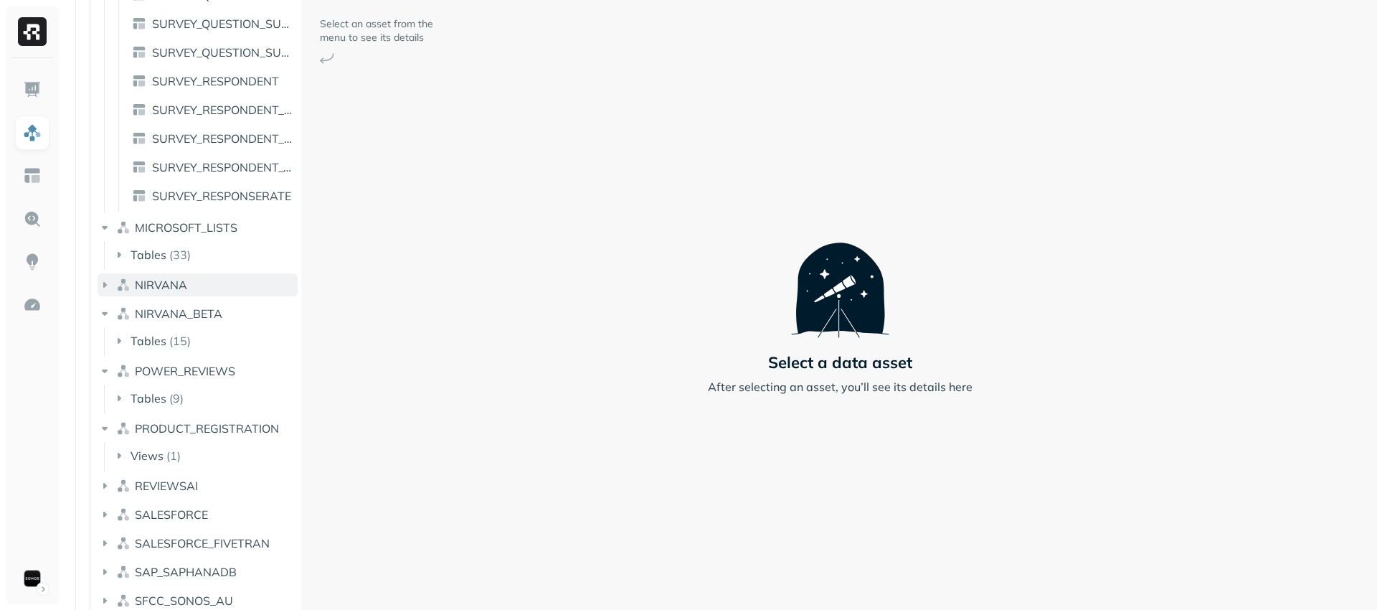
click at [242, 291] on button "NIRVANA" at bounding box center [198, 284] width 200 height 23
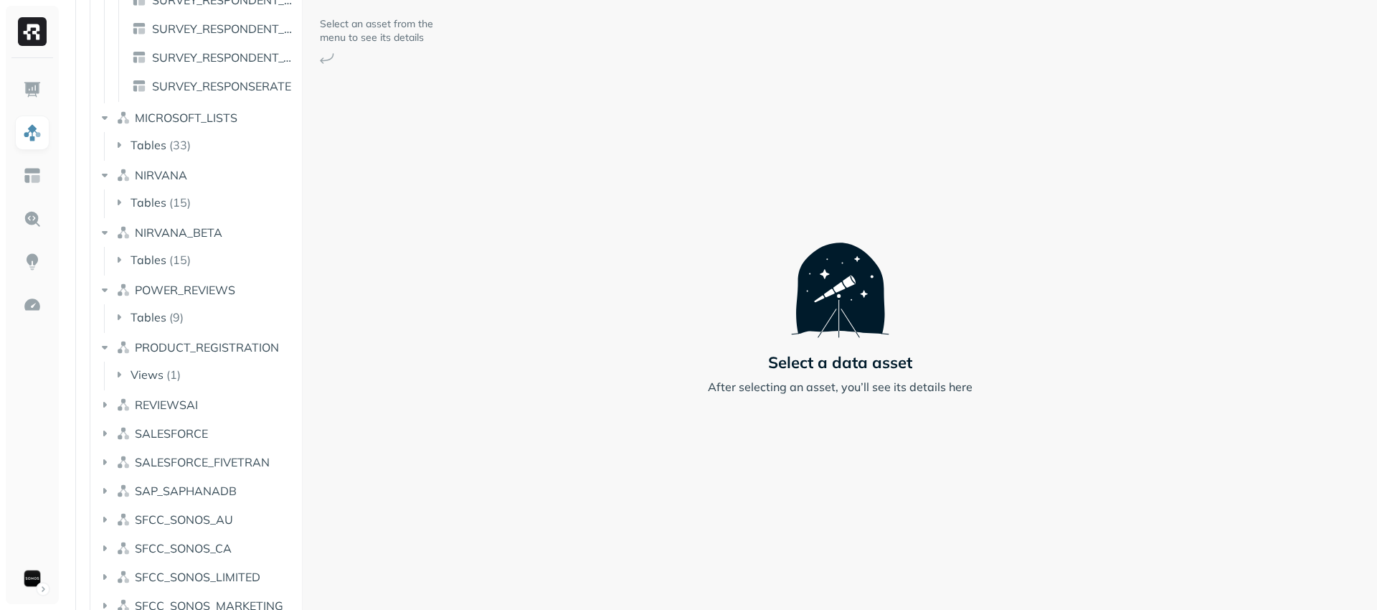
scroll to position [161416, 0]
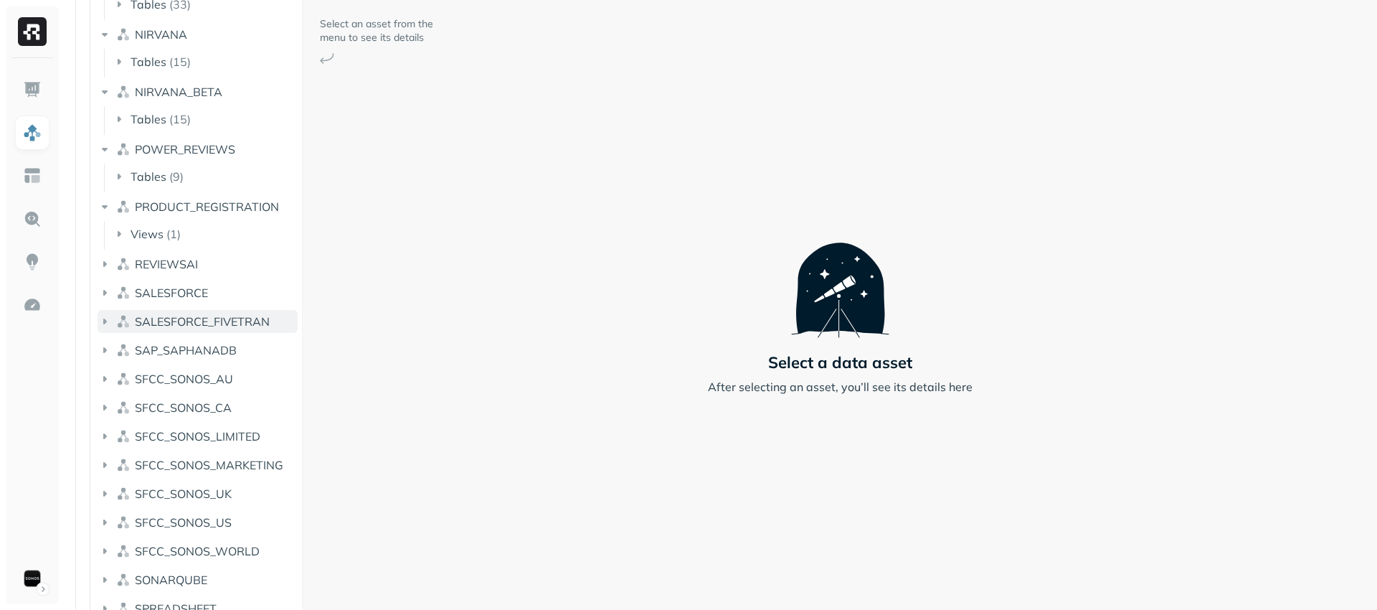
click at [210, 331] on button "SALESFORCE_FIVETRAN" at bounding box center [198, 321] width 200 height 23
click at [220, 288] on button "SALESFORCE" at bounding box center [198, 292] width 200 height 23
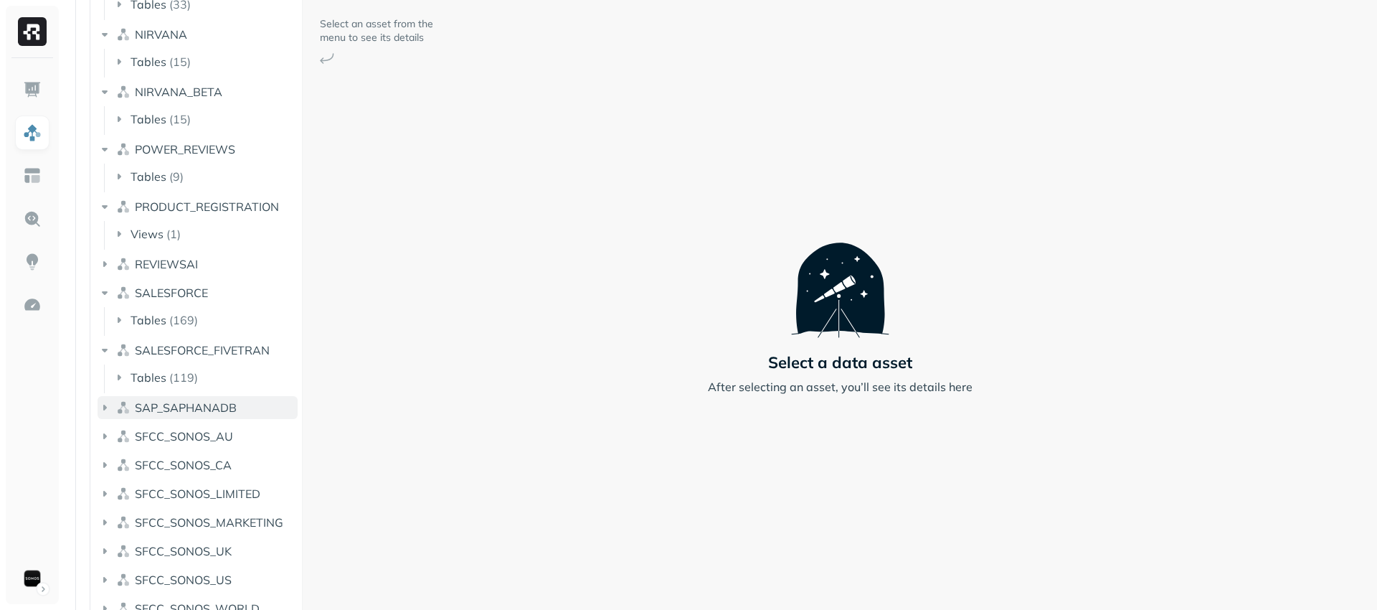
click at [201, 405] on span "SAP_SAPHANADB" at bounding box center [186, 407] width 102 height 14
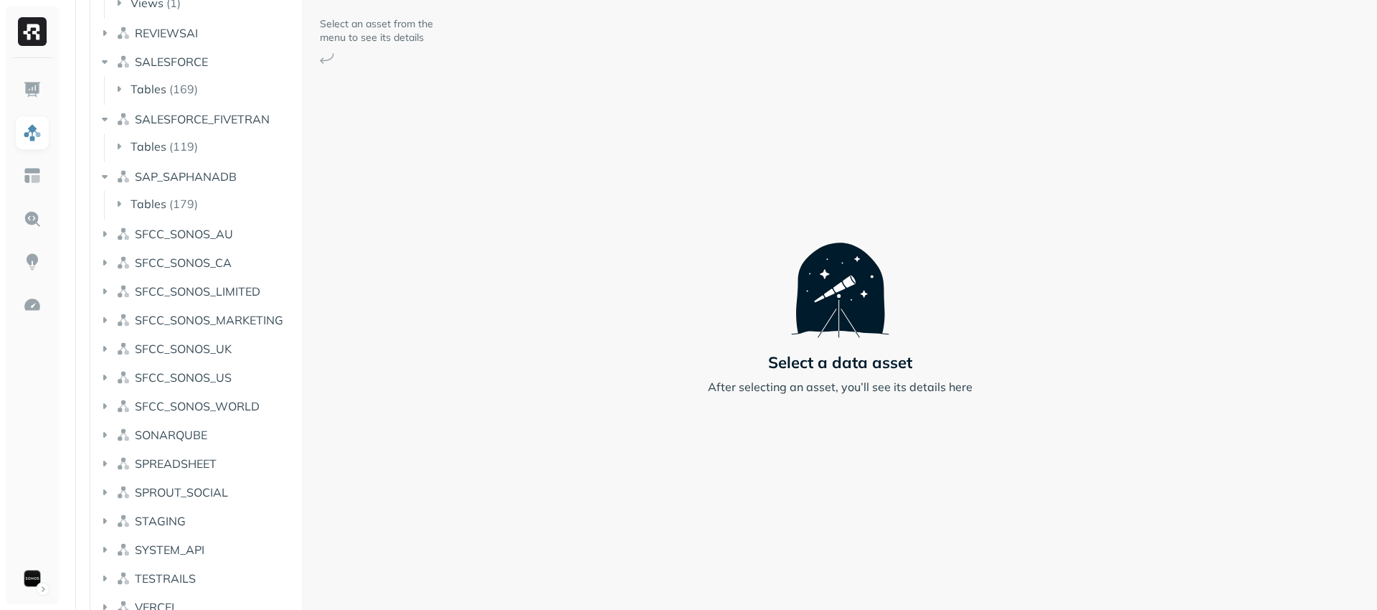
click at [209, 324] on span "SFCC_SONOS_MARKETING" at bounding box center [209, 320] width 149 height 14
click at [214, 389] on li "SFCC_SONOS_UK" at bounding box center [198, 379] width 200 height 26
click at [217, 384] on span "SFCC_SONOS_UK" at bounding box center [183, 377] width 97 height 14
click at [225, 431] on span "SFCC_SONOS_US" at bounding box center [183, 435] width 97 height 14
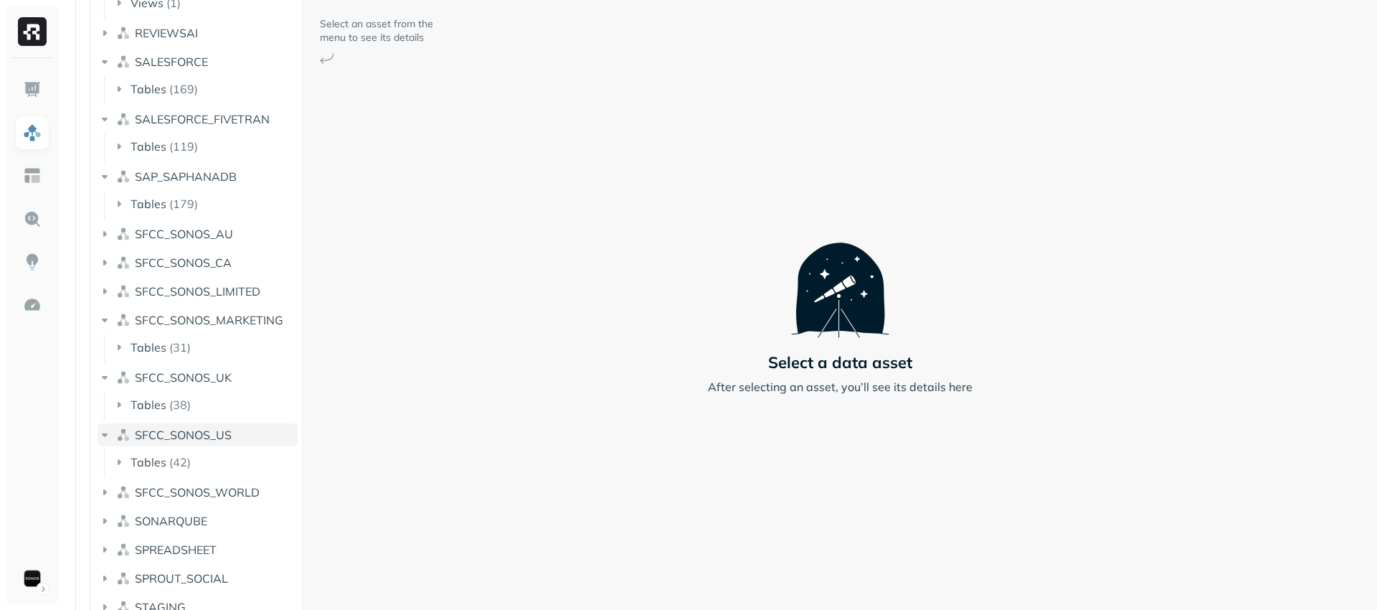
scroll to position [161733, 0]
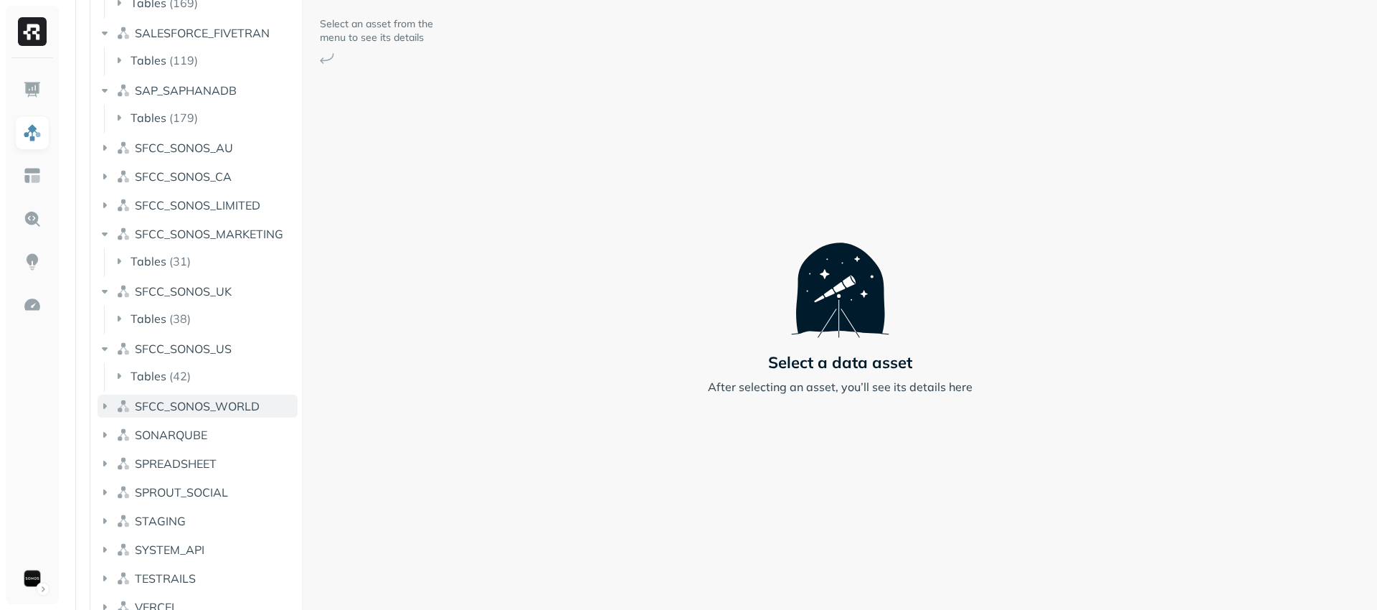
click at [224, 395] on button "SFCC_SONOS_WORLD" at bounding box center [198, 406] width 200 height 23
click at [197, 443] on button "Tables ( 38 )" at bounding box center [205, 433] width 187 height 23
click at [227, 384] on button "Tables ( 42 )" at bounding box center [205, 375] width 187 height 23
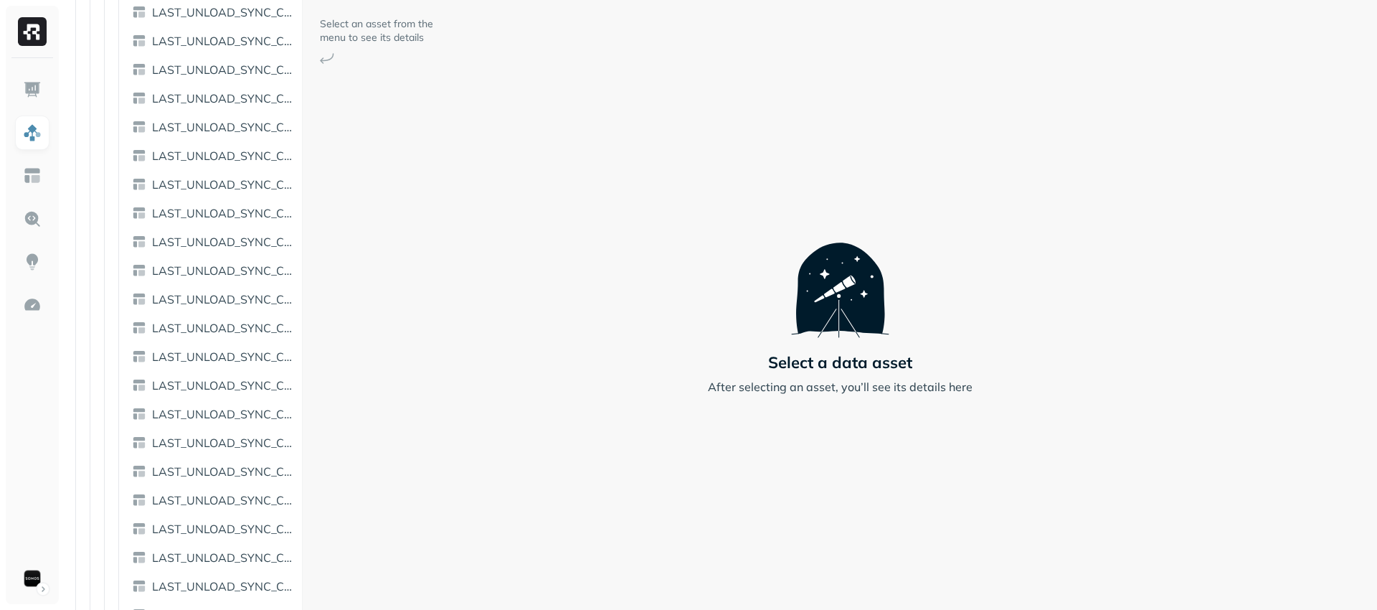
scroll to position [26369, 0]
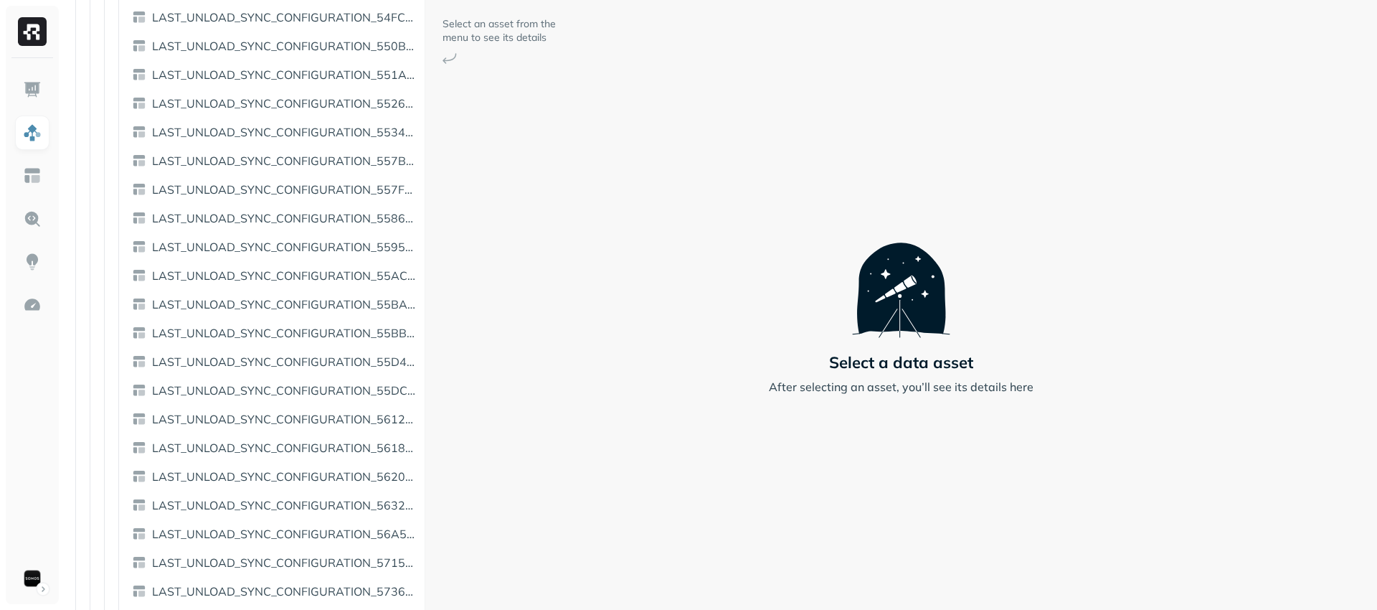
click at [427, 329] on div "Assets AWS Glue Snowflake AIRSHIP AIRSHIP_TEST CENSUS CENSUS Tables ( 4988 ) AP…" at bounding box center [720, 305] width 1314 height 610
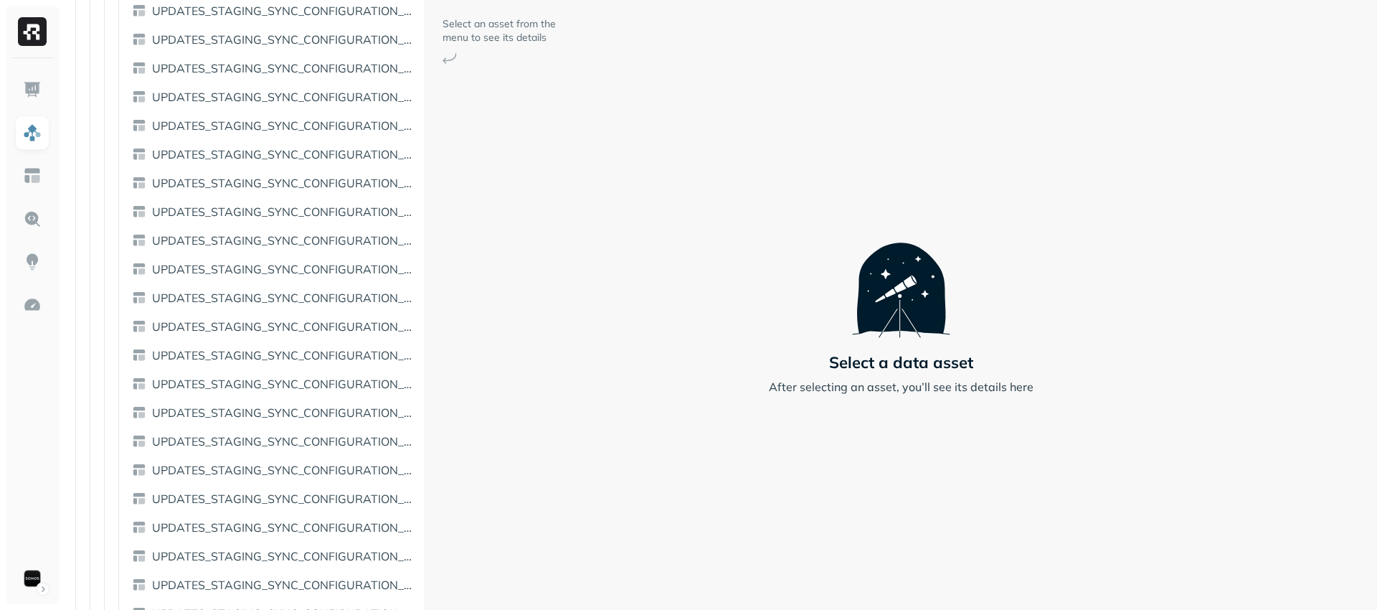
scroll to position [114036, 0]
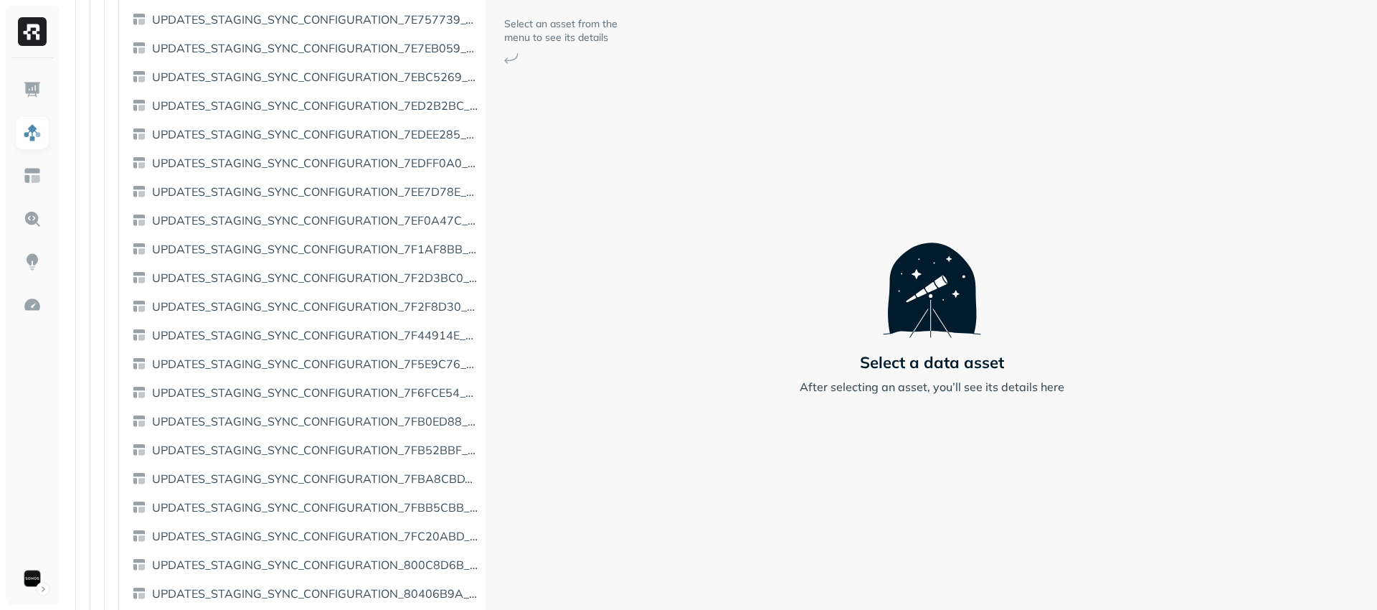
click at [941, 303] on div "Assets AWS Glue Snowflake AIRSHIP AIRSHIP_TEST CENSUS CENSUS Tables ( 4988 ) AP…" at bounding box center [720, 305] width 1314 height 610
click at [159, 290] on div "Assets AWS Glue Snowflake AIRSHIP AIRSHIP_TEST CENSUS CENSUS Tables ( 4988 ) AP…" at bounding box center [720, 305] width 1314 height 610
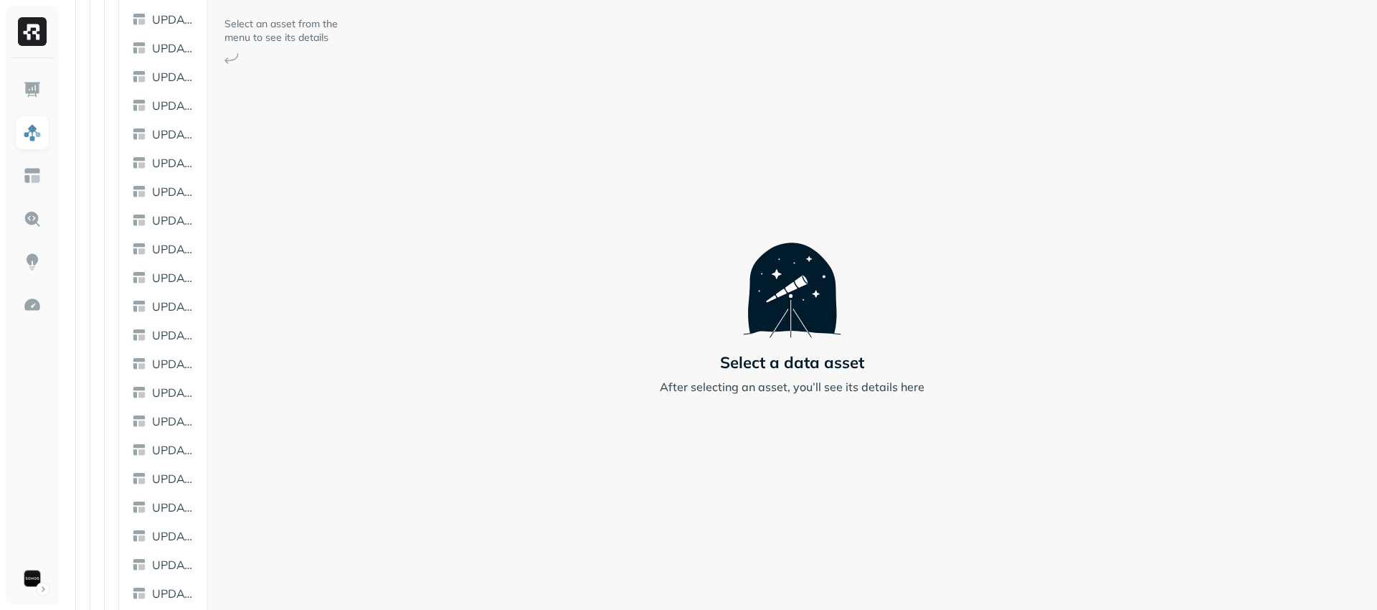
click at [0, 291] on html "Assets AWS Glue Snowflake AIRSHIP AIRSHIP_TEST CENSUS CENSUS Tables ( 4988 ) AP…" at bounding box center [688, 305] width 1377 height 610
click at [250, 289] on div "Select an asset from the menu to see its details Select a data asset After sele…" at bounding box center [792, 305] width 1170 height 610
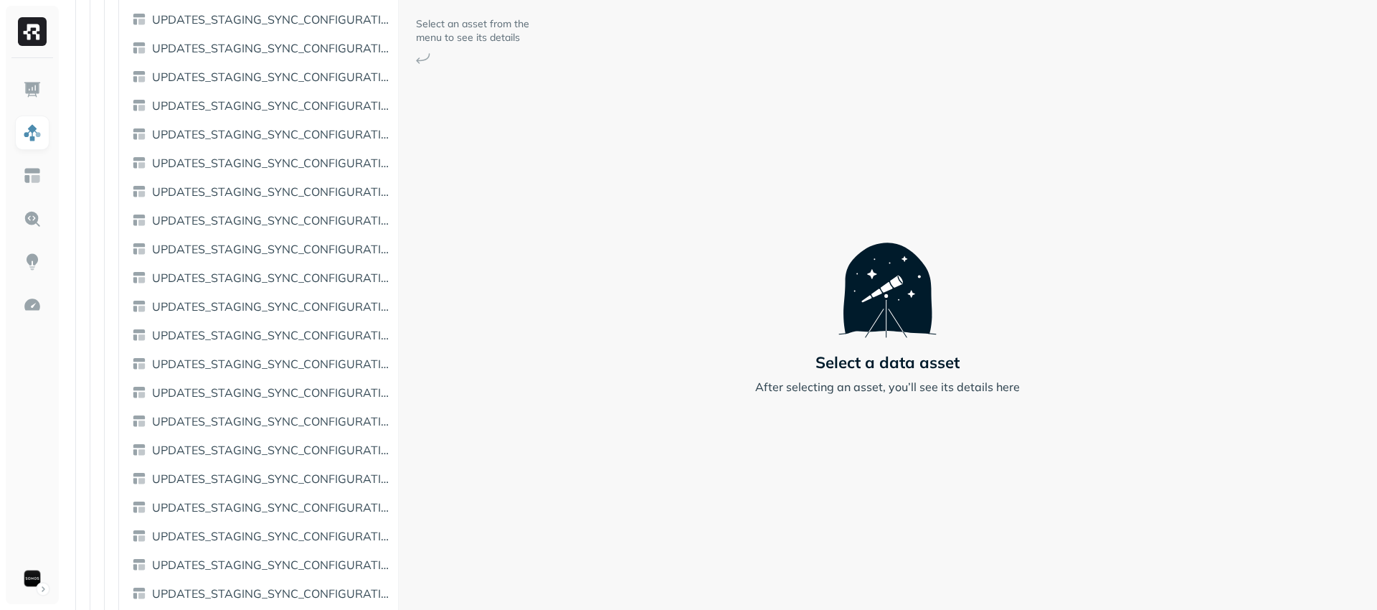
click at [486, 294] on div "Assets AWS Glue Snowflake AIRSHIP AIRSHIP_TEST CENSUS CENSUS Tables ( 4988 ) AP…" at bounding box center [720, 305] width 1314 height 610
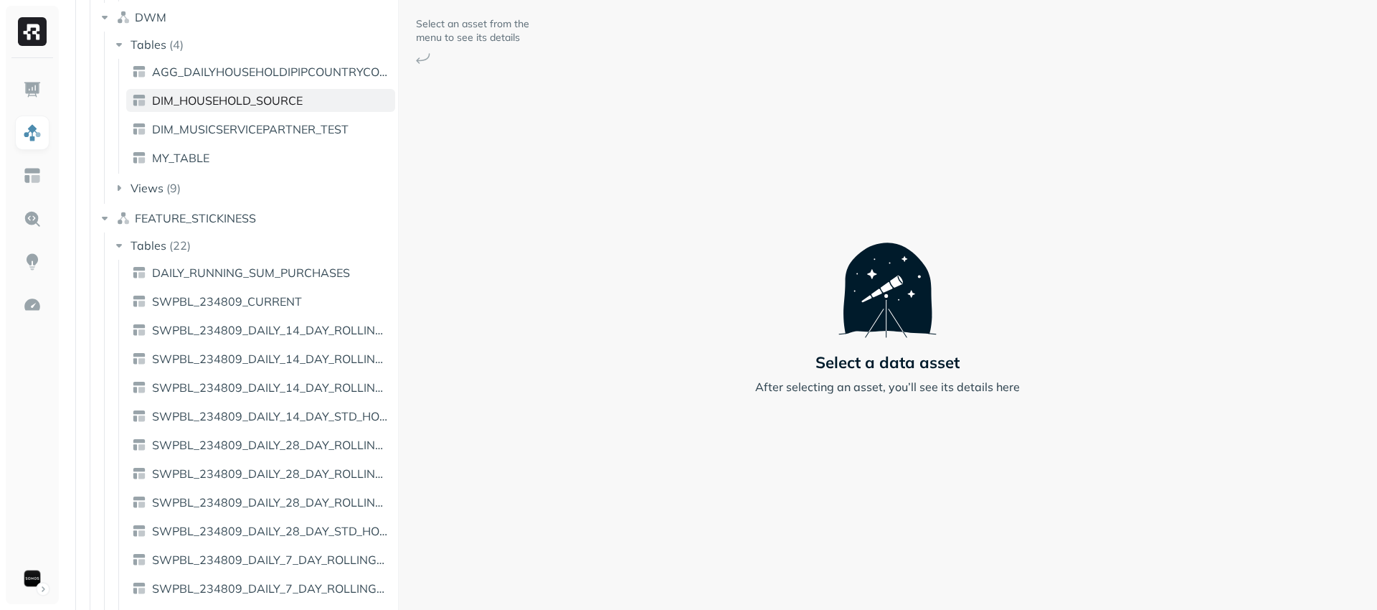
scroll to position [157155, 0]
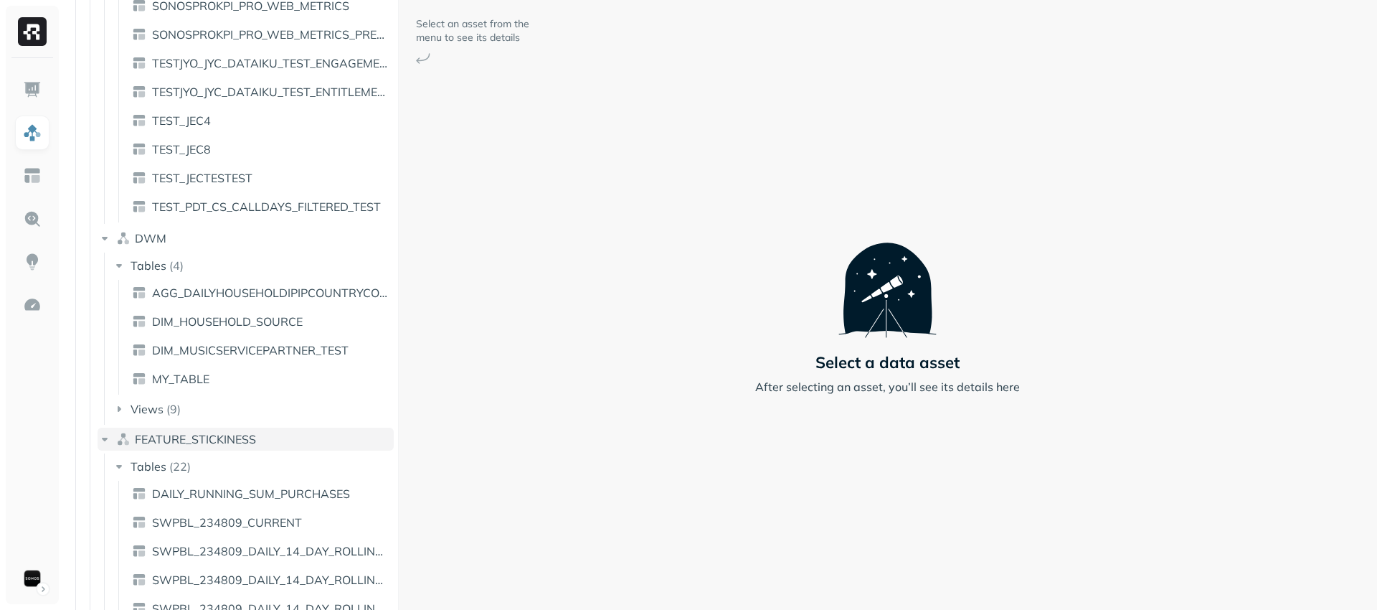
click at [103, 440] on icon "button" at bounding box center [105, 439] width 14 height 14
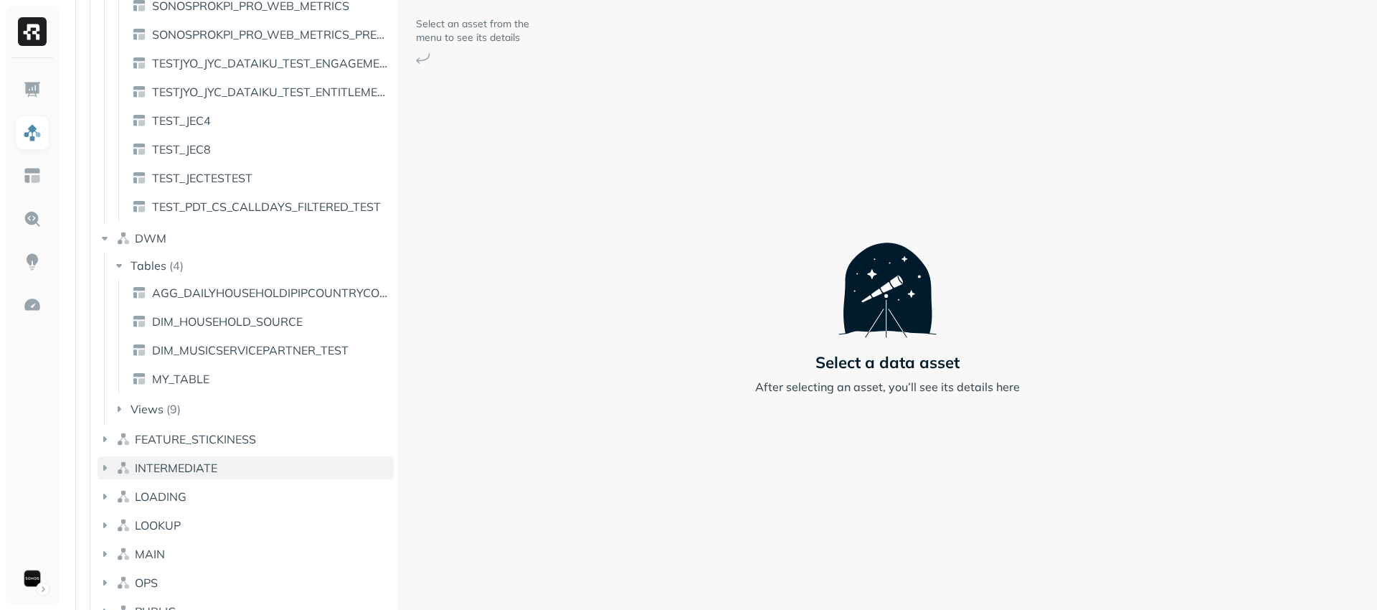
click at [109, 471] on icon "button" at bounding box center [105, 468] width 14 height 14
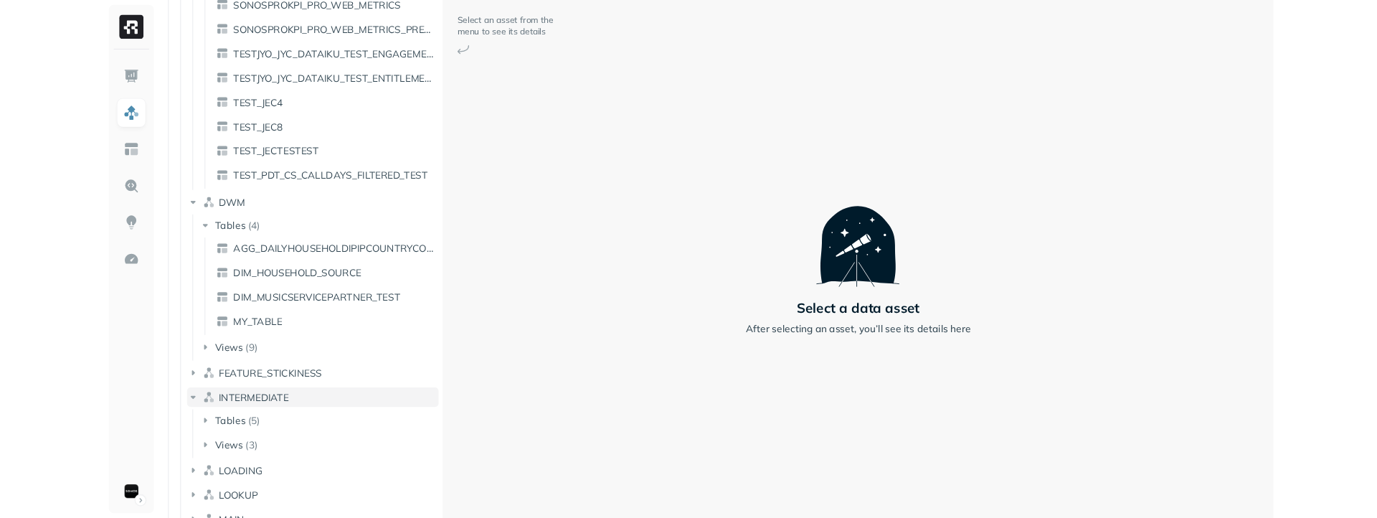
scroll to position [157401, 0]
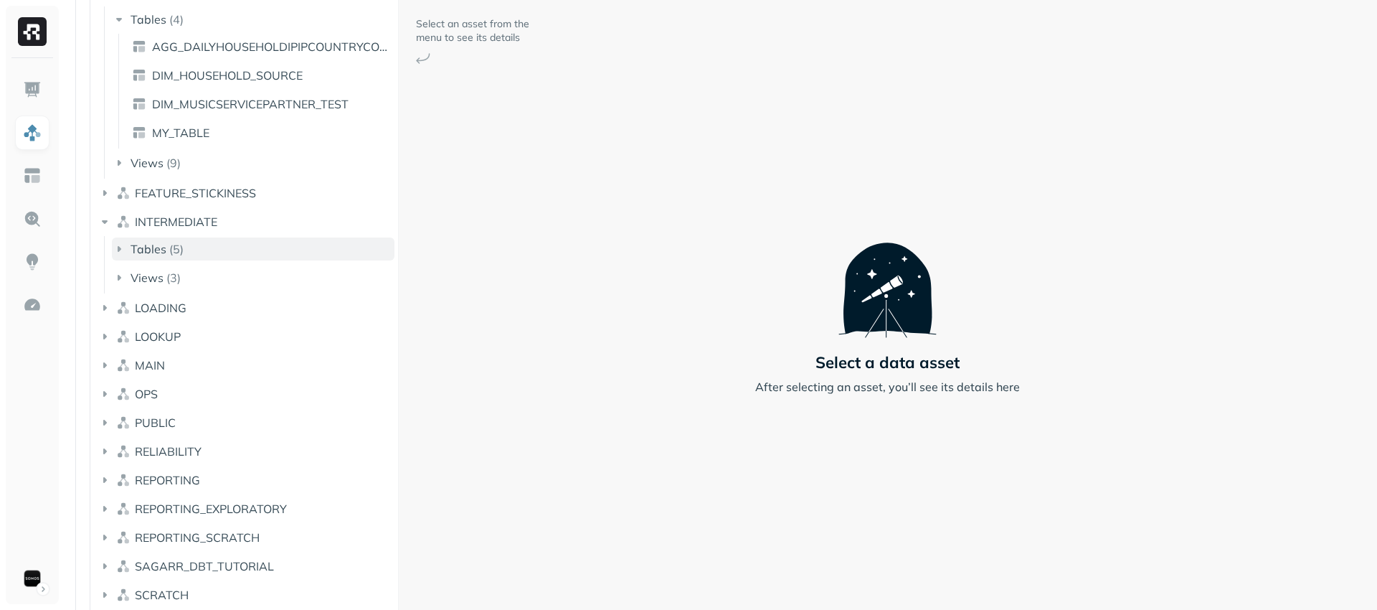
click at [115, 246] on icon "button" at bounding box center [119, 249] width 14 height 14
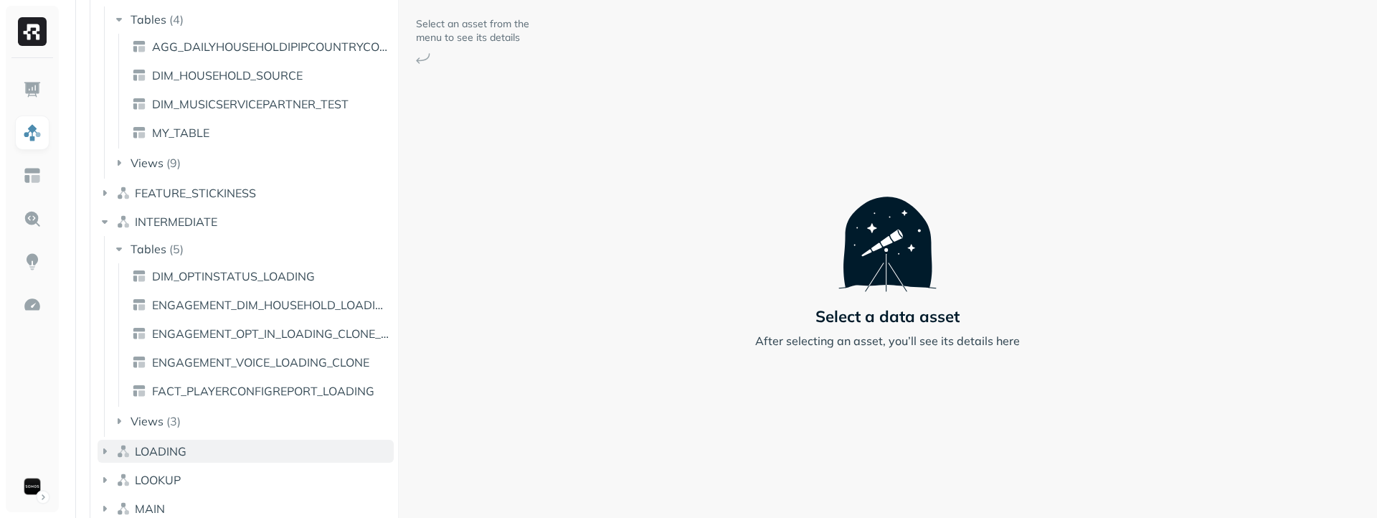
click at [108, 446] on icon "button" at bounding box center [105, 451] width 14 height 14
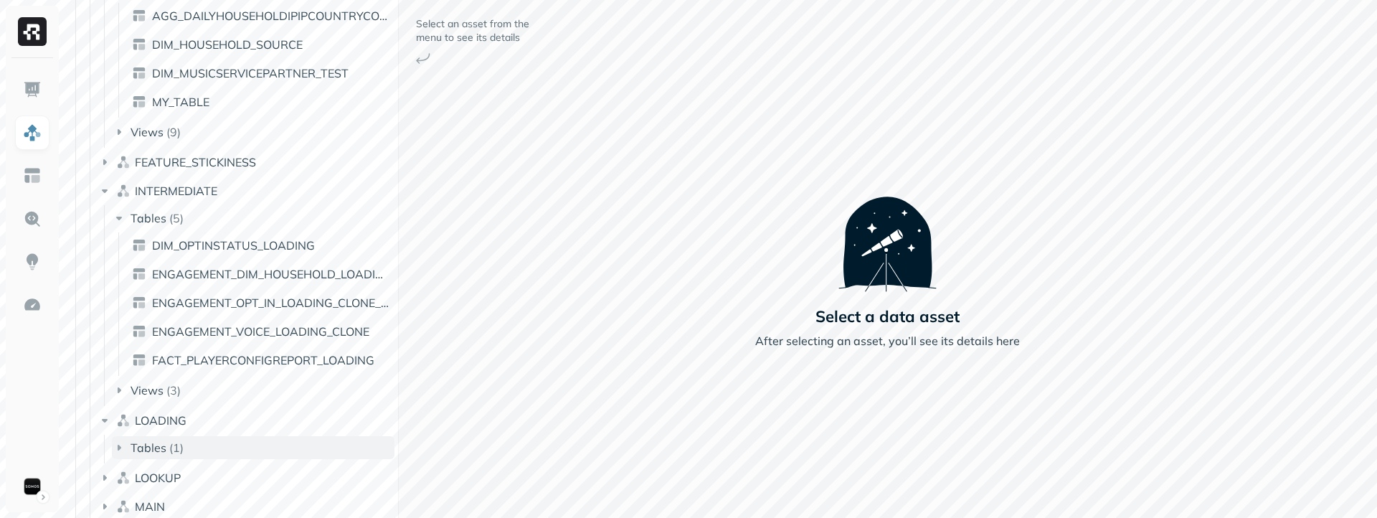
click at [121, 450] on icon "button" at bounding box center [119, 447] width 14 height 14
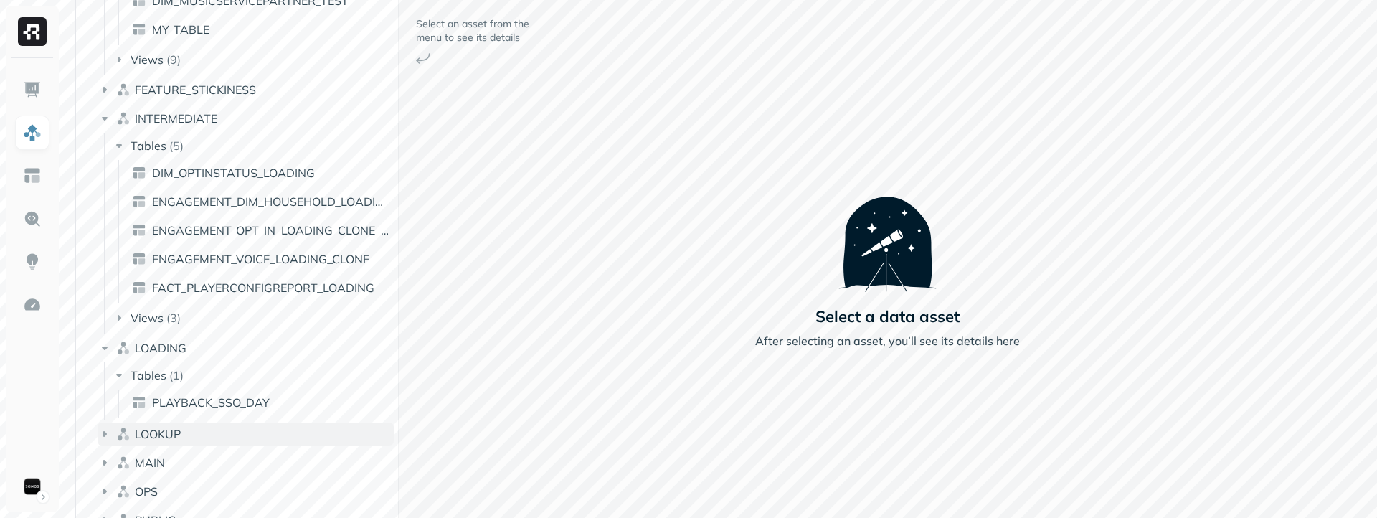
click at [102, 432] on icon "button" at bounding box center [105, 434] width 14 height 14
click at [120, 461] on icon "button" at bounding box center [120, 461] width 4 height 6
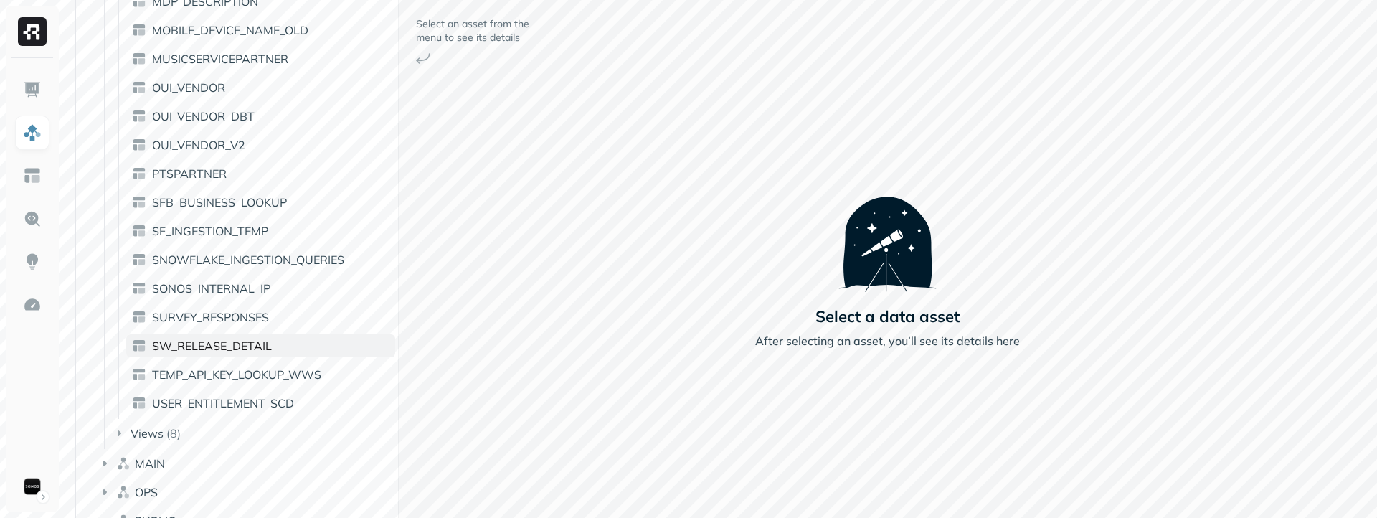
scroll to position [158388, 0]
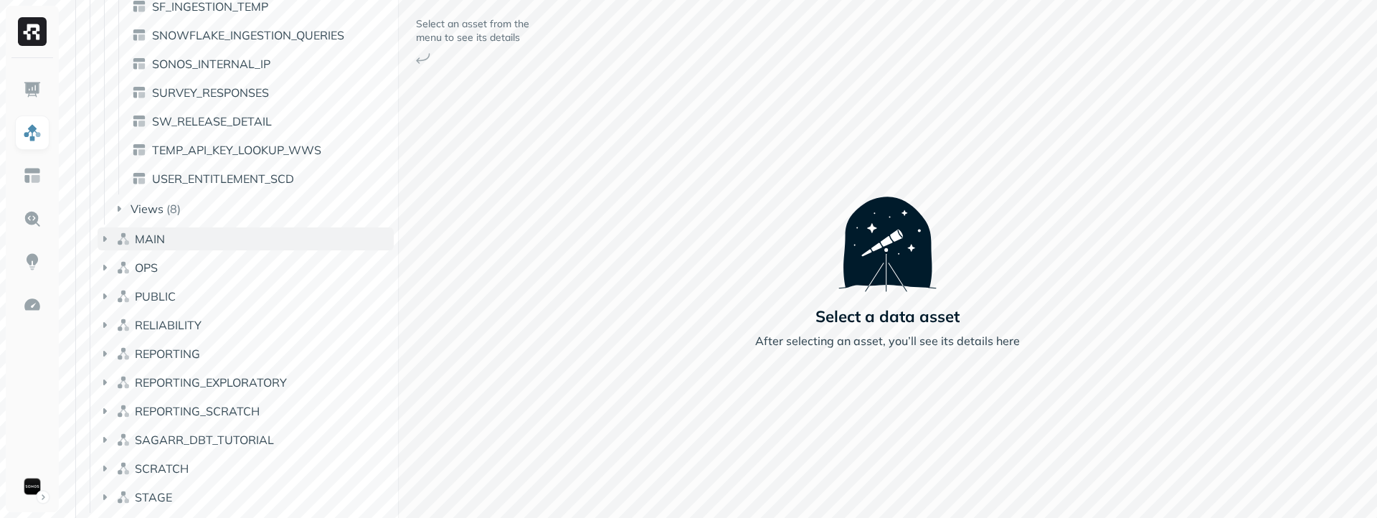
click at [103, 235] on icon "button" at bounding box center [105, 239] width 14 height 14
click at [119, 265] on icon "button" at bounding box center [120, 266] width 4 height 6
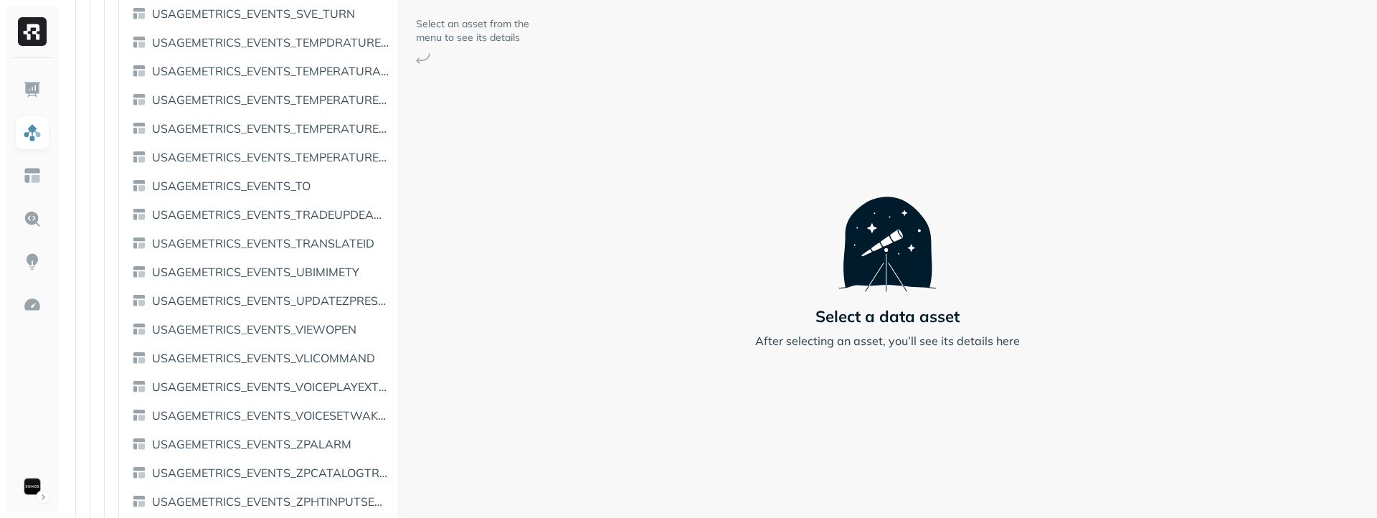
scroll to position [163311, 0]
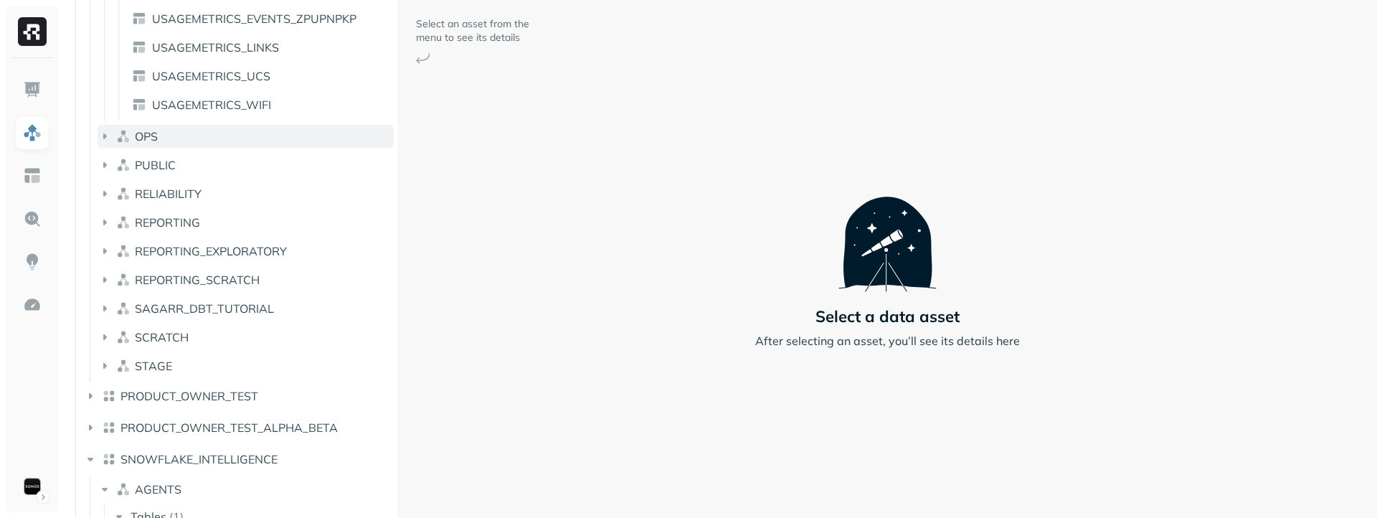
click at [106, 133] on icon "button" at bounding box center [105, 136] width 14 height 14
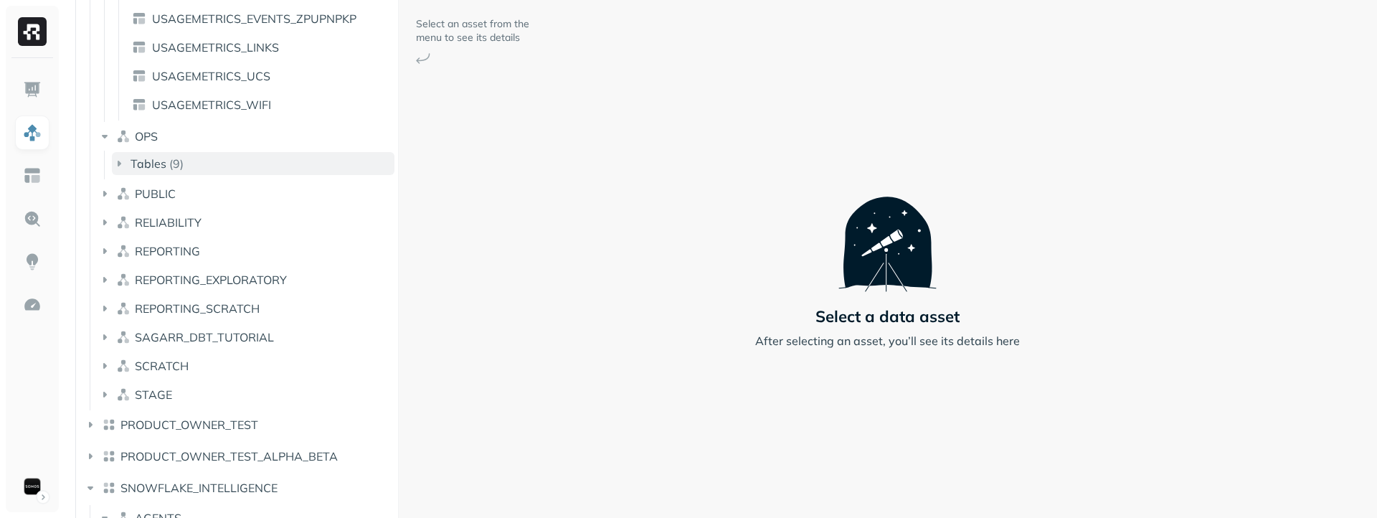
click at [118, 161] on icon "button" at bounding box center [120, 164] width 4 height 6
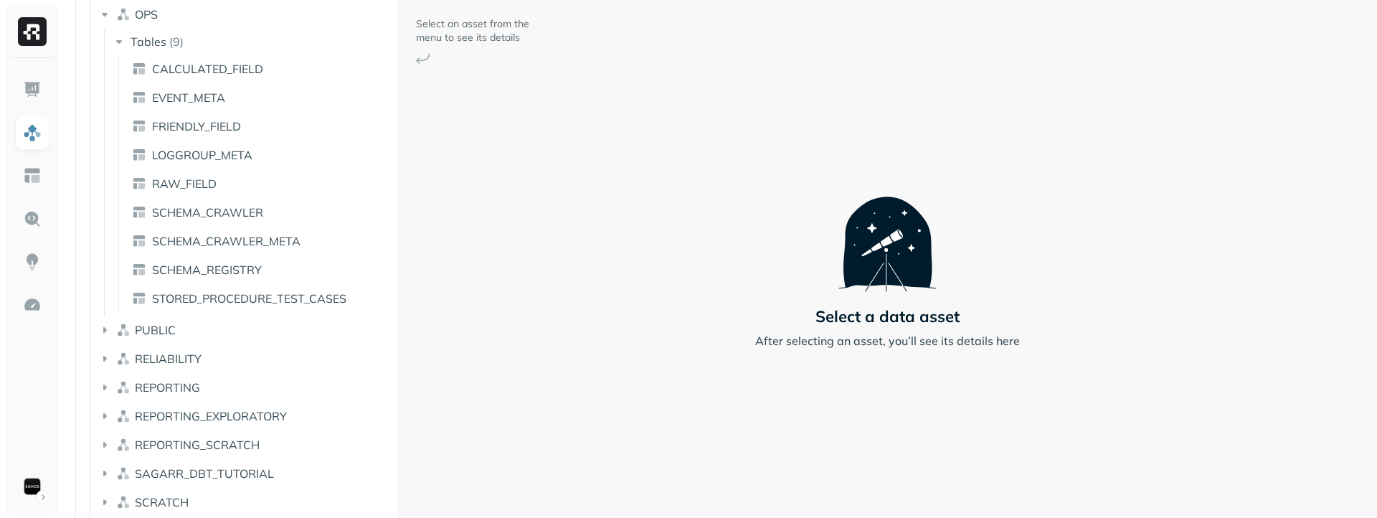
scroll to position [163360, 0]
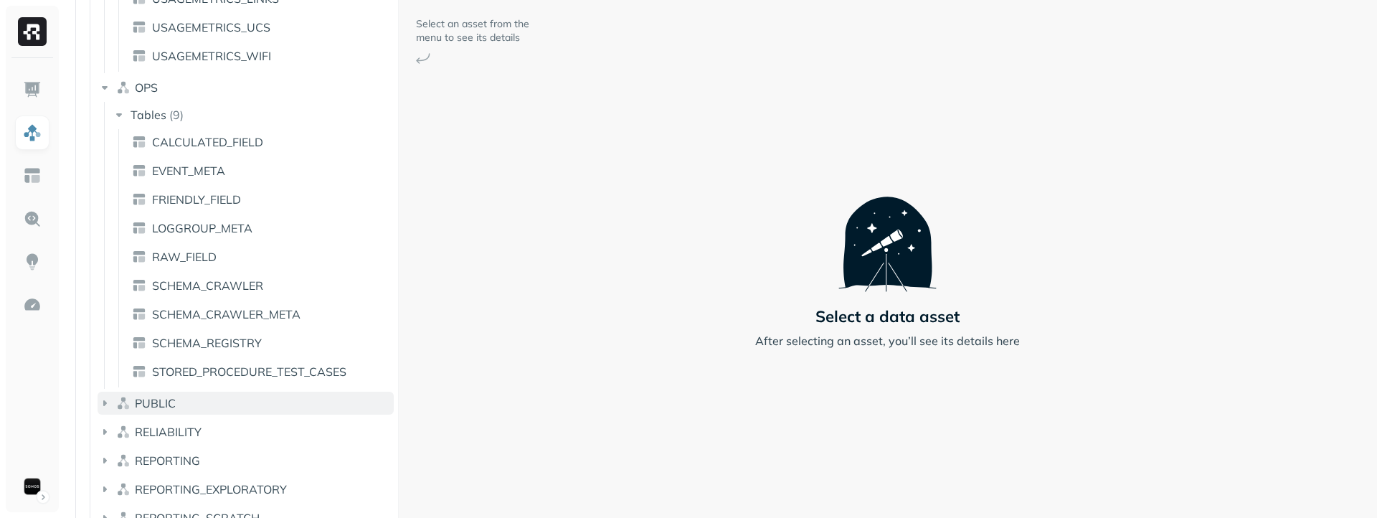
click at [109, 402] on icon "button" at bounding box center [105, 403] width 14 height 14
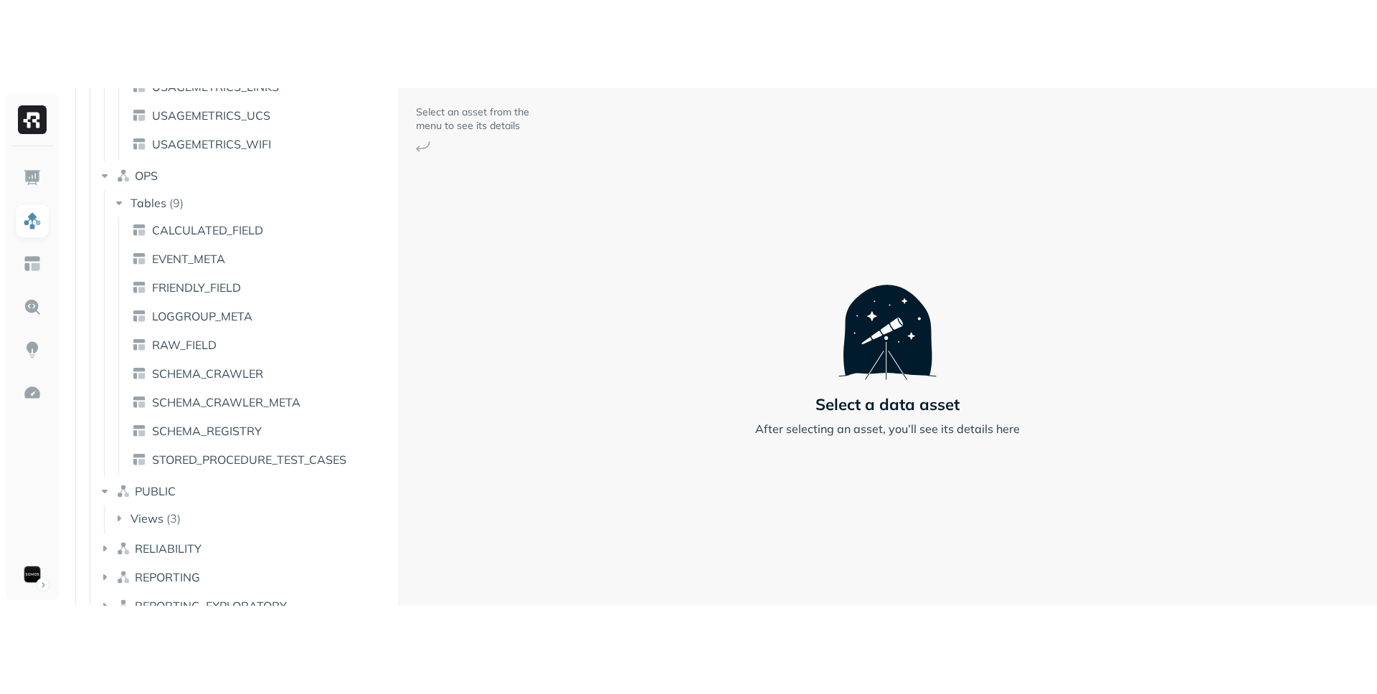
scroll to position [163526, 0]
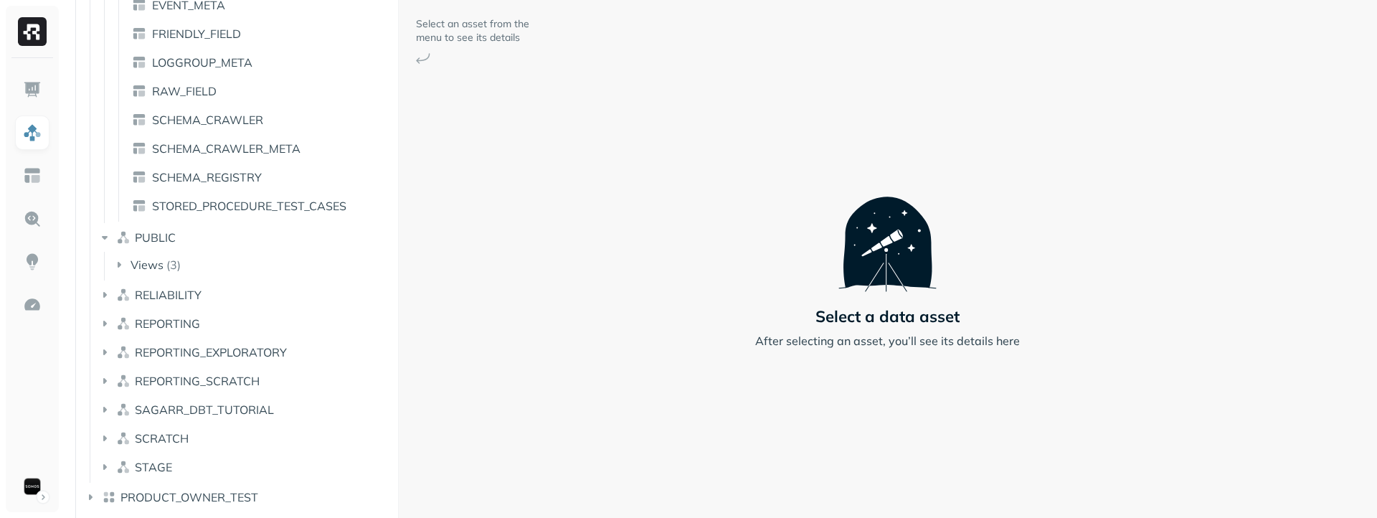
click at [127, 364] on li "REPORTING_EXPLORATORY" at bounding box center [246, 354] width 296 height 26
click at [165, 345] on span "REPORTING_EXPLORATORY" at bounding box center [211, 352] width 152 height 14
click at [120, 373] on icon "button" at bounding box center [119, 379] width 14 height 14
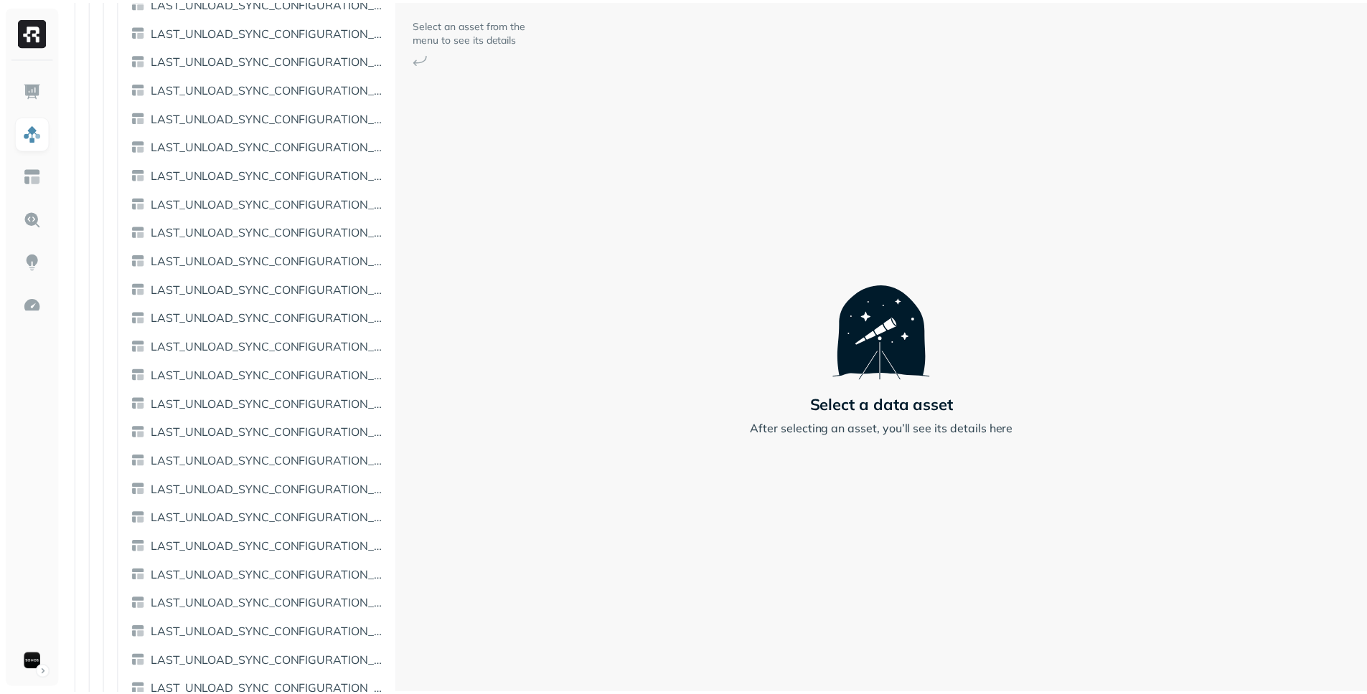
scroll to position [0, 0]
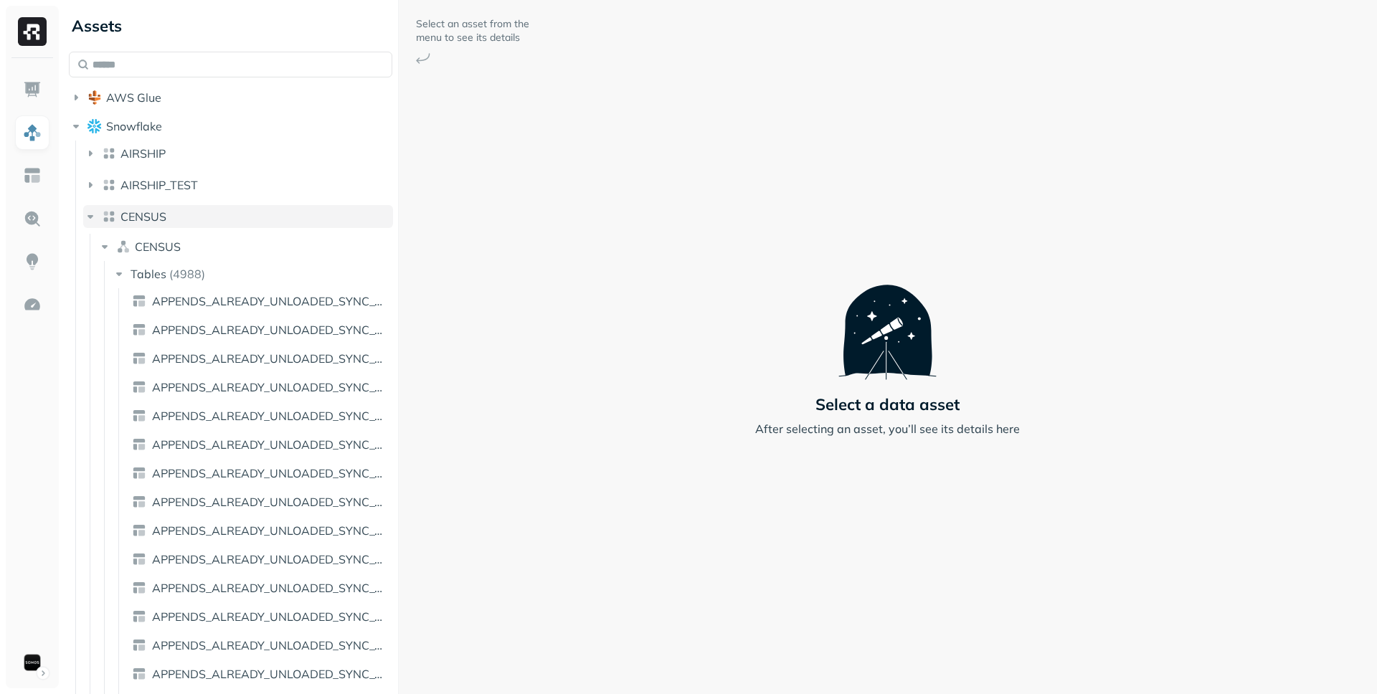
click at [138, 217] on span "CENSUS" at bounding box center [144, 216] width 46 height 14
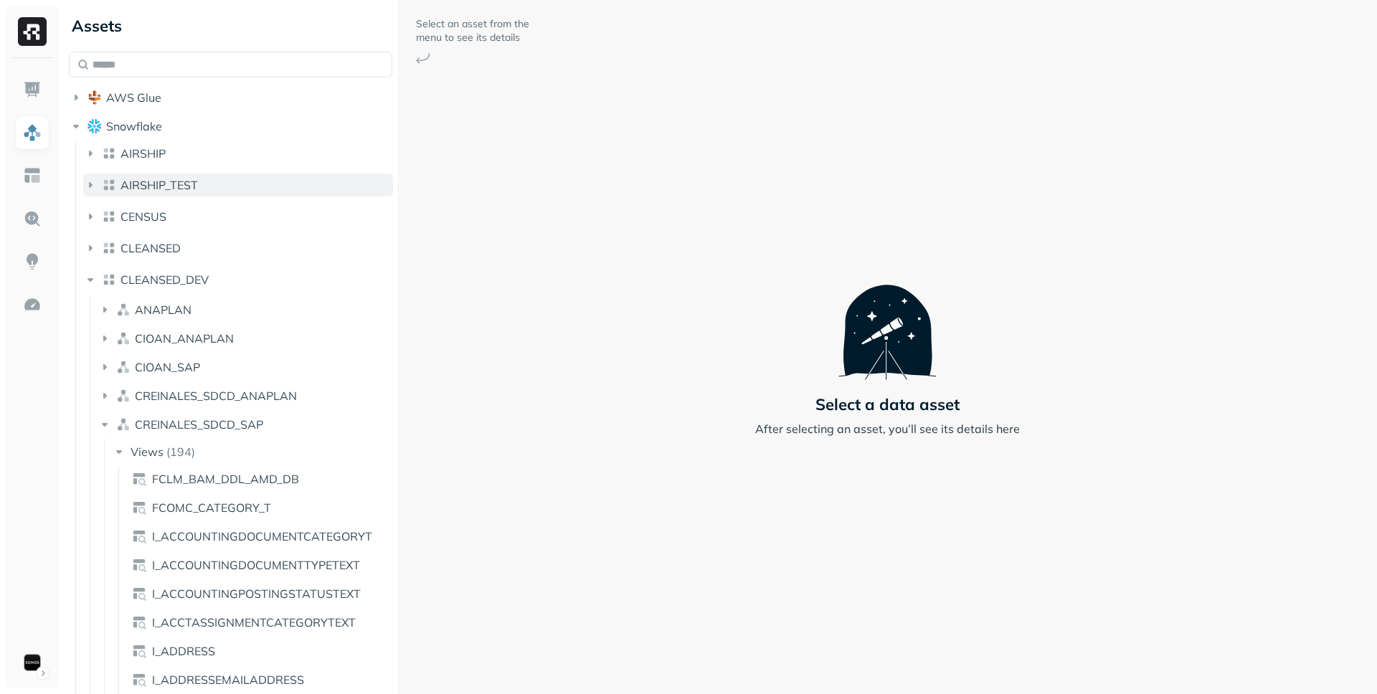
click at [187, 192] on button "AIRSHIP_TEST" at bounding box center [238, 185] width 310 height 23
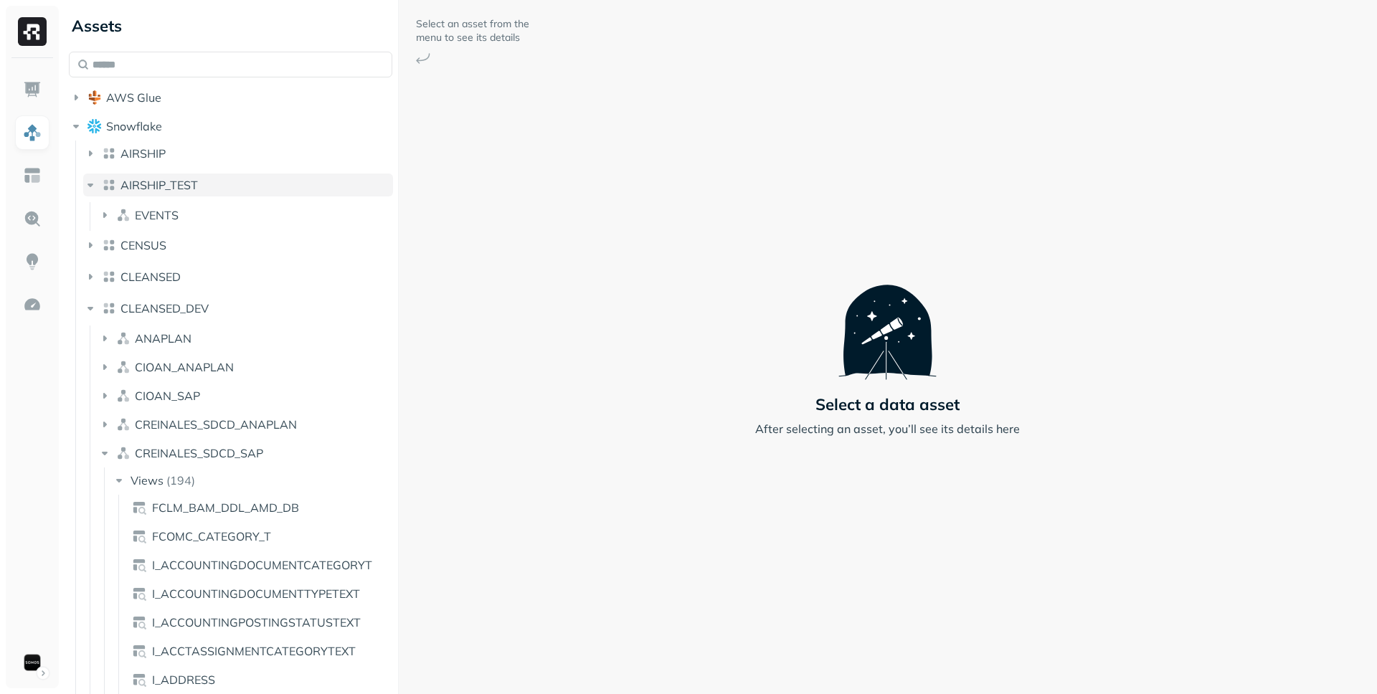
click at [187, 192] on button "AIRSHIP_TEST" at bounding box center [238, 185] width 310 height 23
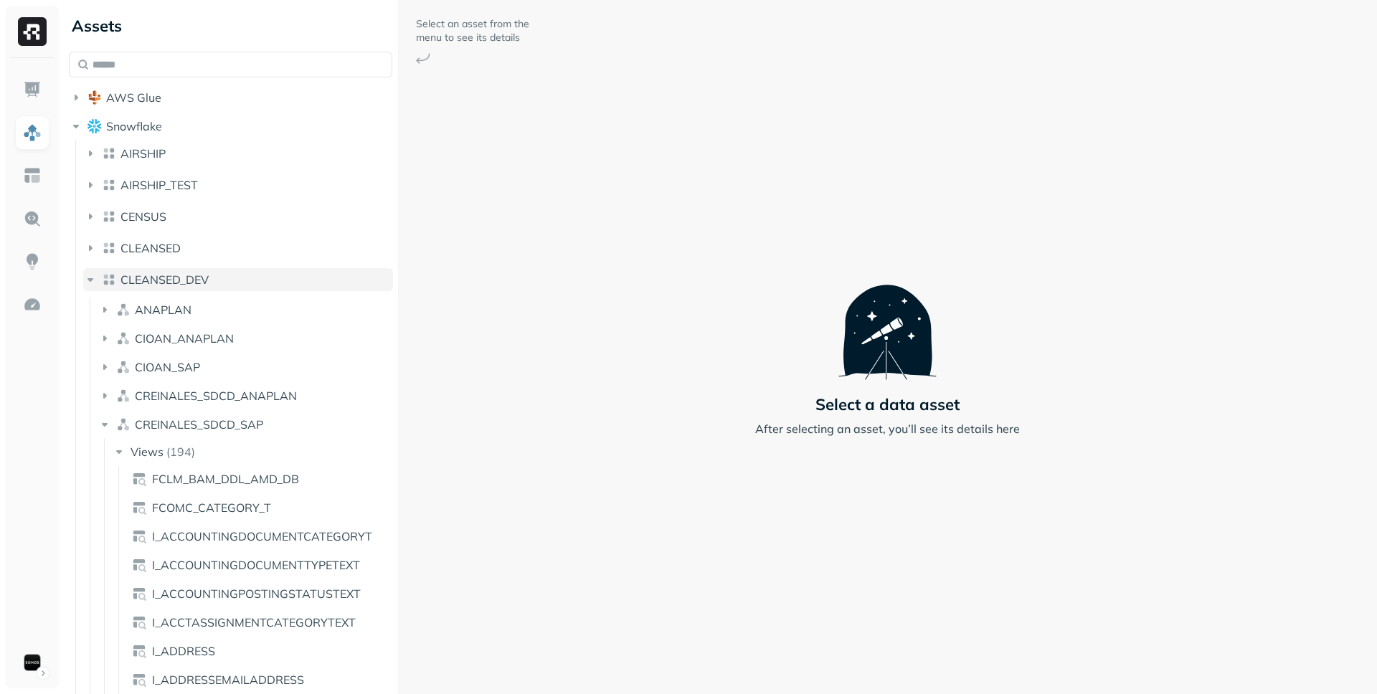
click at [151, 272] on button "CLEANSED_DEV" at bounding box center [238, 279] width 310 height 23
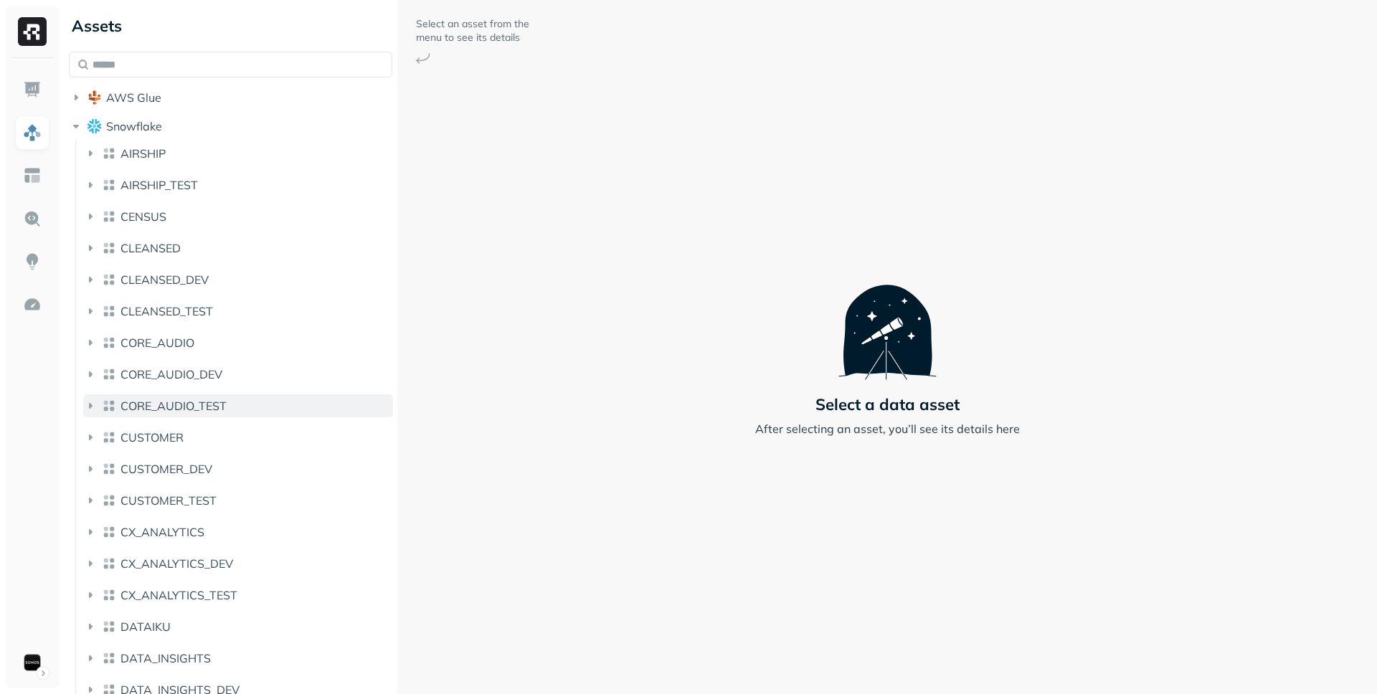
click at [149, 405] on span "CORE_AUDIO_TEST" at bounding box center [174, 406] width 106 height 14
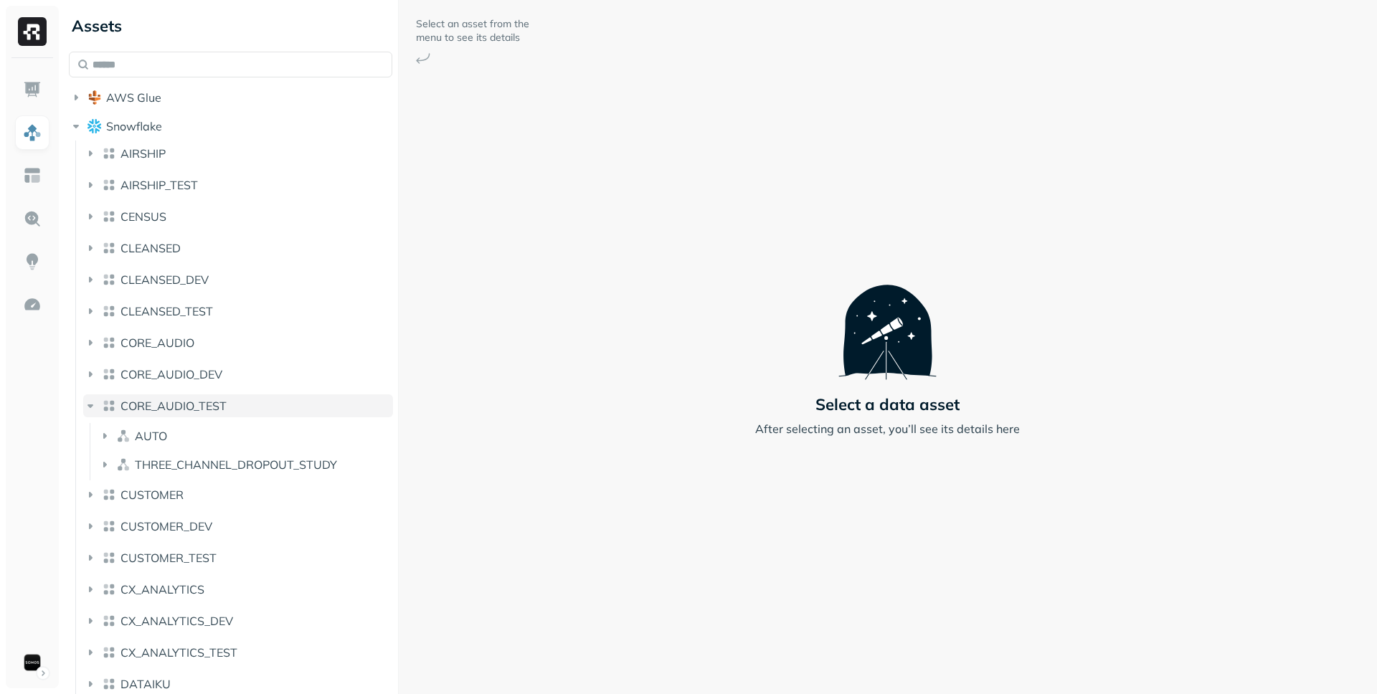
click at [149, 405] on span "CORE_AUDIO_TEST" at bounding box center [174, 406] width 106 height 14
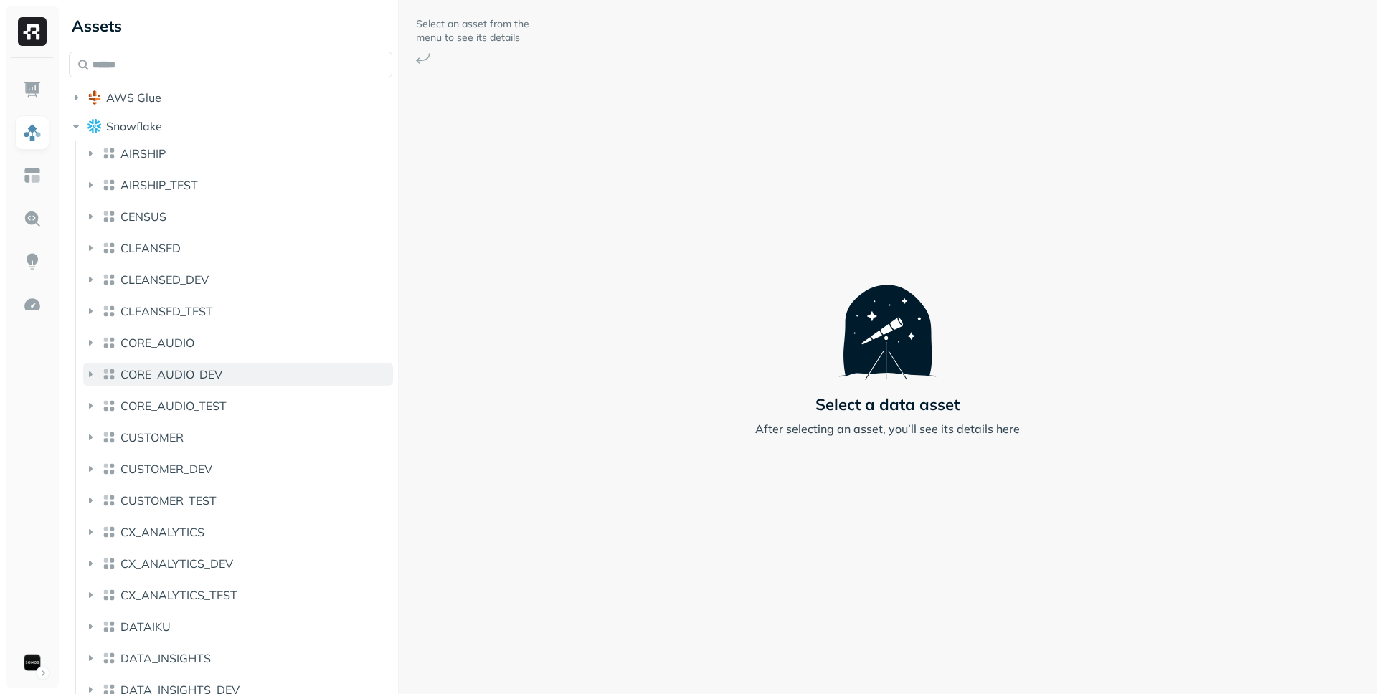
click at [159, 375] on span "CORE_AUDIO_DEV" at bounding box center [172, 374] width 102 height 14
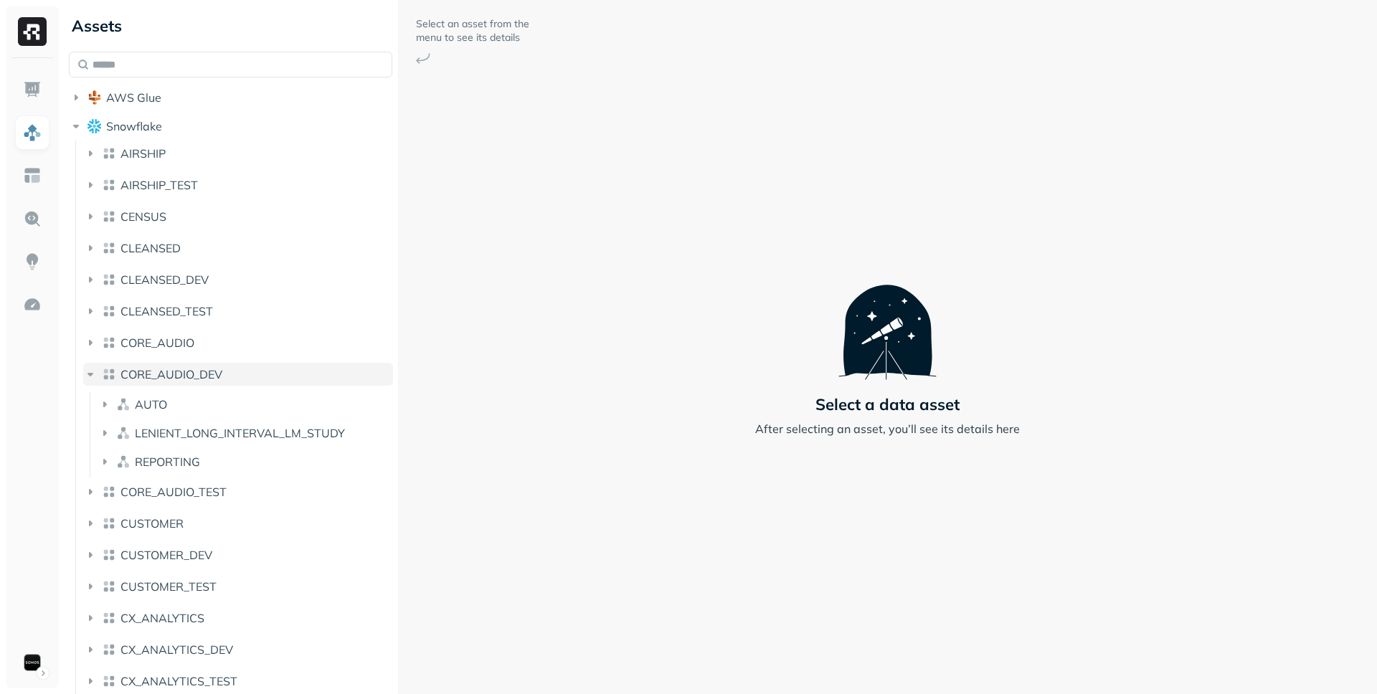
click at [159, 375] on span "CORE_AUDIO_DEV" at bounding box center [172, 374] width 102 height 14
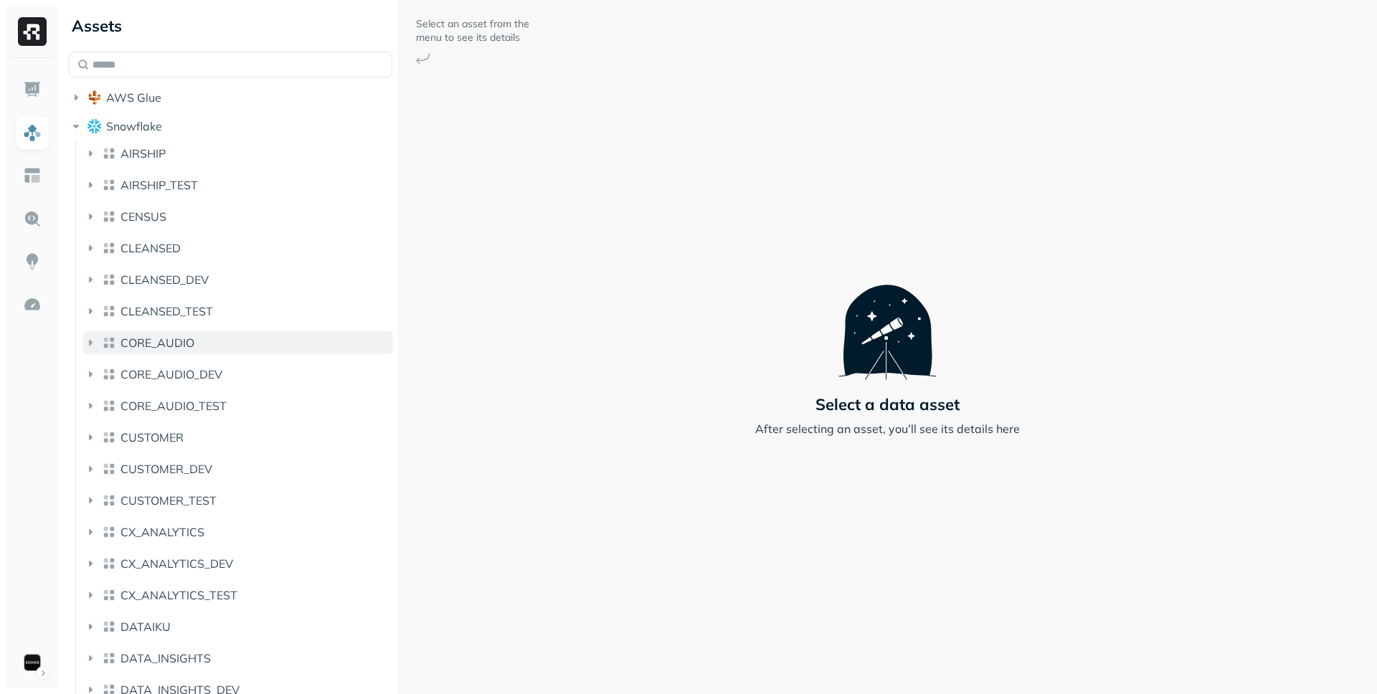
click at [174, 336] on span "CORE_AUDIO" at bounding box center [158, 343] width 74 height 14
click at [183, 303] on button "CLEANSED_TEST" at bounding box center [238, 311] width 310 height 23
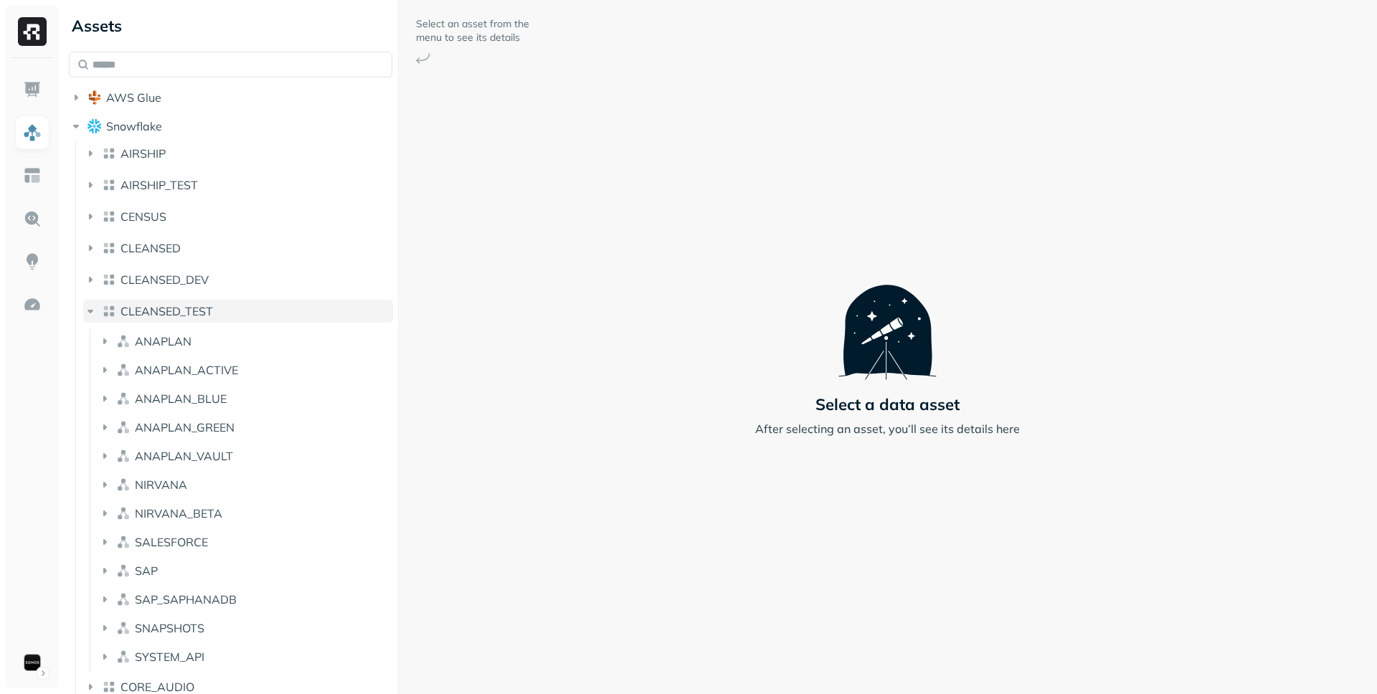
click at [179, 306] on span "CLEANSED_TEST" at bounding box center [167, 311] width 93 height 14
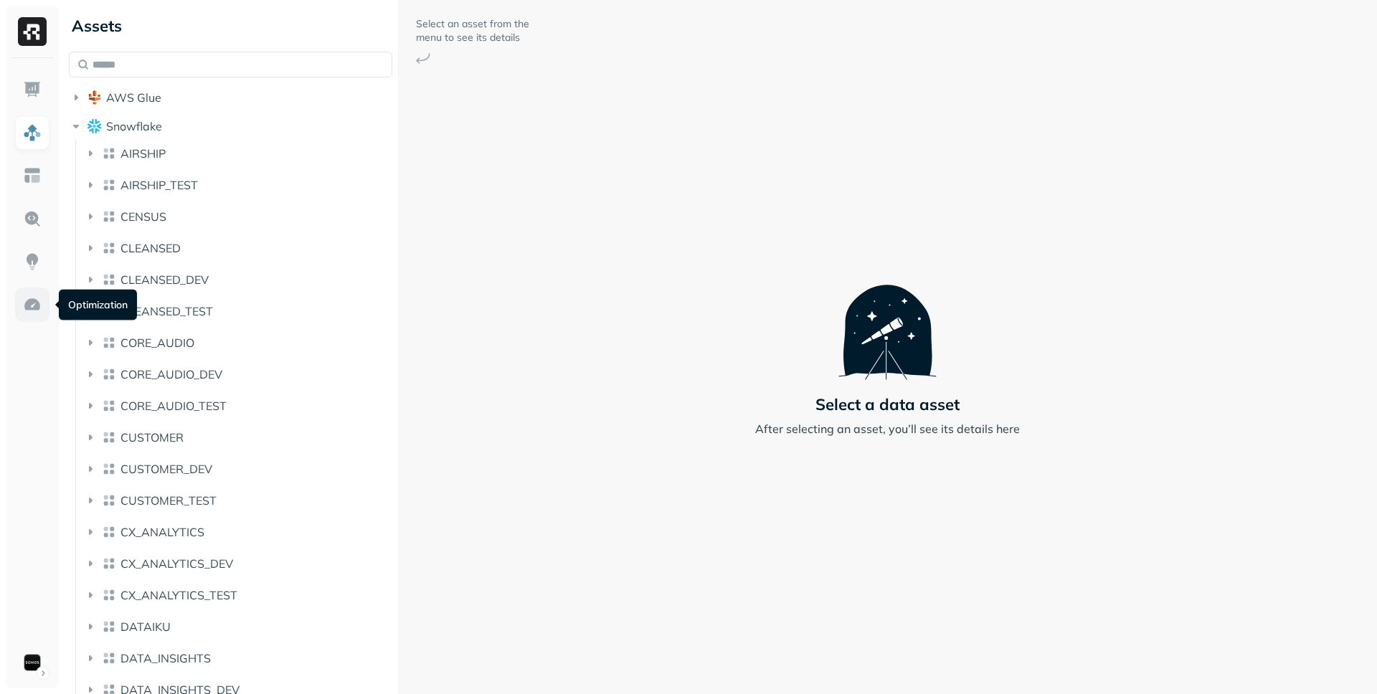
click at [41, 303] on img at bounding box center [32, 305] width 19 height 19
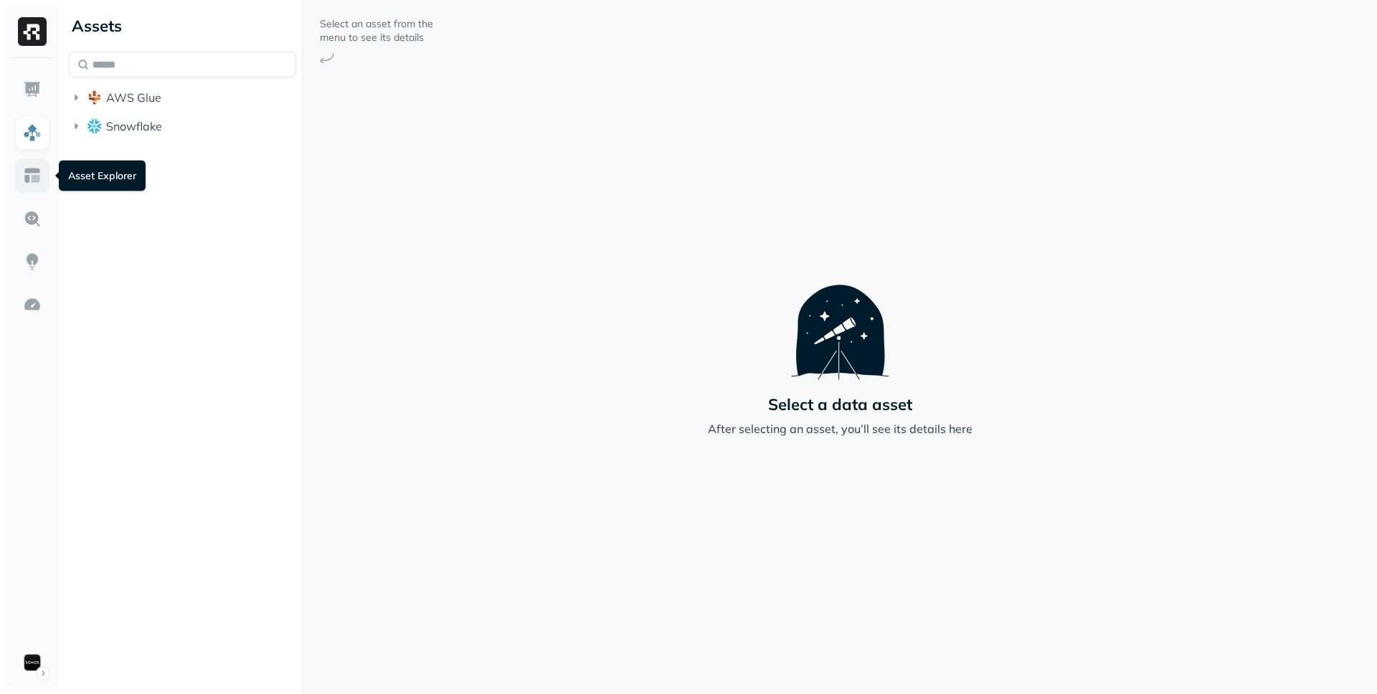
click at [27, 186] on link at bounding box center [32, 176] width 34 height 34
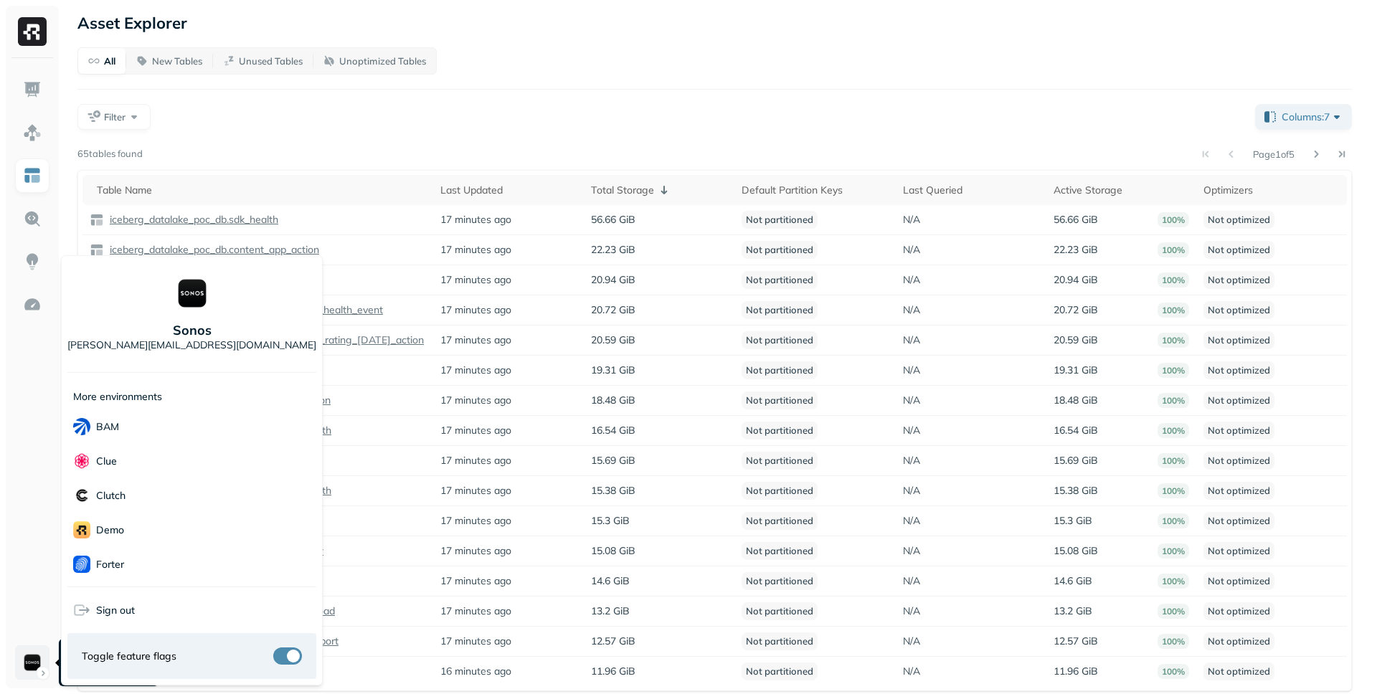
click at [37, 539] on html "Asset Explorer All New Tables Unused Tables Unoptimized Tables Filter Columns: …" at bounding box center [688, 352] width 1377 height 705
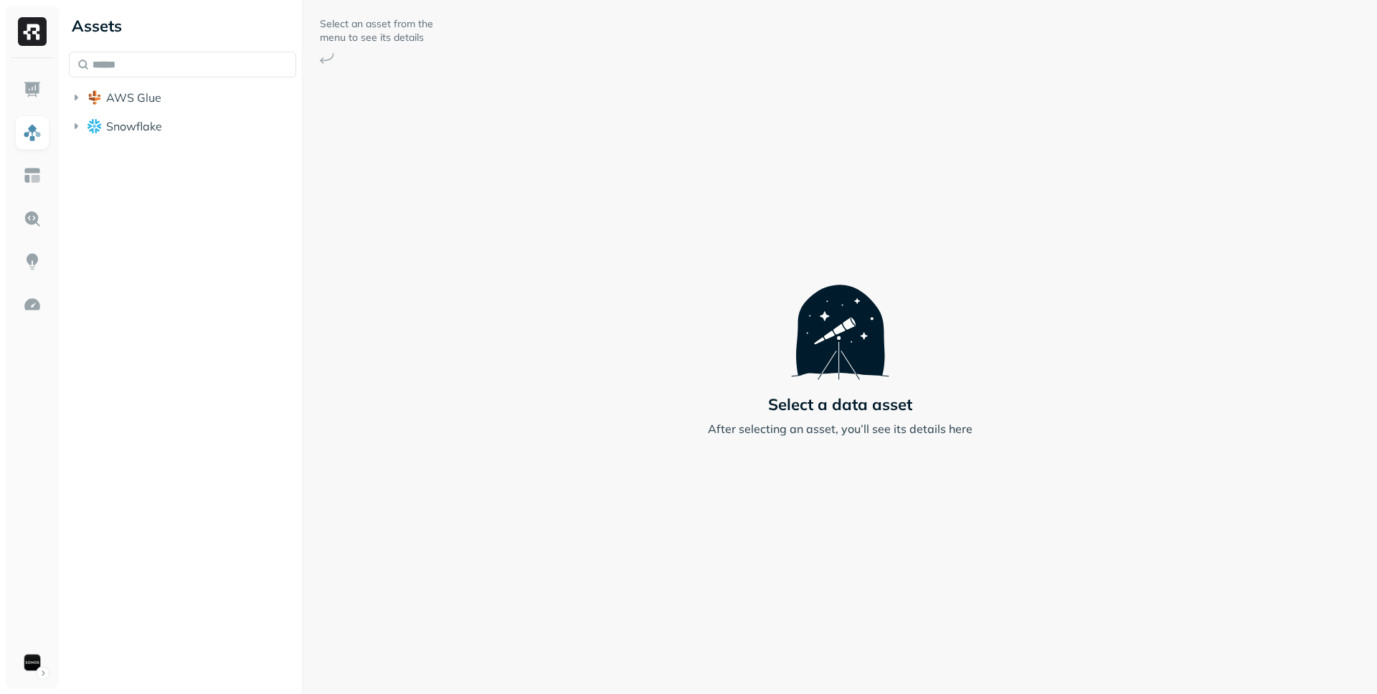
click at [232, 138] on li "Snowflake" at bounding box center [182, 128] width 227 height 26
click at [237, 122] on button "Snowflake" at bounding box center [182, 126] width 227 height 23
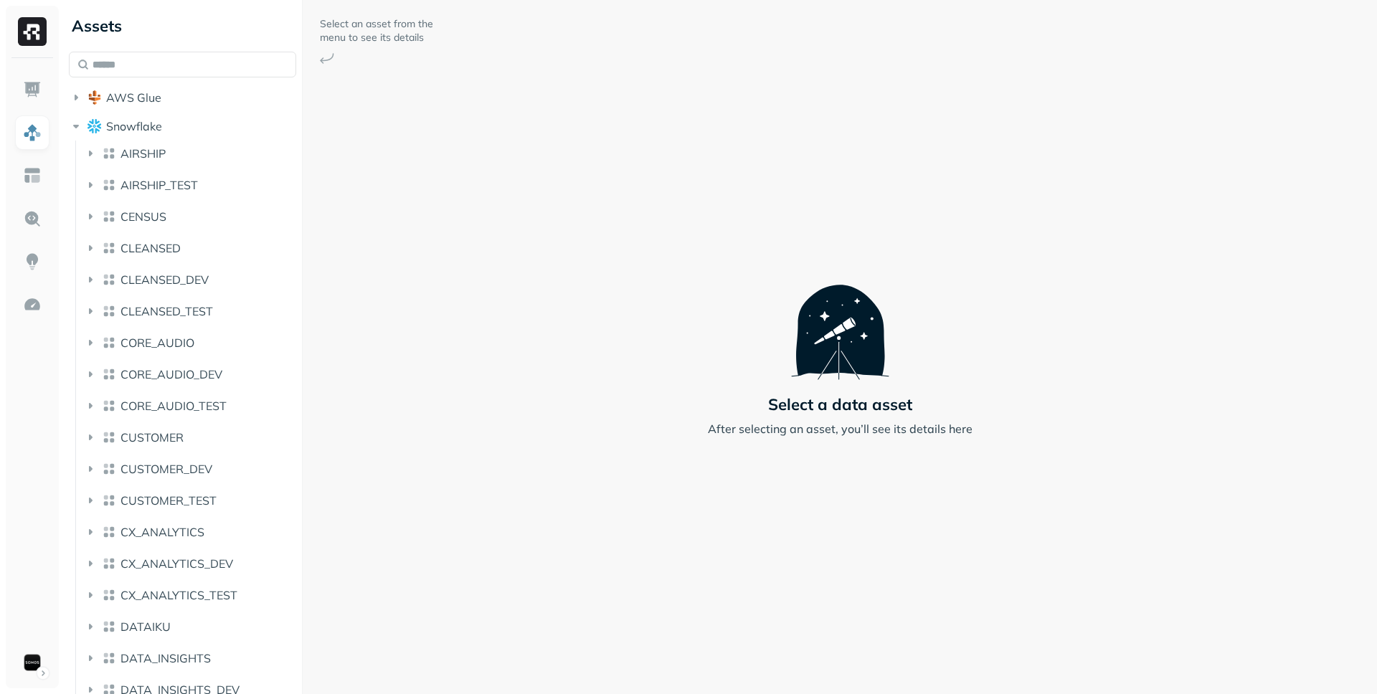
click at [228, 165] on li "AIRSHIP" at bounding box center [190, 156] width 214 height 29
click at [228, 178] on button "AIRSHIP_TEST" at bounding box center [190, 185] width 214 height 23
click at [219, 297] on button "CLEANSED_DEV" at bounding box center [190, 308] width 214 height 23
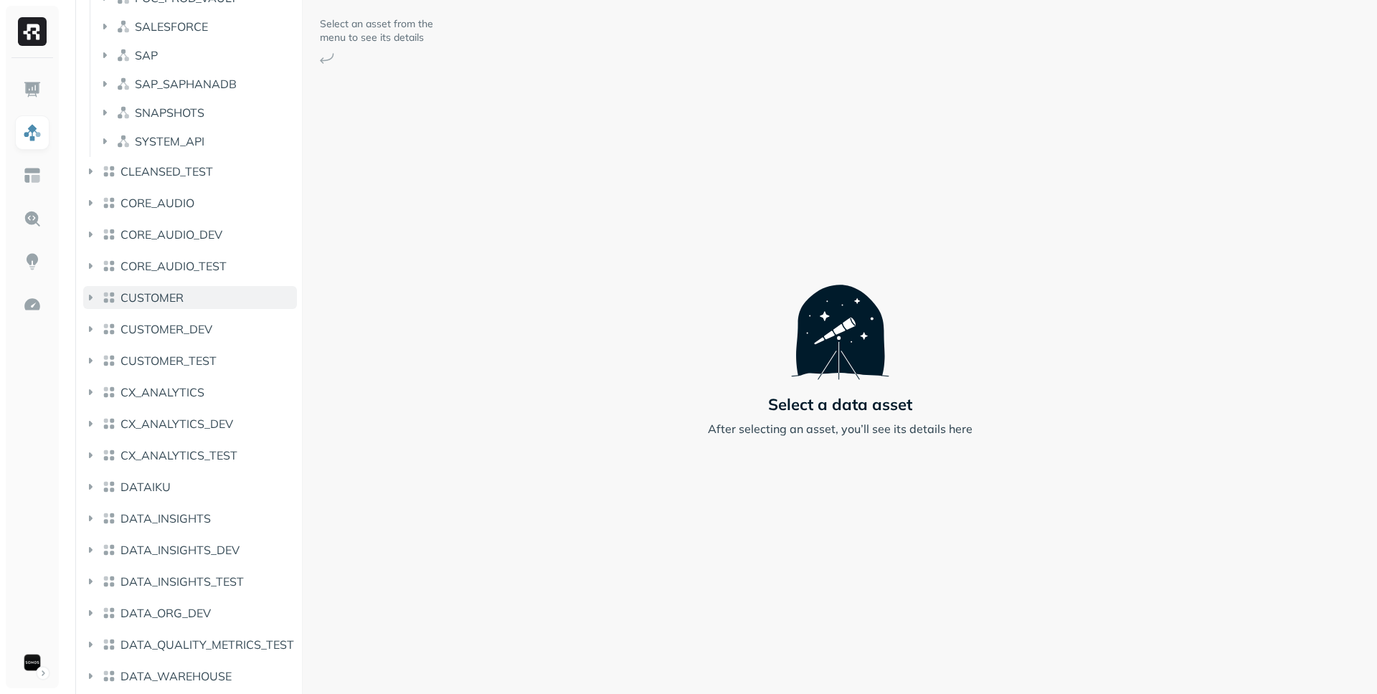
scroll to position [747, 0]
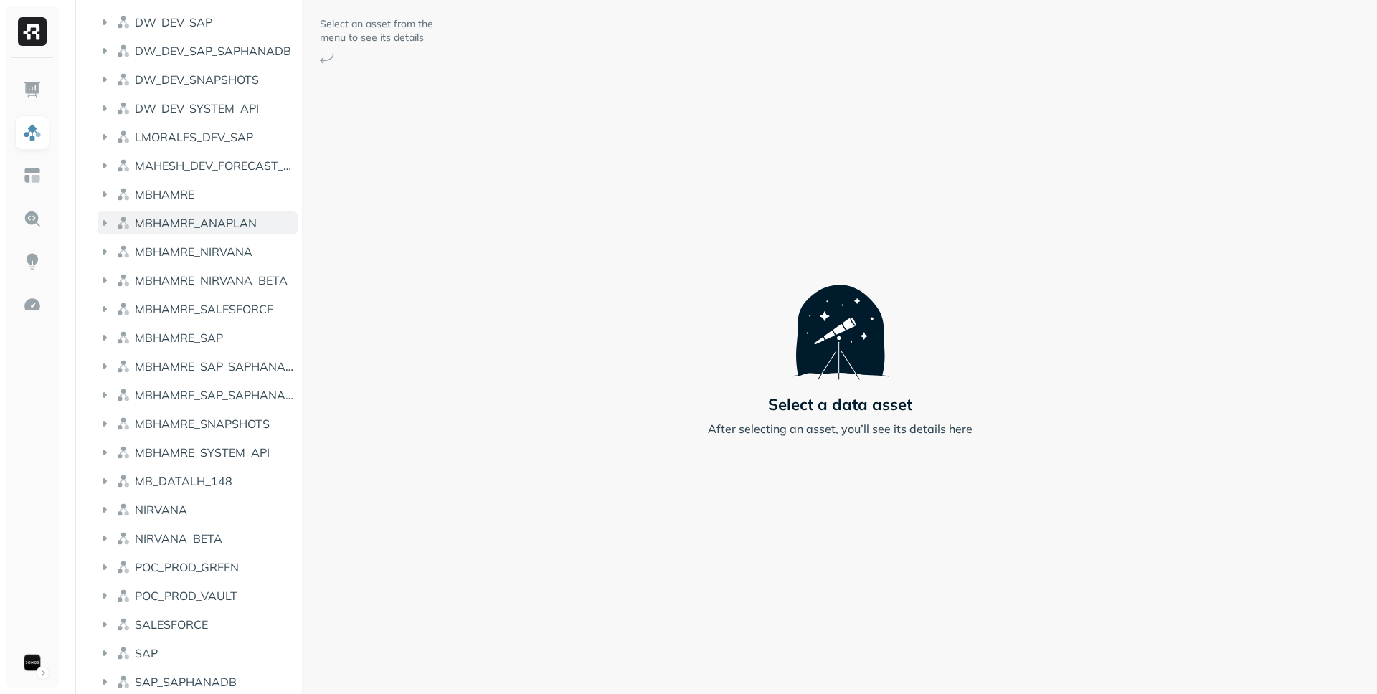
click at [226, 227] on span "MBHAMRE_ANAPLAN" at bounding box center [196, 223] width 122 height 14
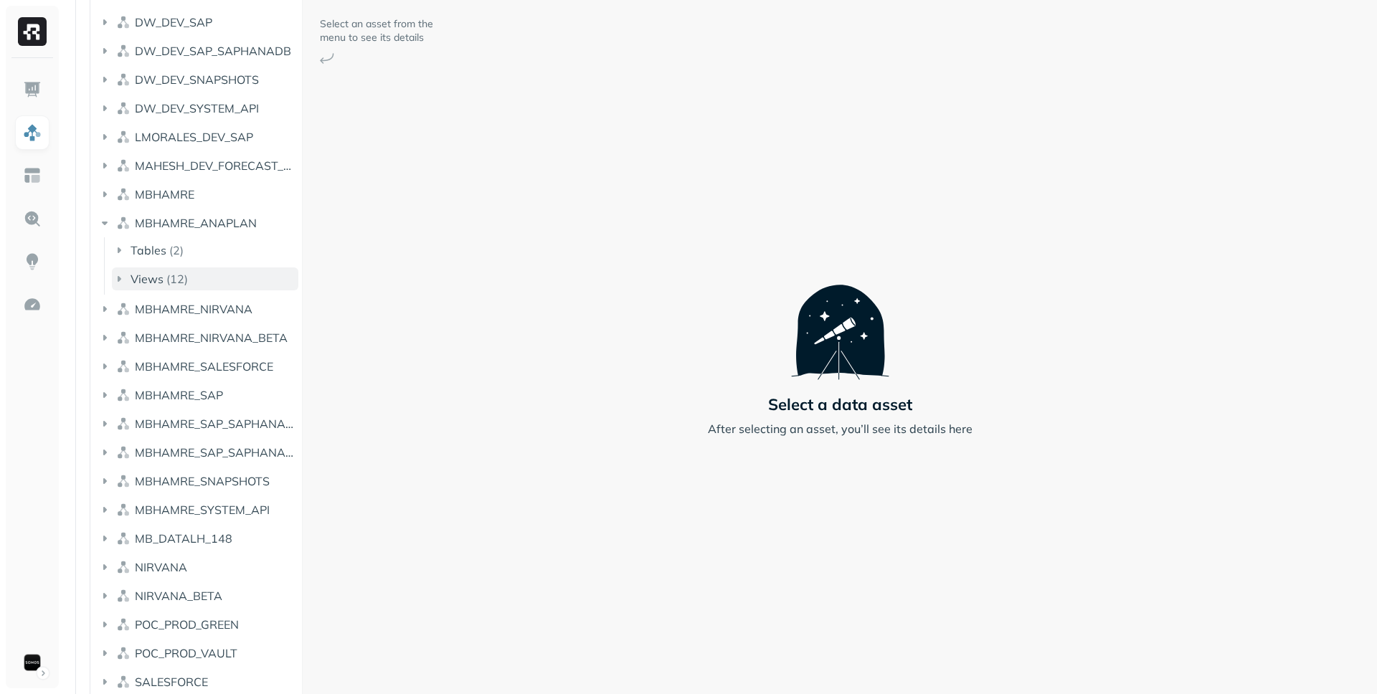
click at [209, 272] on button "Views ( 12 )" at bounding box center [205, 279] width 187 height 23
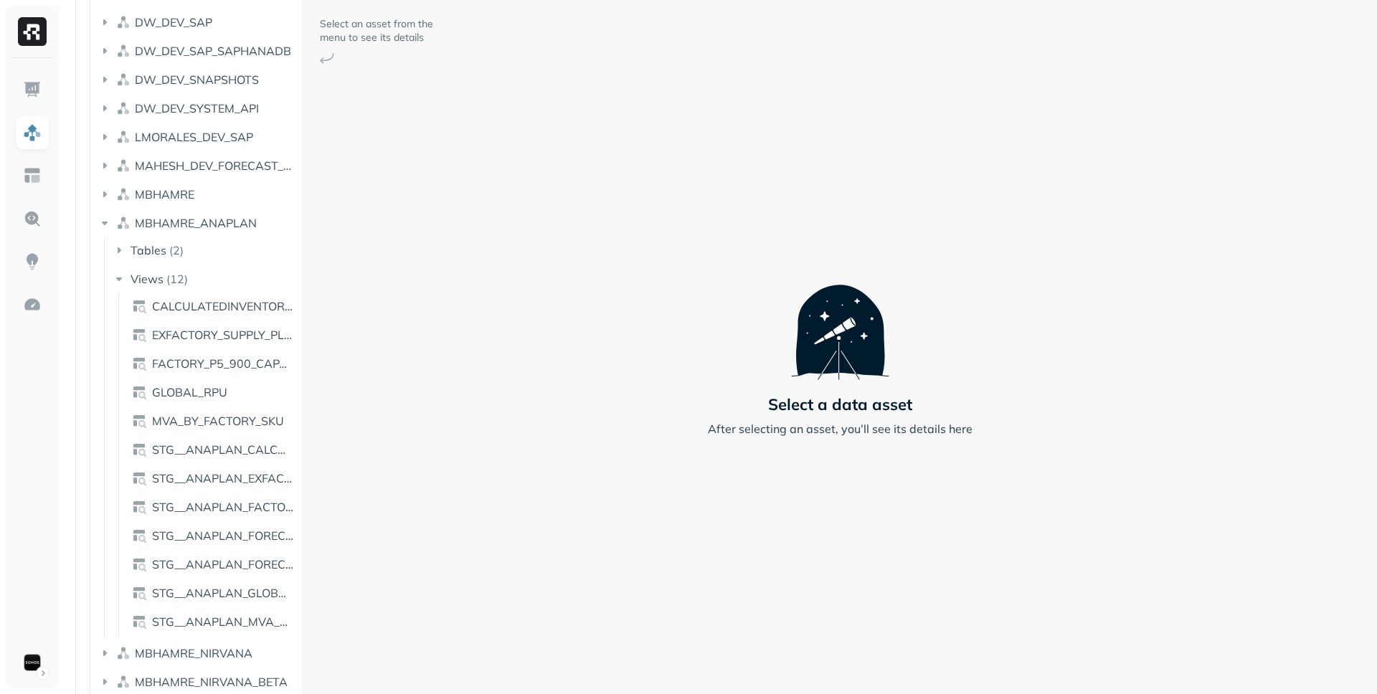
scroll to position [0, 0]
